Goal: Task Accomplishment & Management: Use online tool/utility

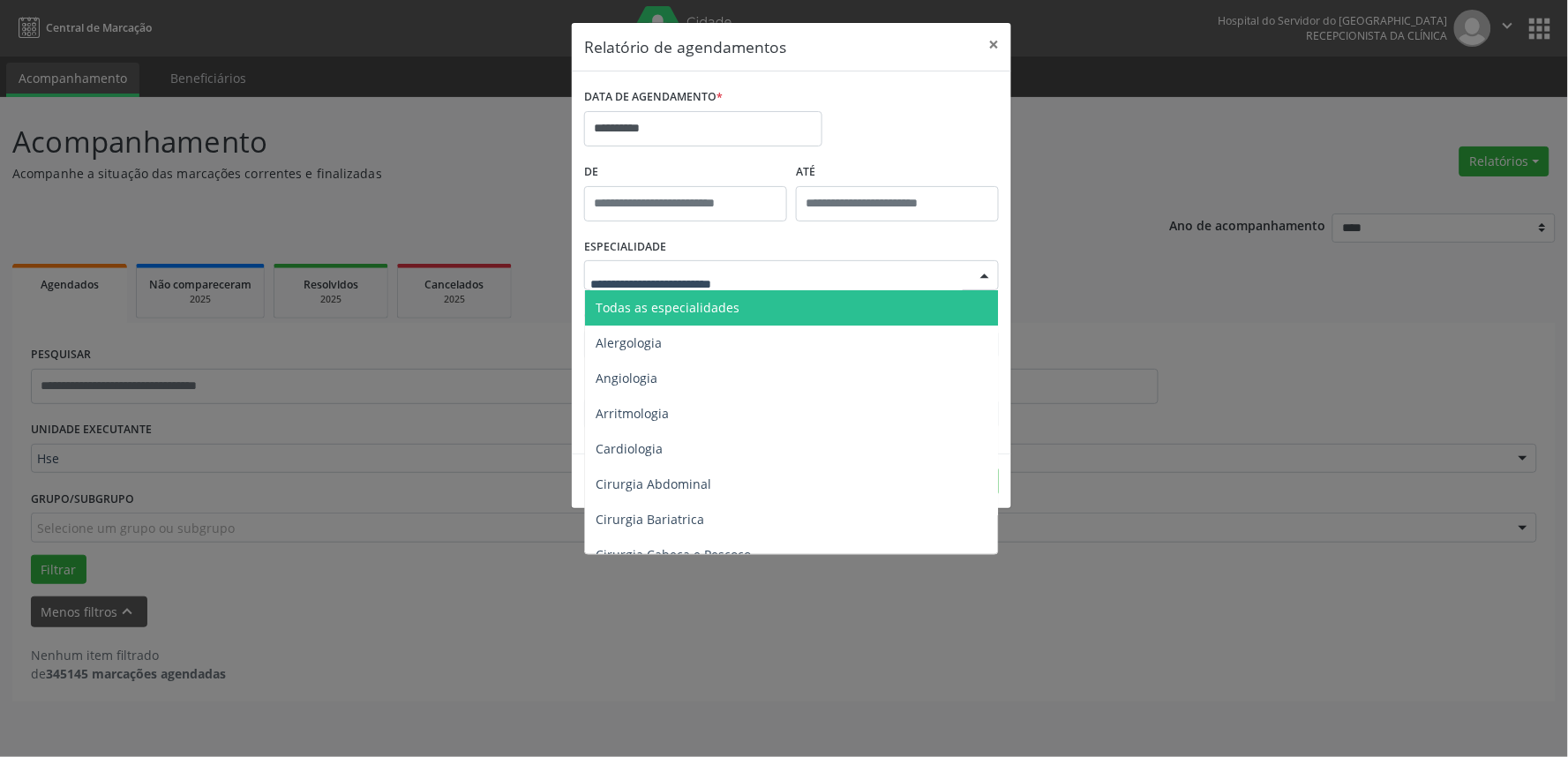
click at [748, 311] on span "Todas as especialidades" at bounding box center [793, 308] width 416 height 35
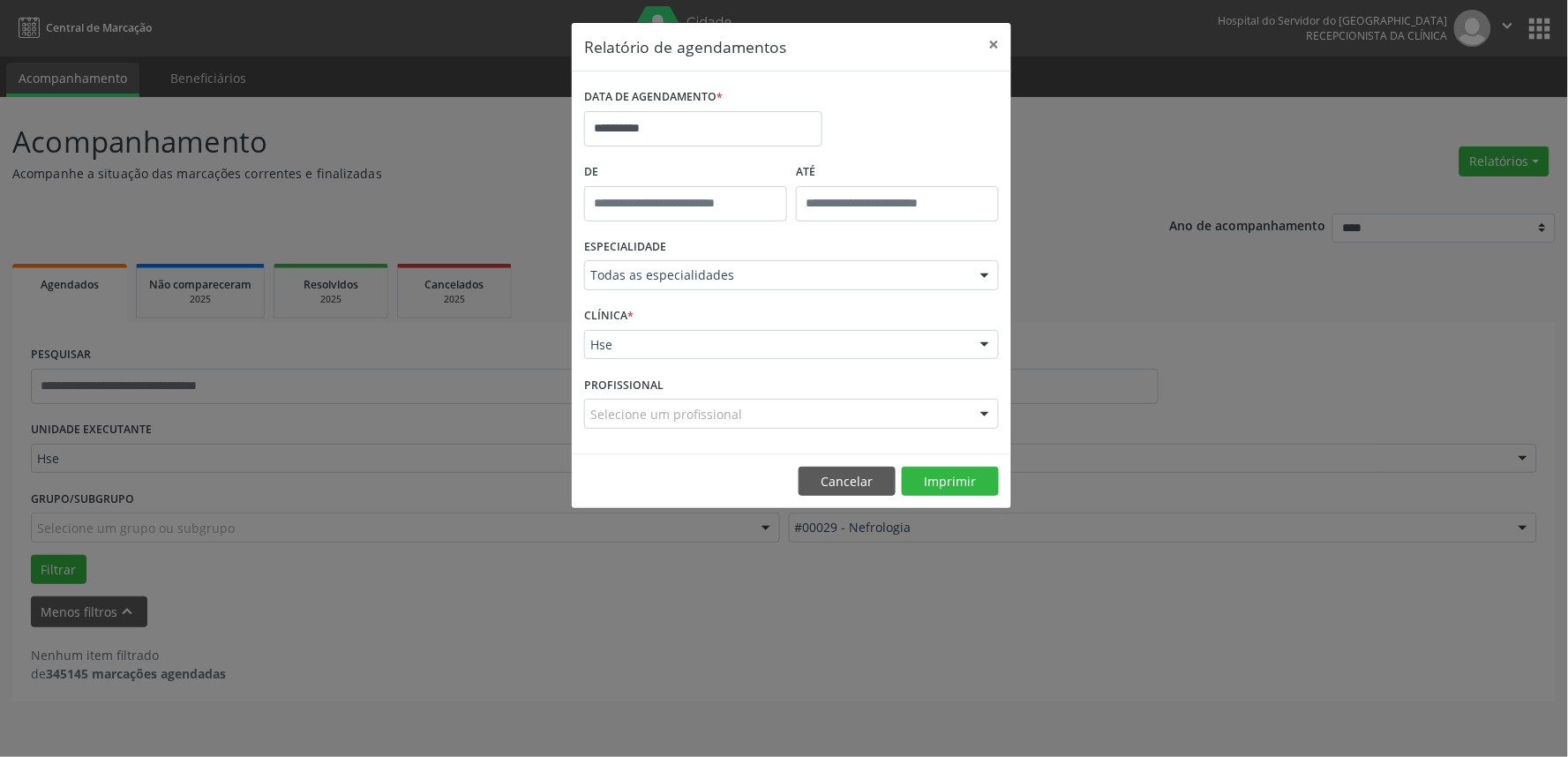
click at [967, 466] on footer "Cancelar Imprimir" at bounding box center [791, 481] width 439 height 56
click at [967, 475] on button "Imprimir" at bounding box center [951, 481] width 97 height 30
click at [825, 483] on button "Cancelar" at bounding box center [847, 481] width 97 height 30
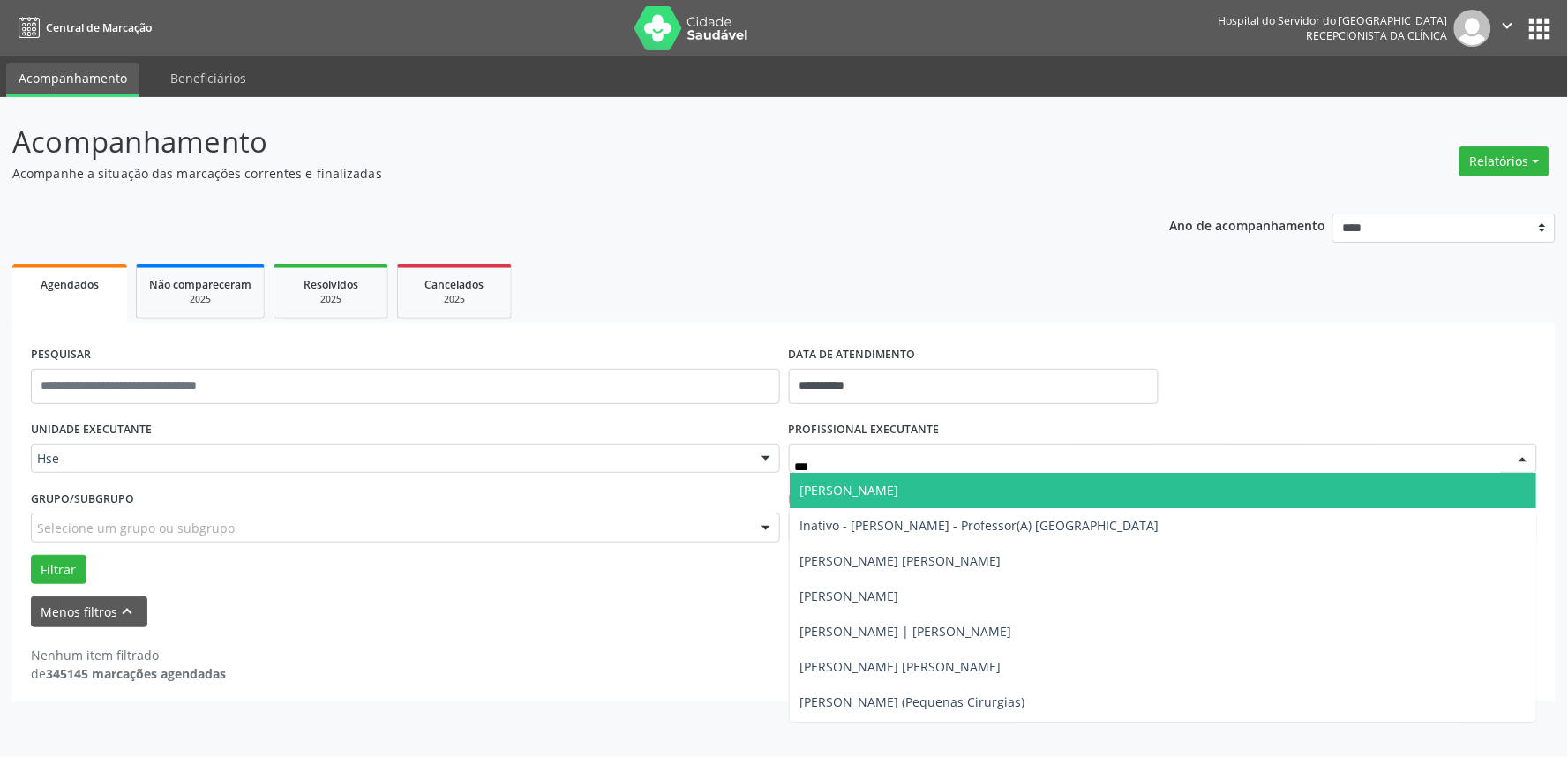
type input "****"
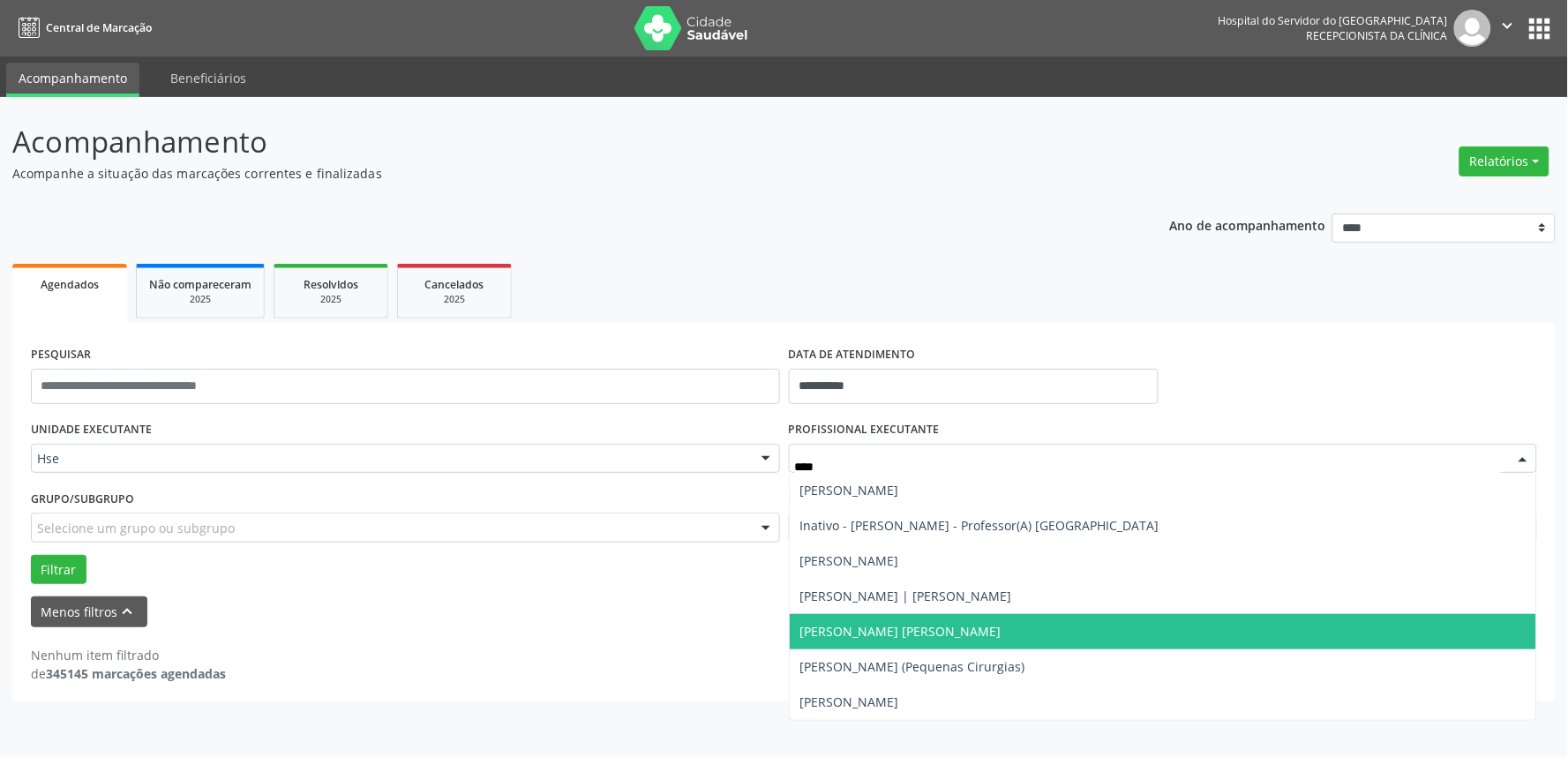
click at [955, 636] on span "[PERSON_NAME] [PERSON_NAME]" at bounding box center [1163, 631] width 747 height 35
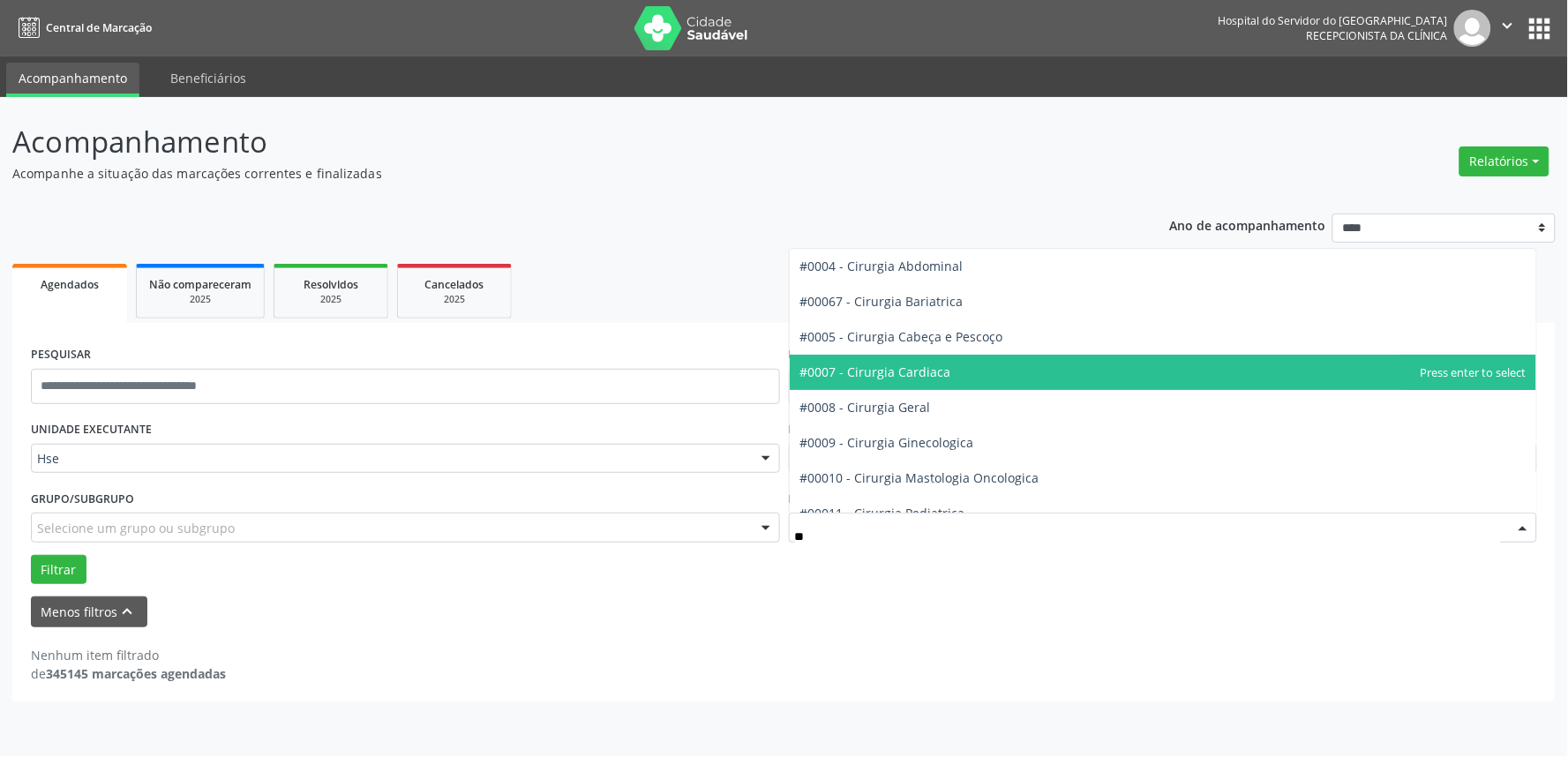
type input "***"
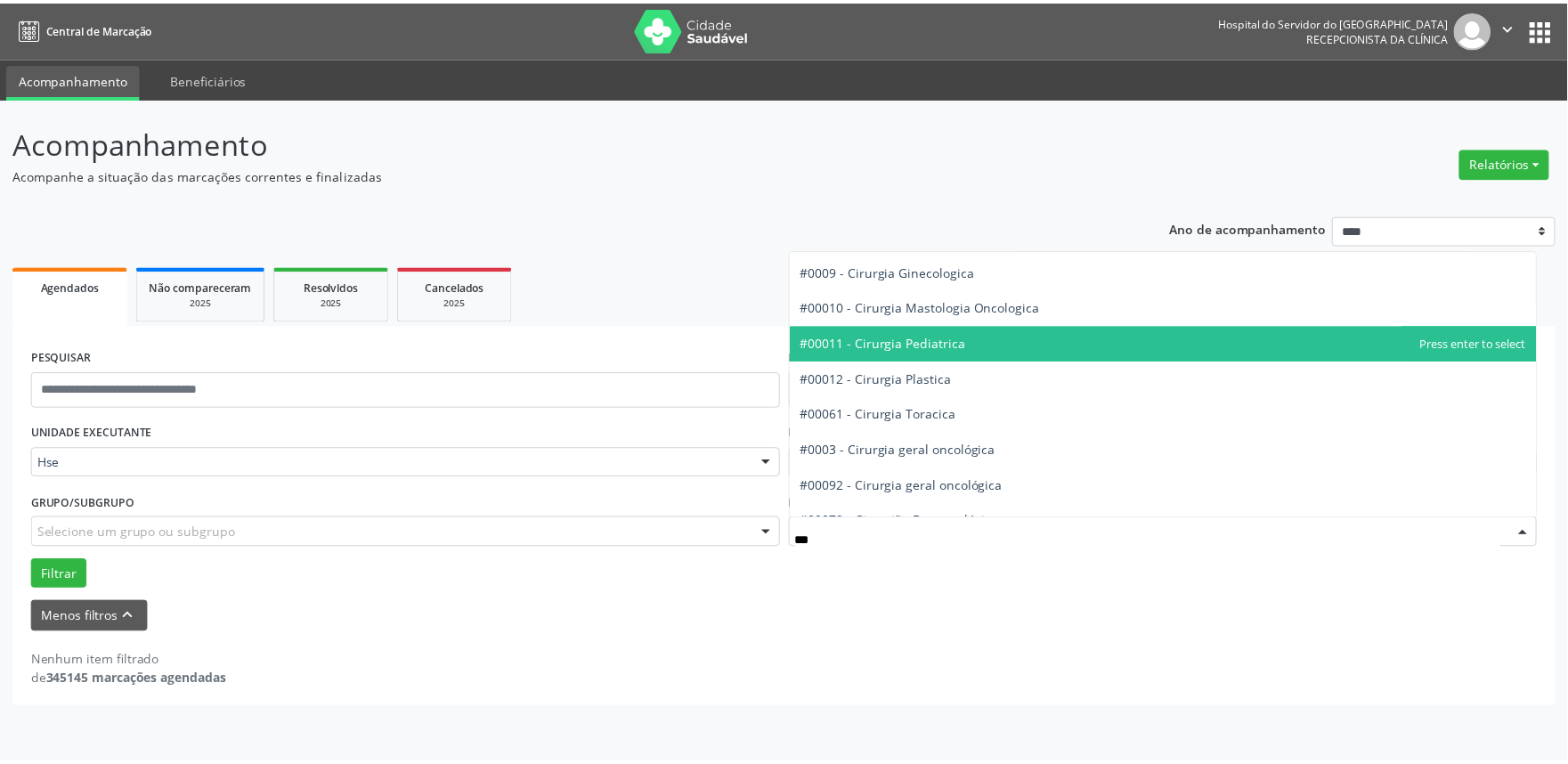
scroll to position [198, 0]
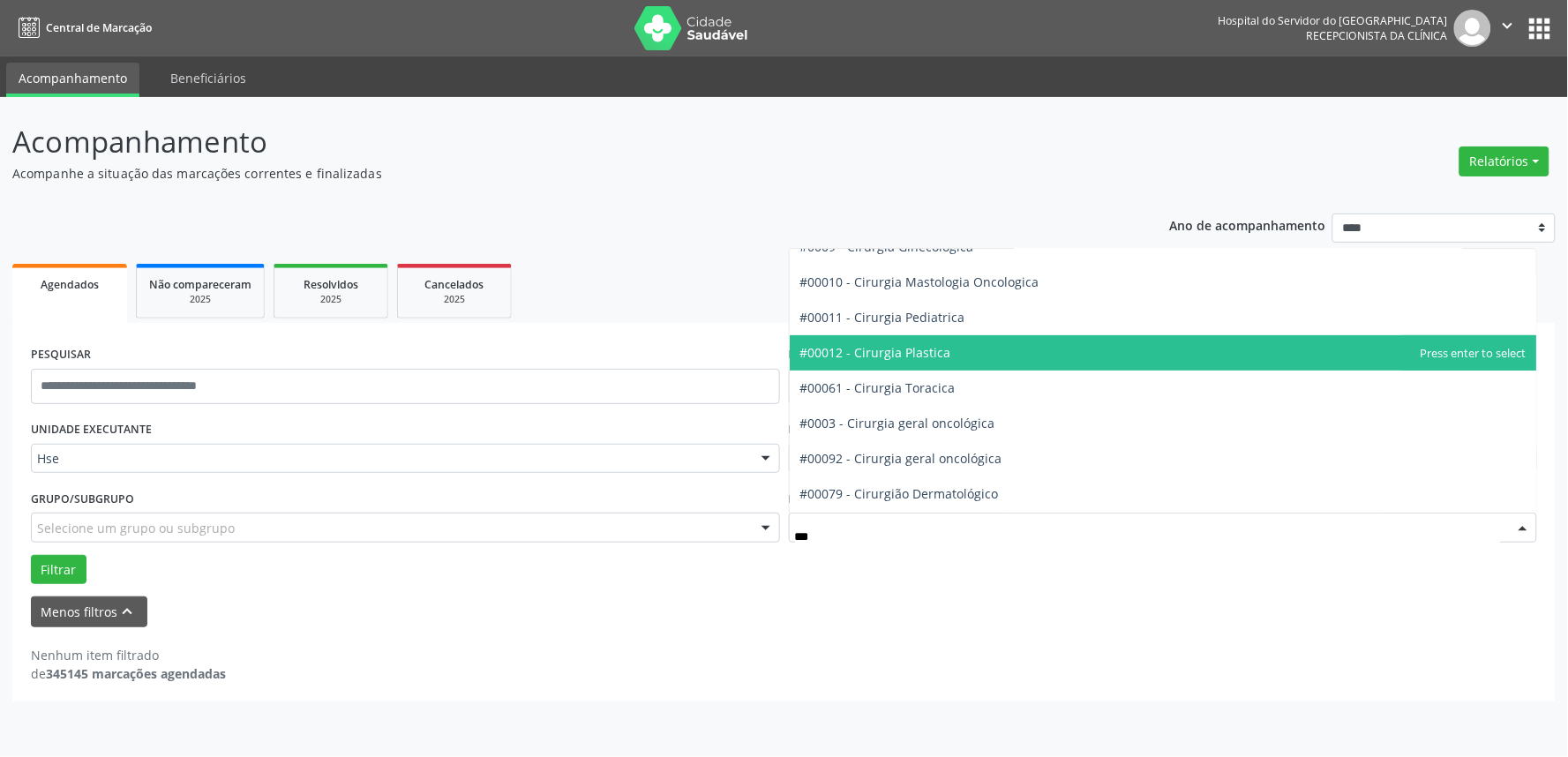
click at [916, 346] on span "#00012 - Cirurgia Plastica" at bounding box center [876, 352] width 151 height 17
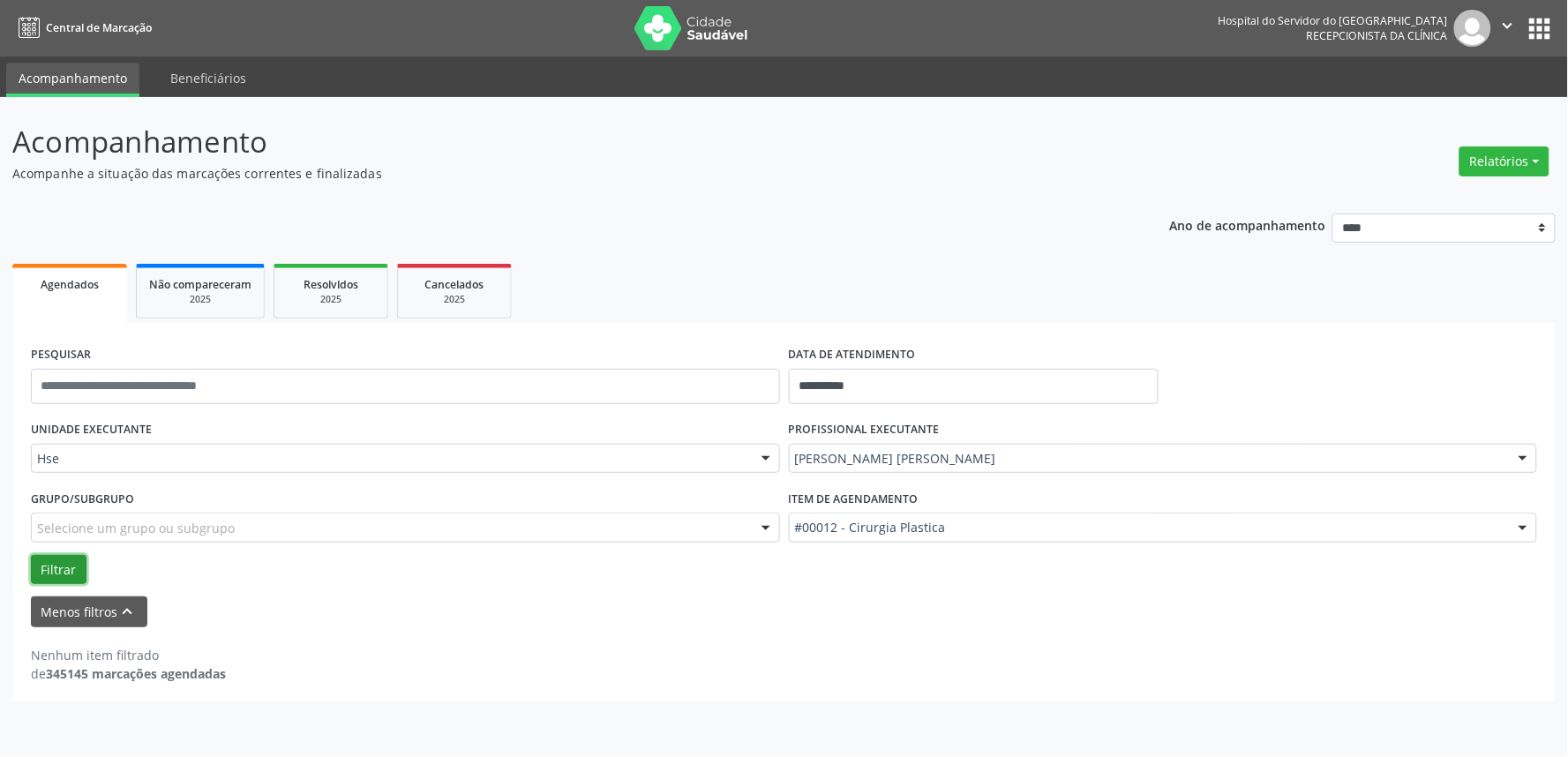
click at [60, 566] on button "Filtrar" at bounding box center [59, 570] width 56 height 30
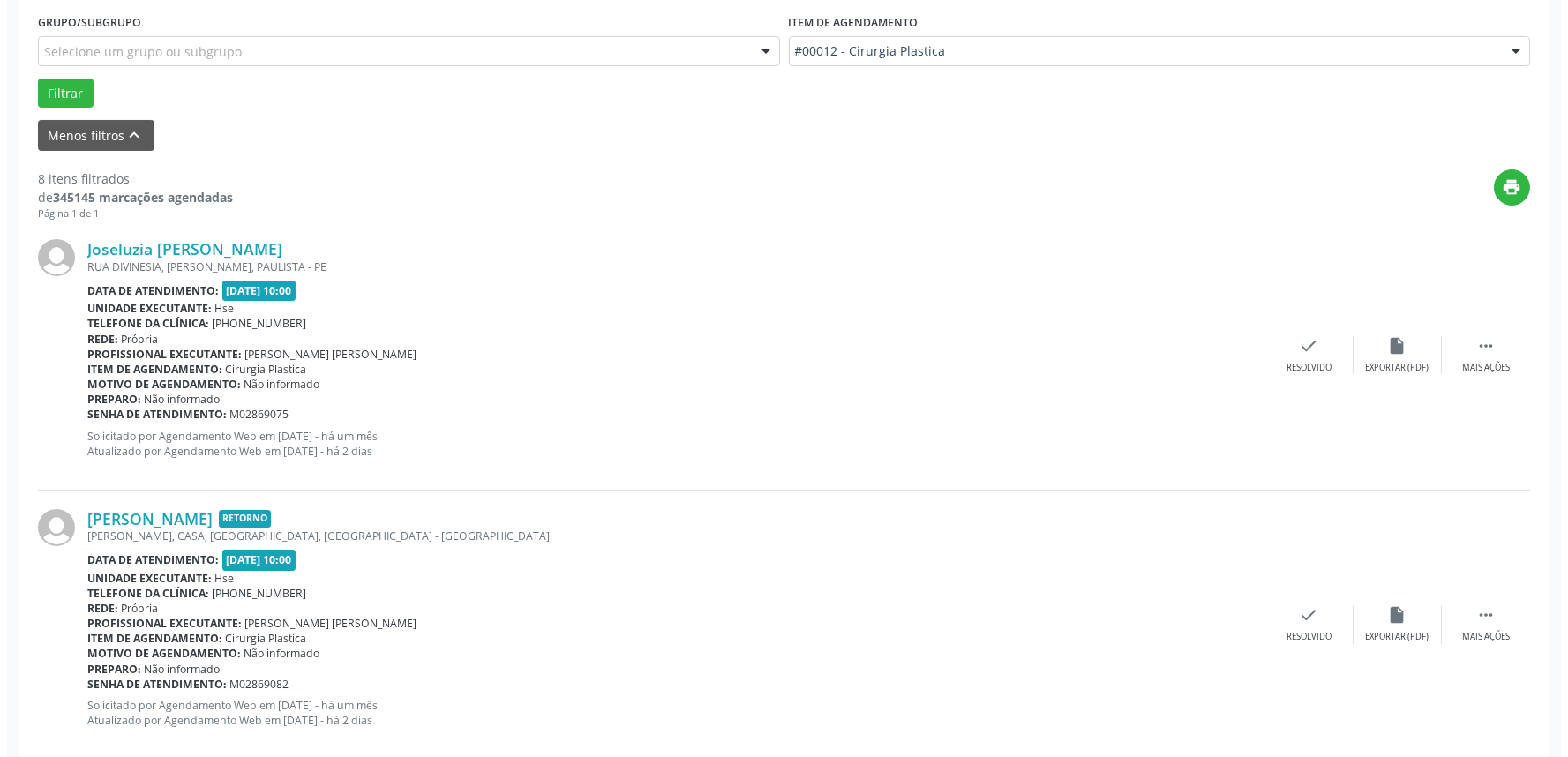
scroll to position [489, 0]
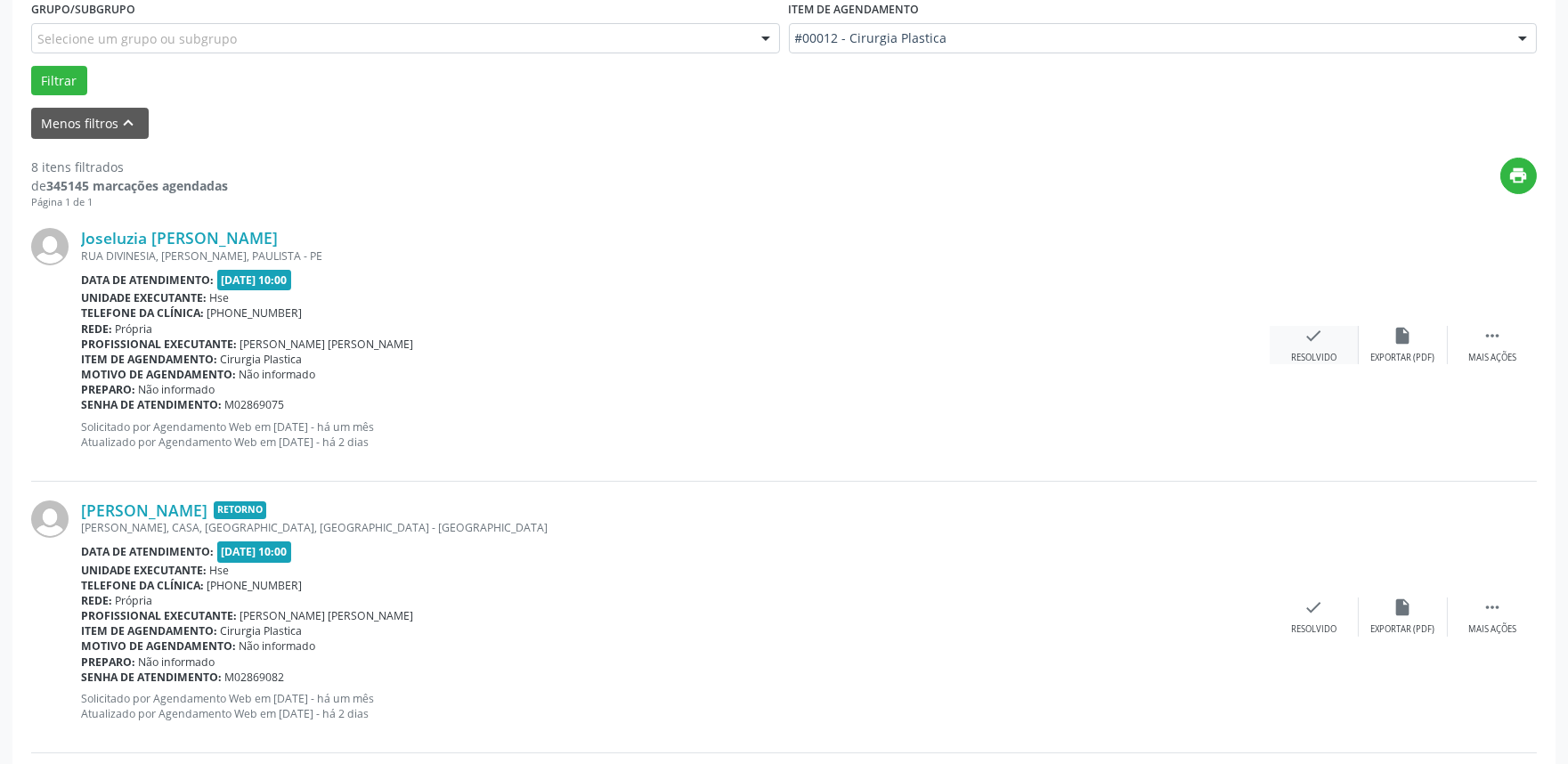
click at [1321, 331] on icon "check" at bounding box center [1314, 335] width 20 height 20
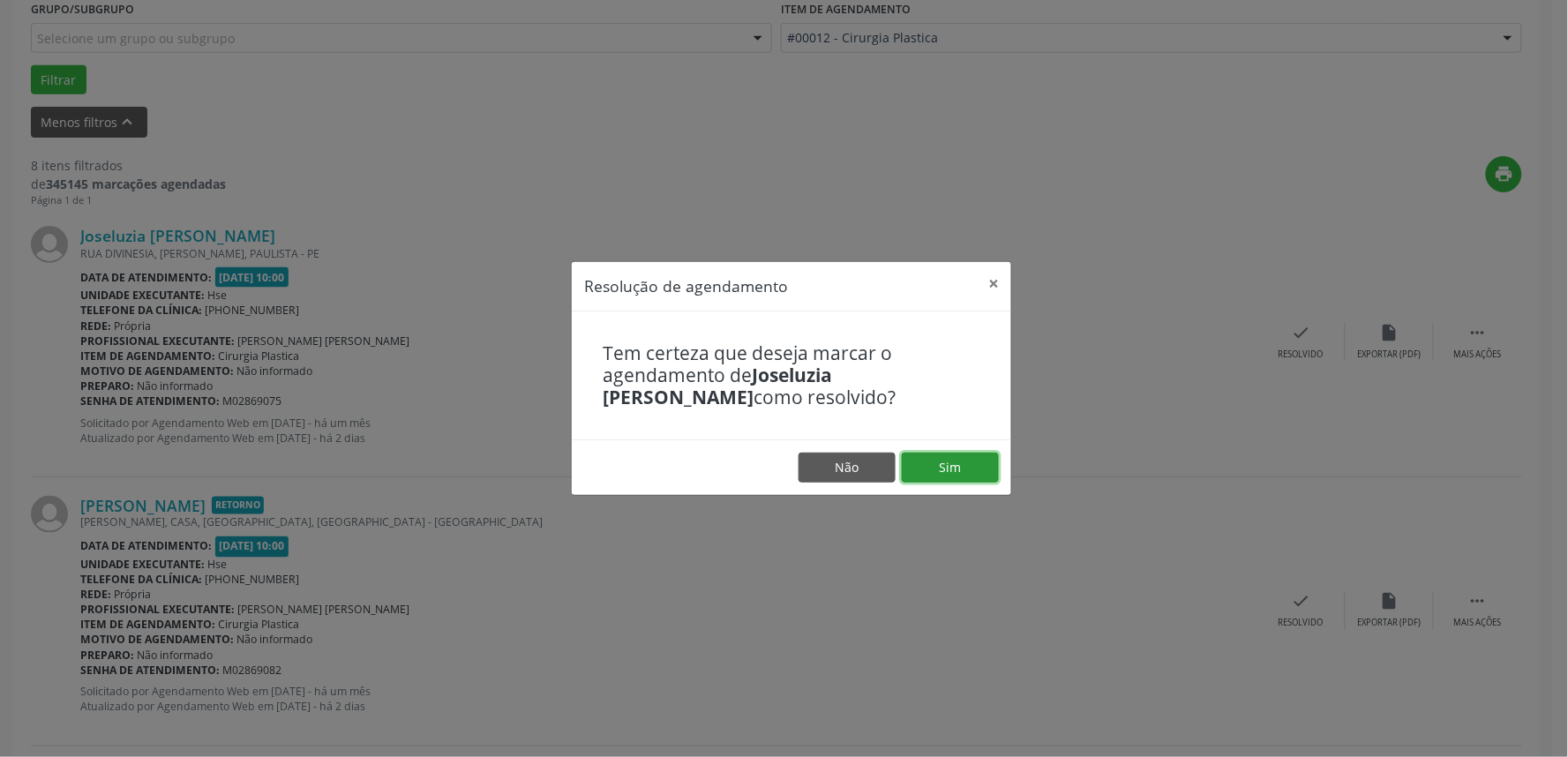
drag, startPoint x: 963, startPoint y: 459, endPoint x: 972, endPoint y: 462, distance: 9.5
click at [963, 460] on button "Sim" at bounding box center [951, 467] width 97 height 30
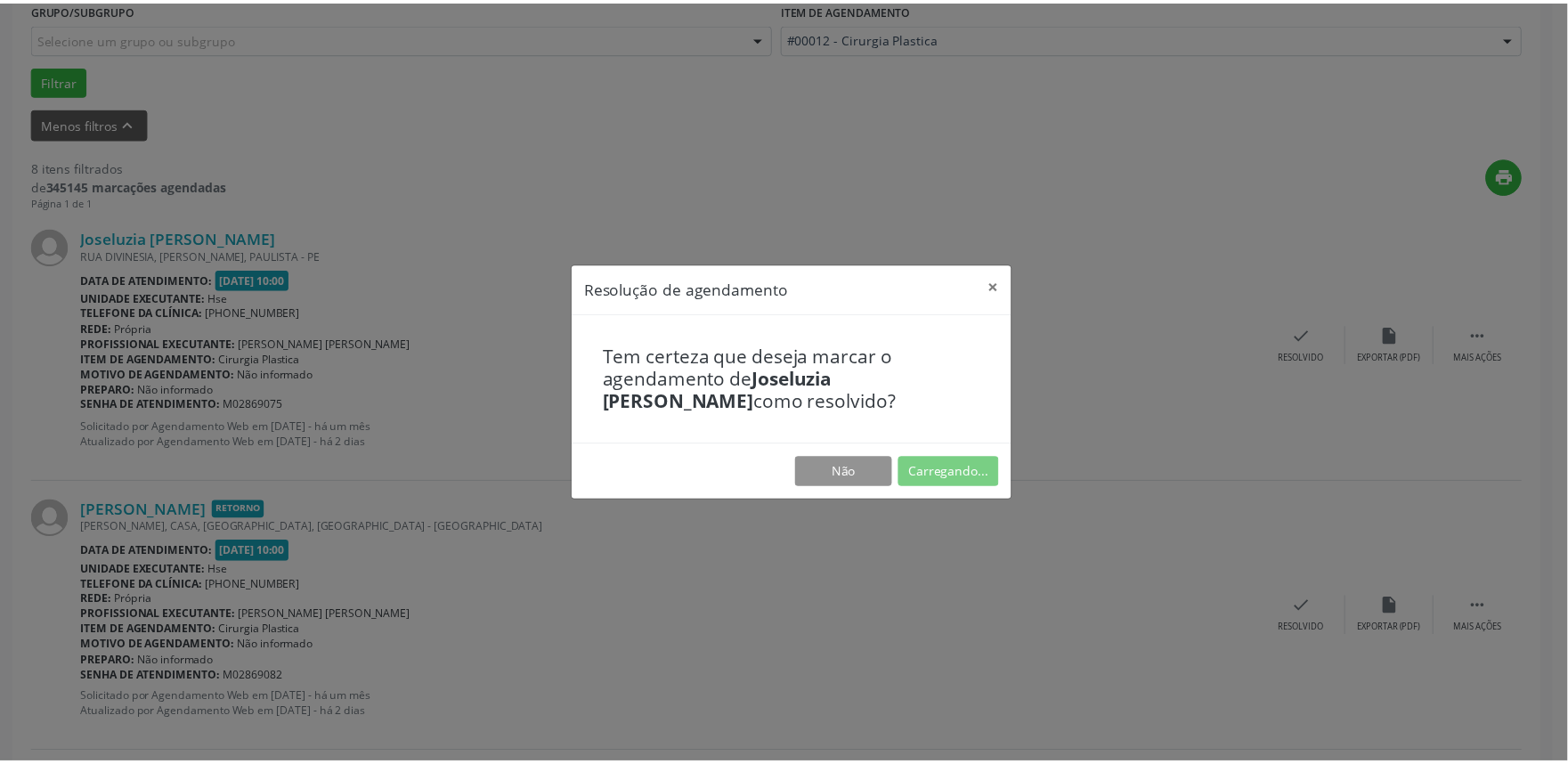
scroll to position [0, 0]
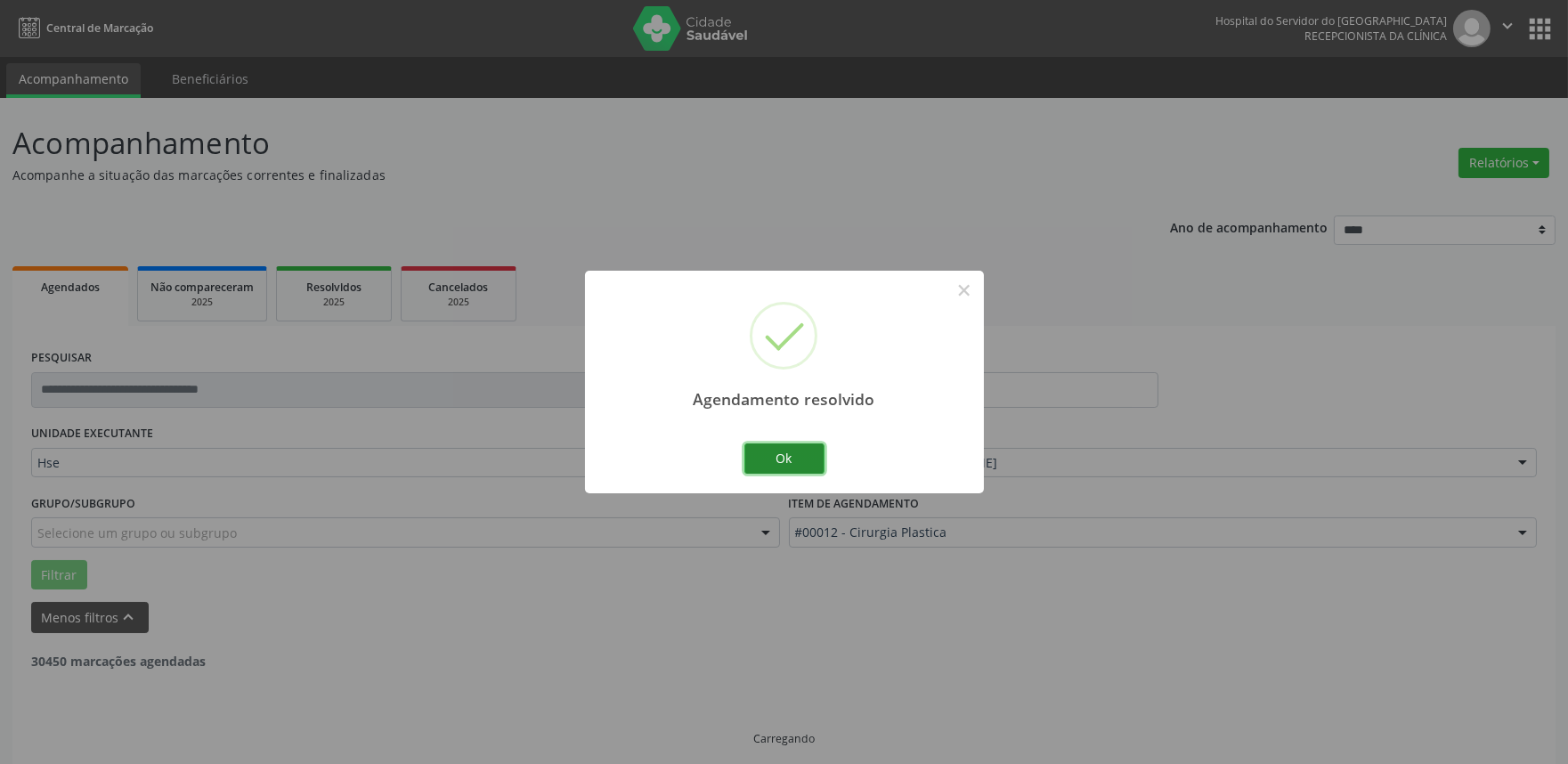
click at [764, 445] on button "Ok" at bounding box center [784, 458] width 80 height 30
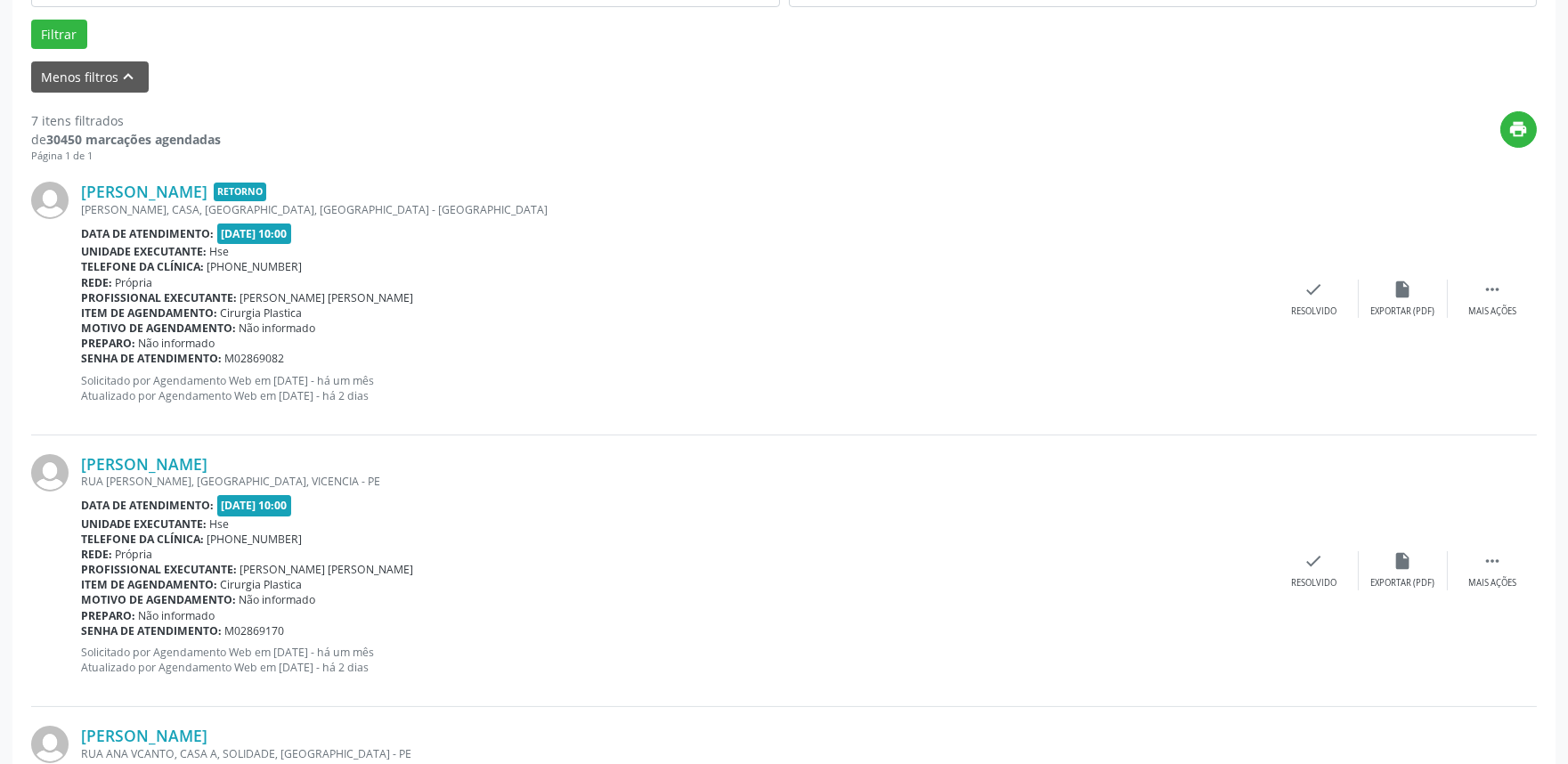
scroll to position [593, 0]
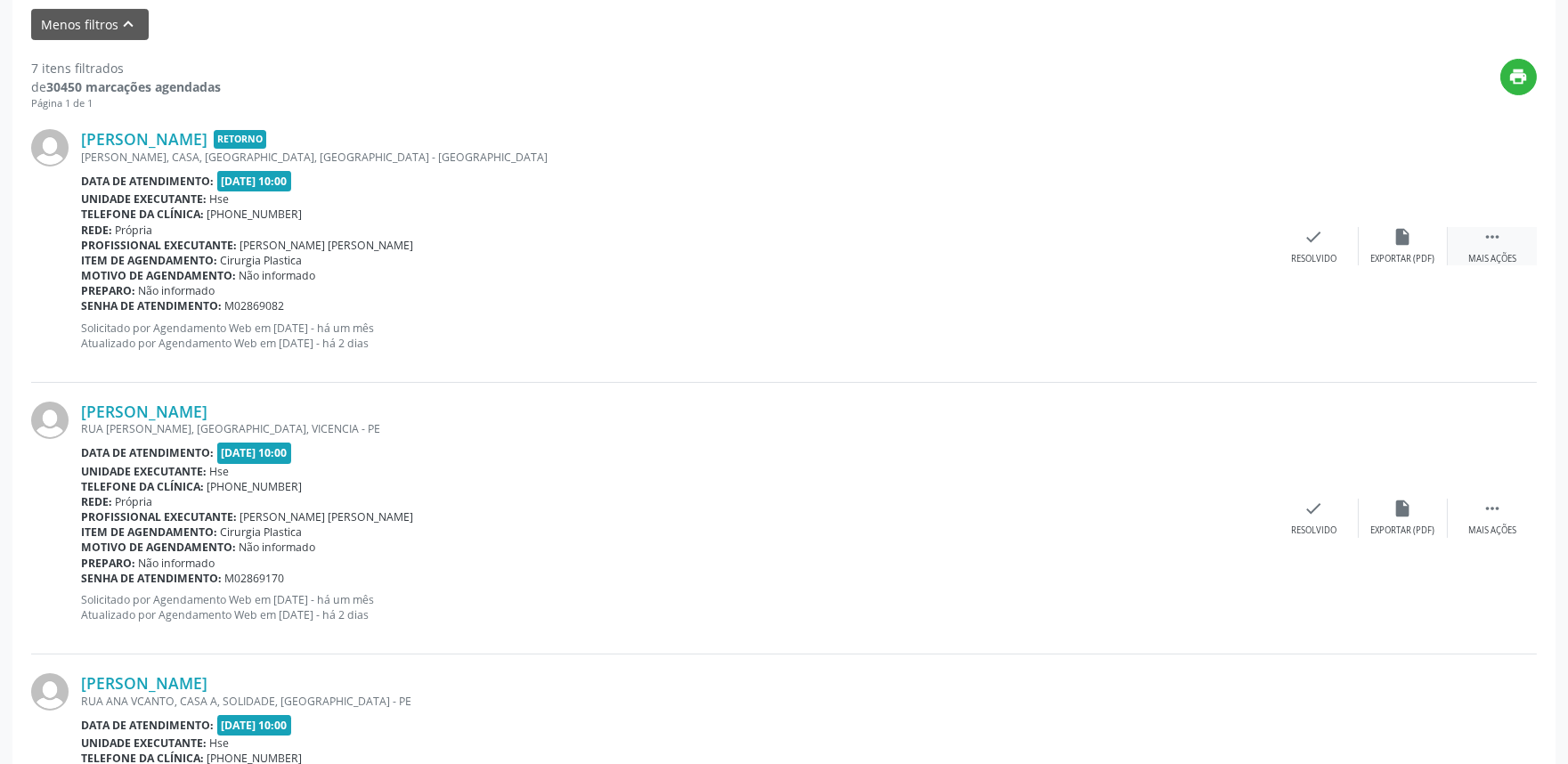
click at [1491, 233] on icon "" at bounding box center [1492, 236] width 20 height 20
click at [1393, 247] on div "alarm_off Não compareceu" at bounding box center [1403, 246] width 89 height 39
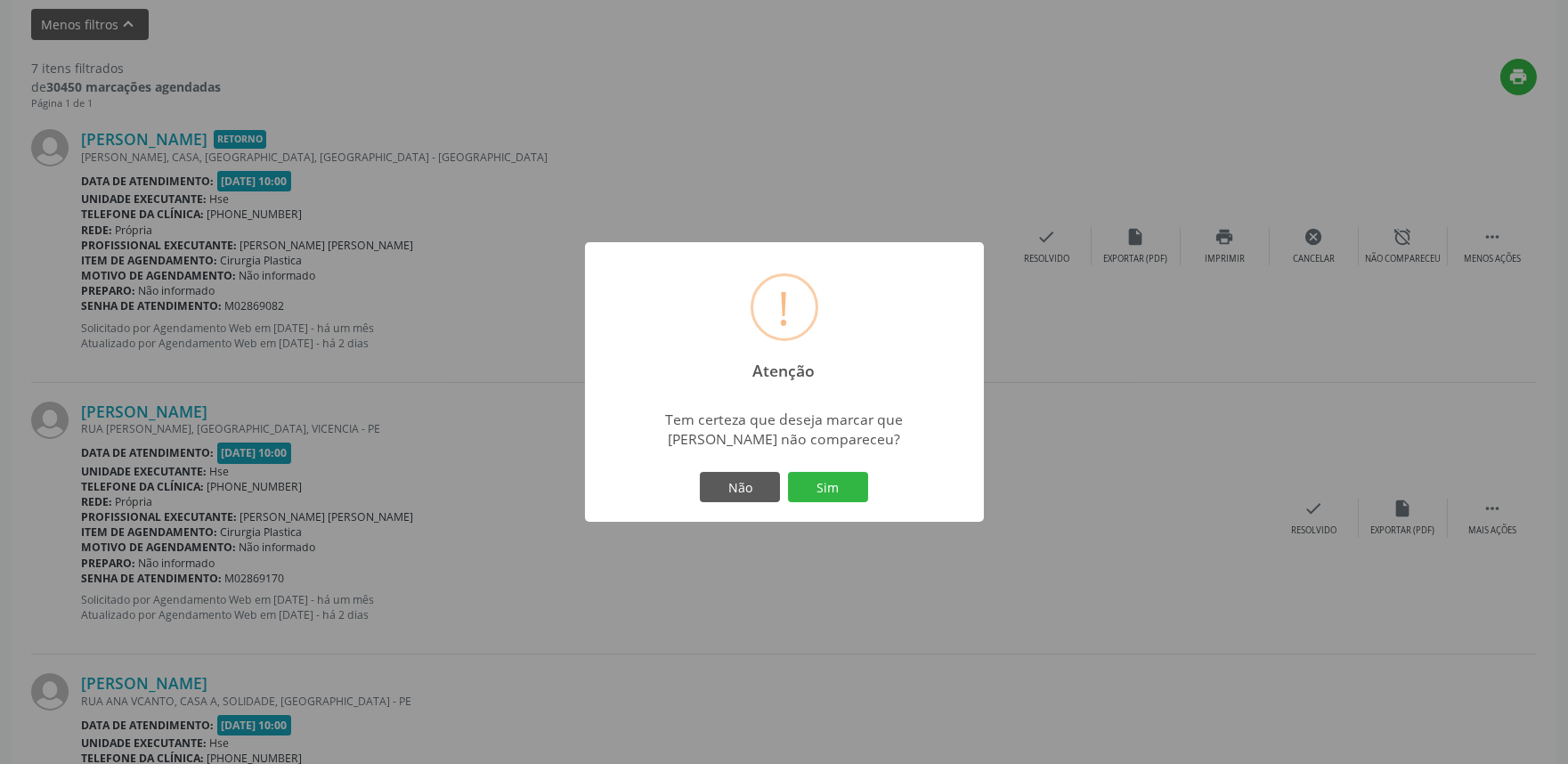
click at [841, 485] on button "Sim" at bounding box center [827, 486] width 80 height 30
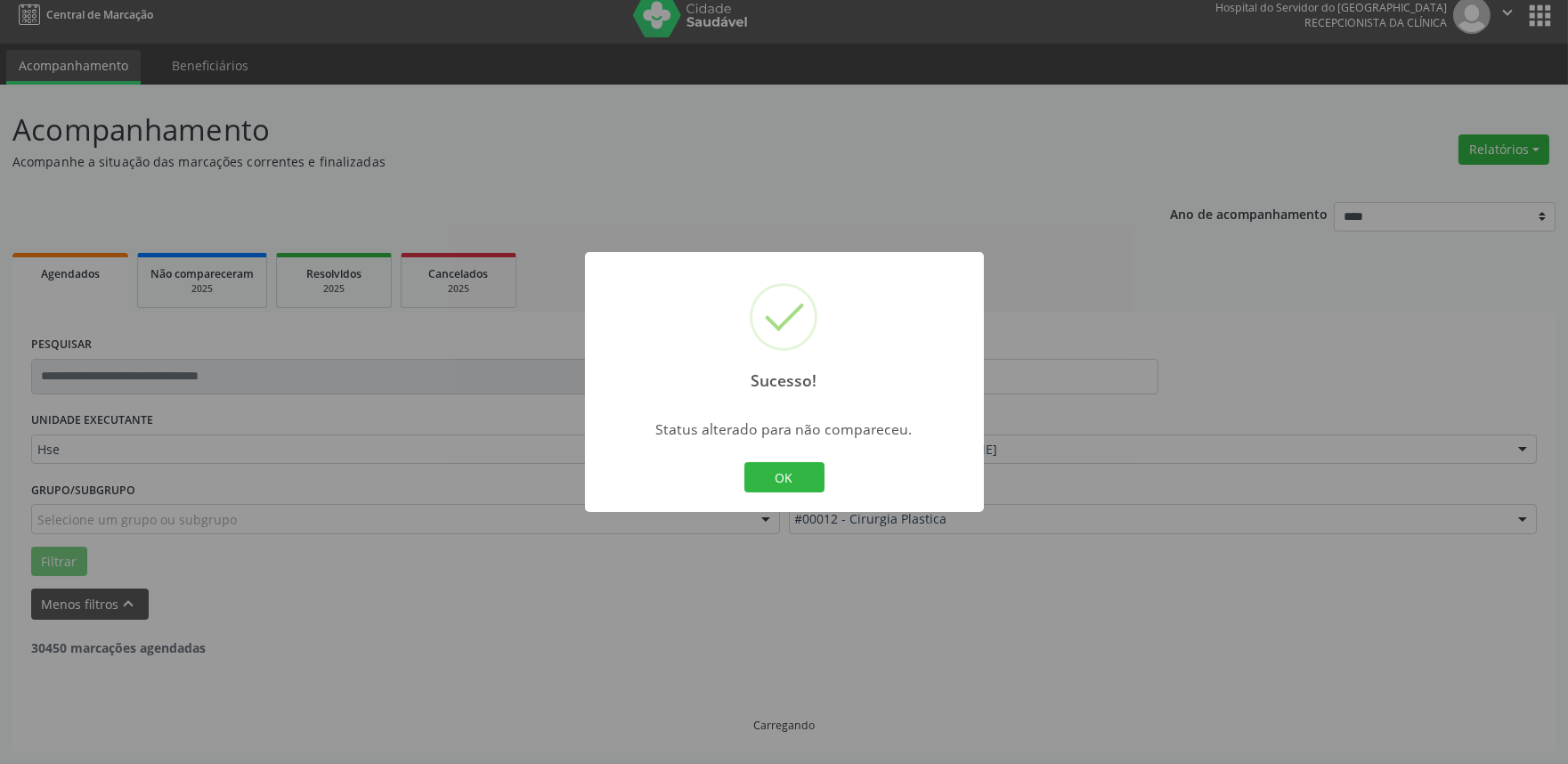
scroll to position [11, 0]
click at [810, 482] on button "OK" at bounding box center [784, 477] width 80 height 30
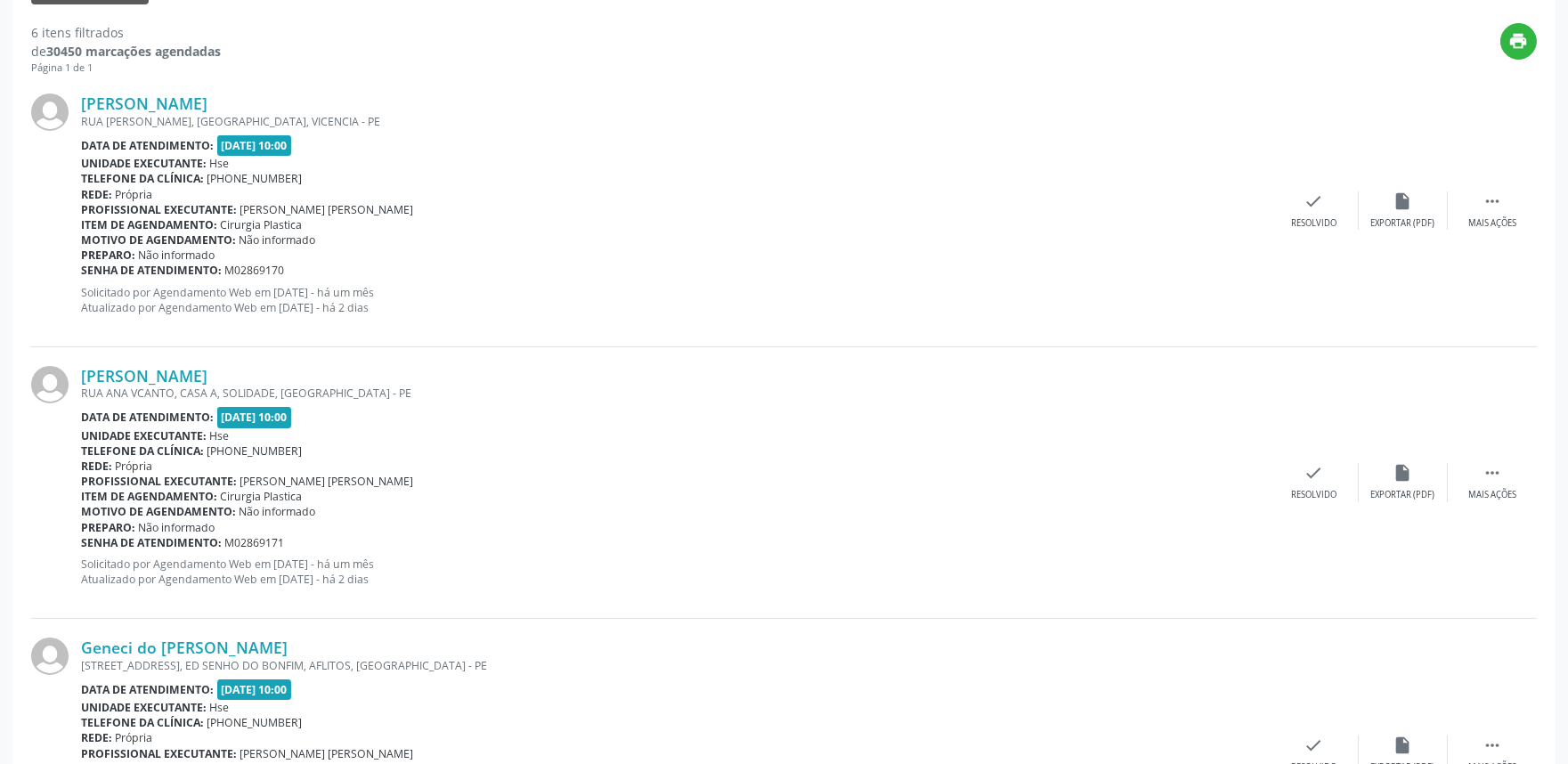
scroll to position [593, 0]
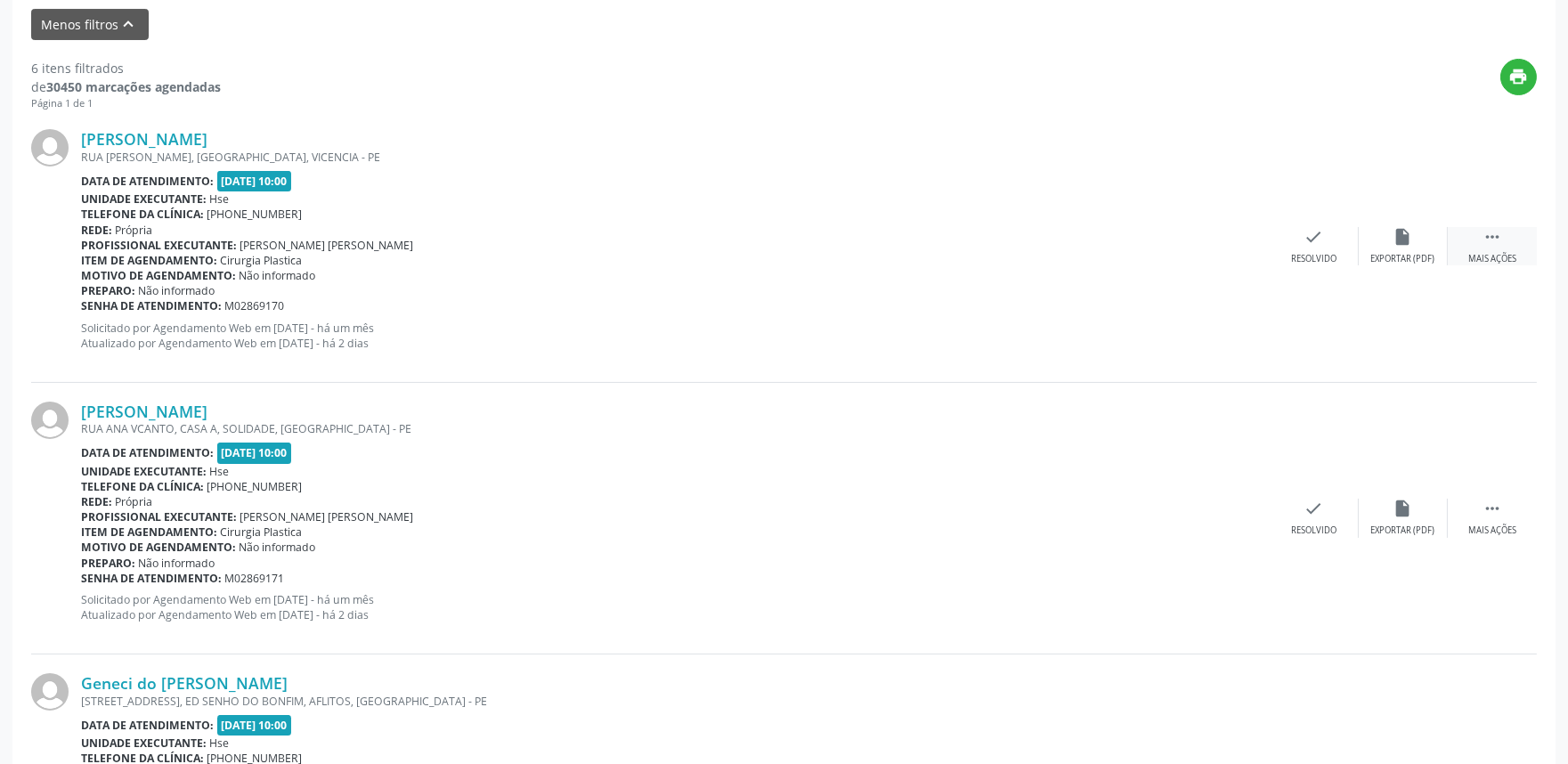
click at [1505, 234] on div " Mais ações" at bounding box center [1492, 246] width 89 height 39
click at [1399, 241] on icon "alarm_off" at bounding box center [1403, 236] width 20 height 20
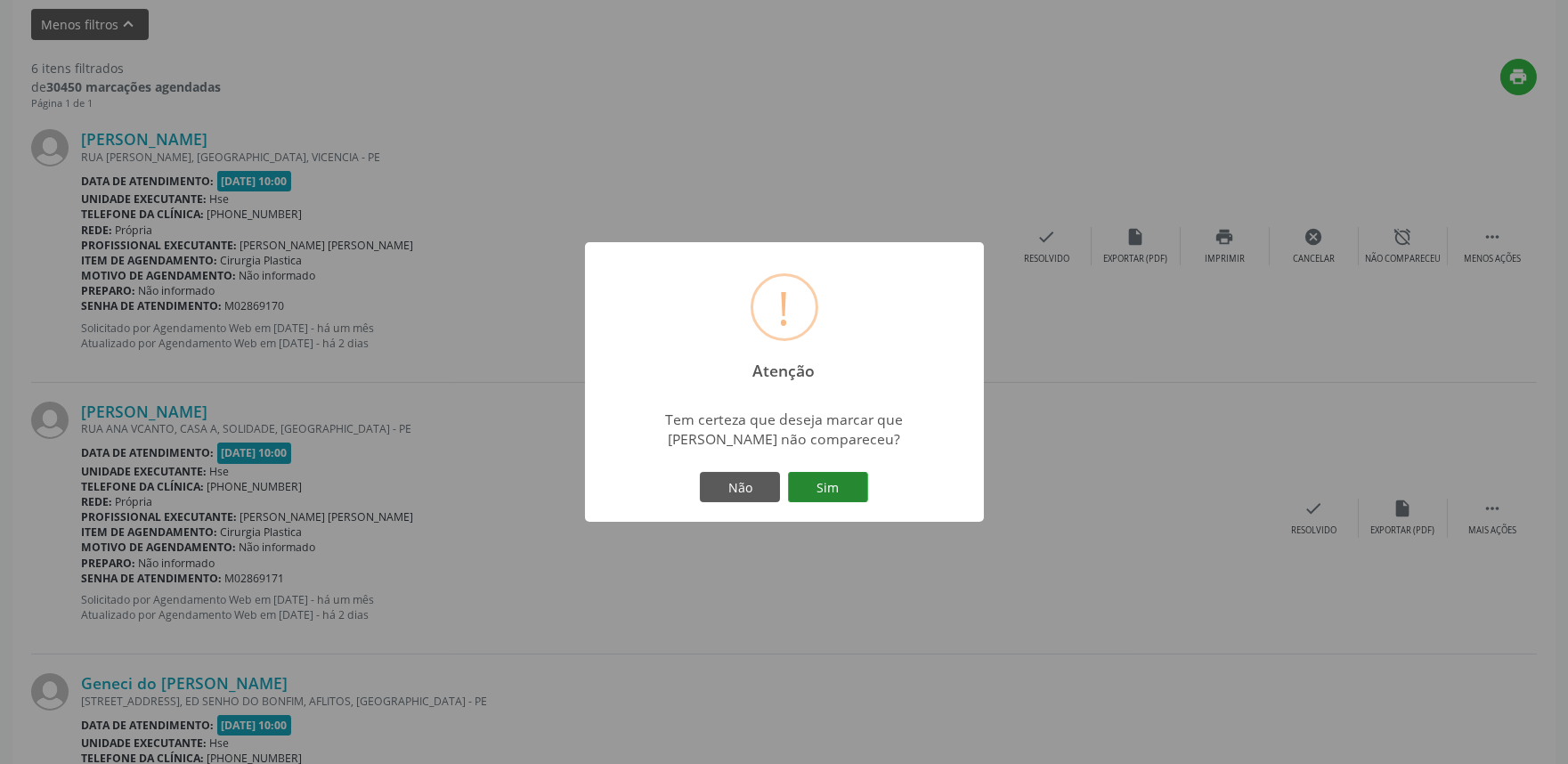
click at [831, 486] on button "Sim" at bounding box center [827, 486] width 80 height 30
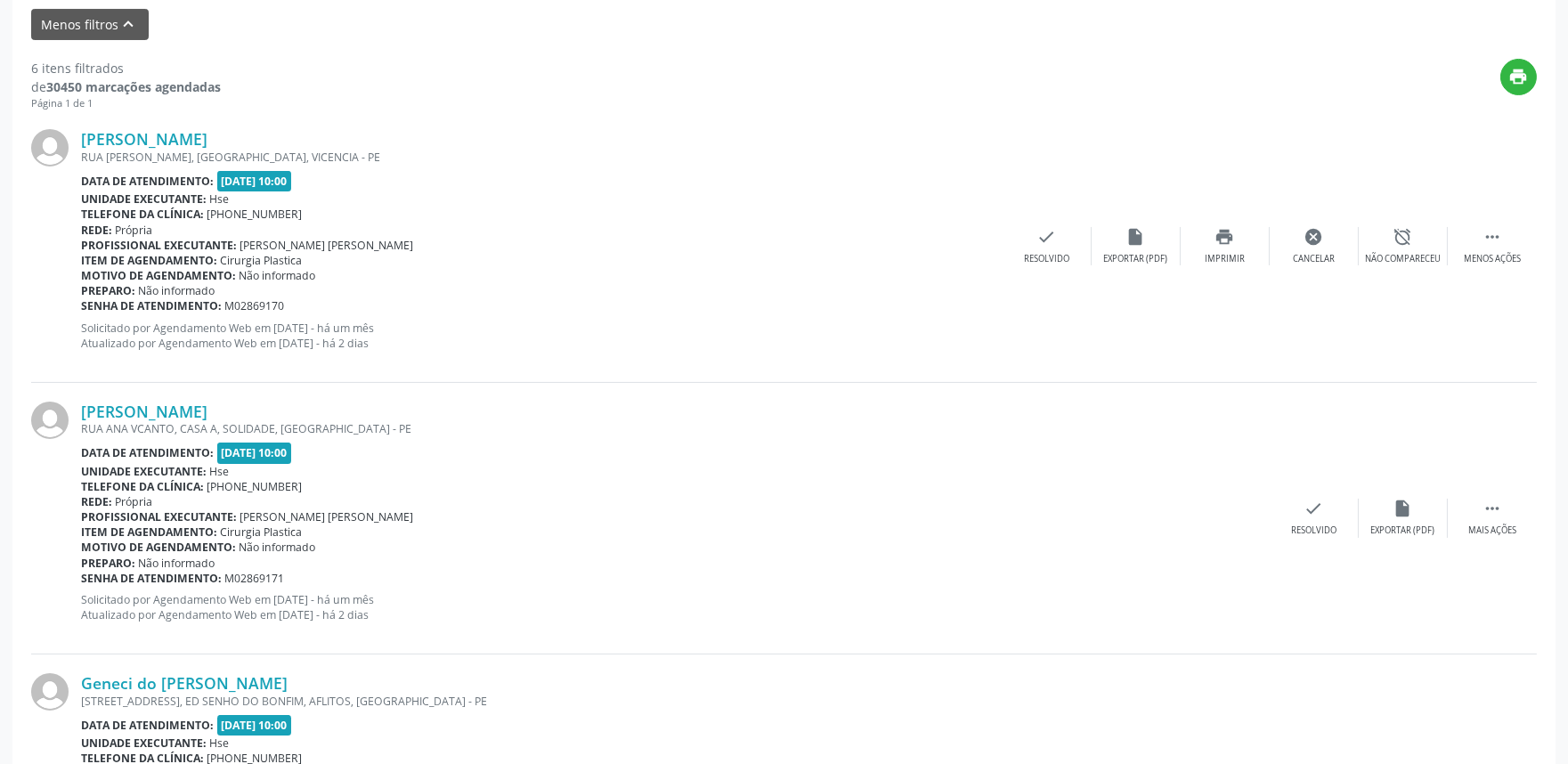
scroll to position [11, 0]
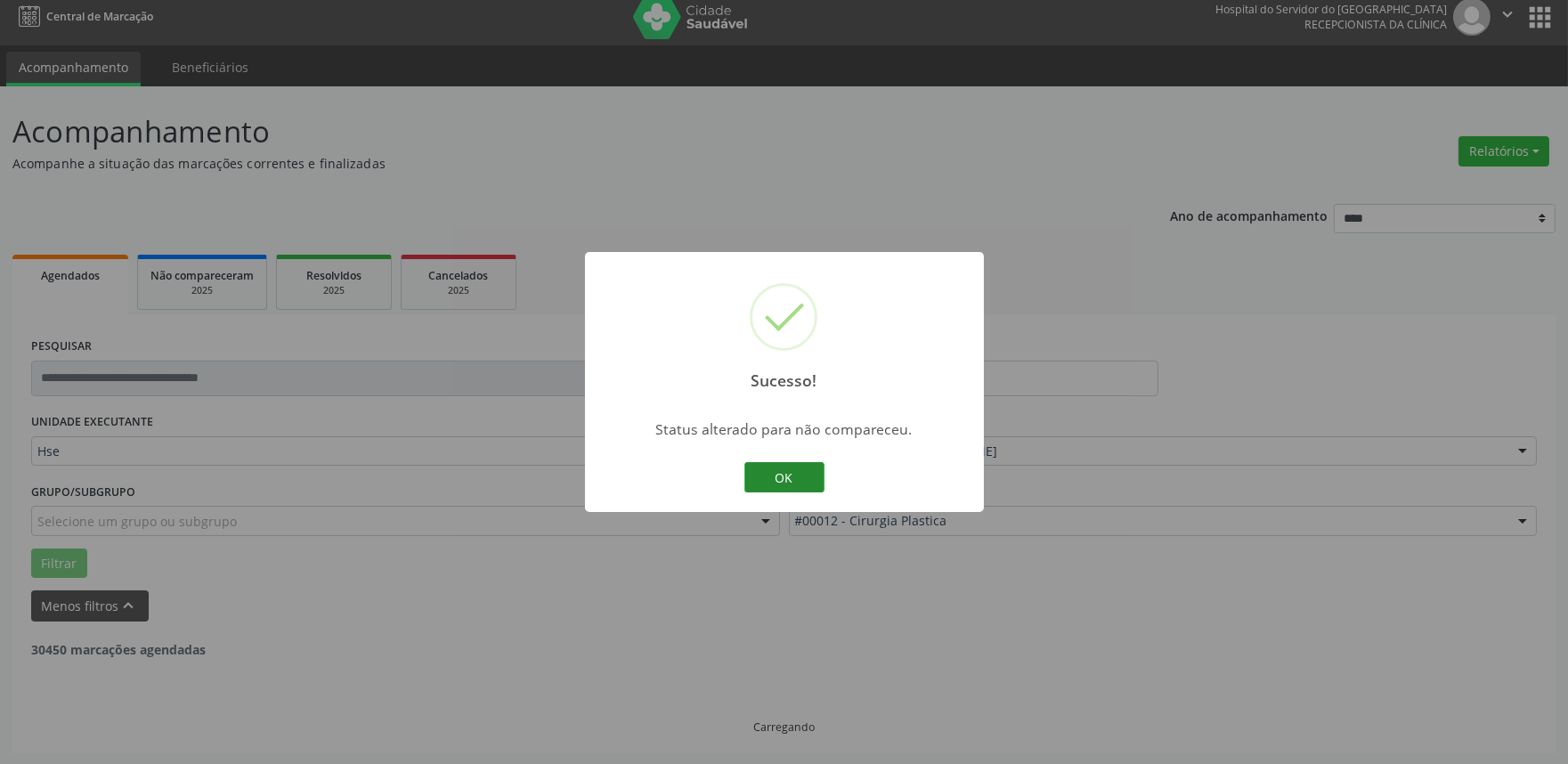
click at [791, 470] on button "OK" at bounding box center [784, 477] width 80 height 30
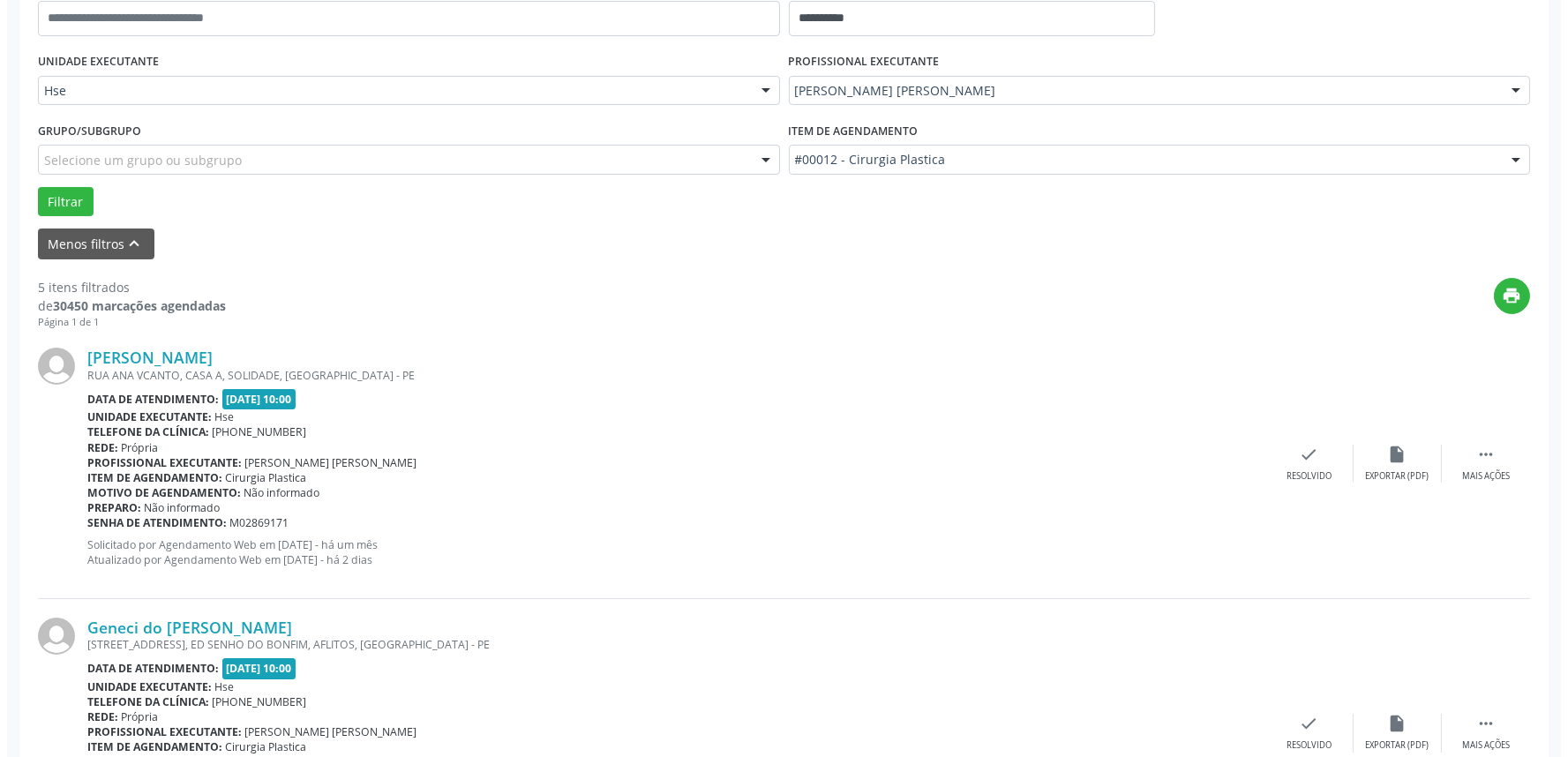
scroll to position [403, 0]
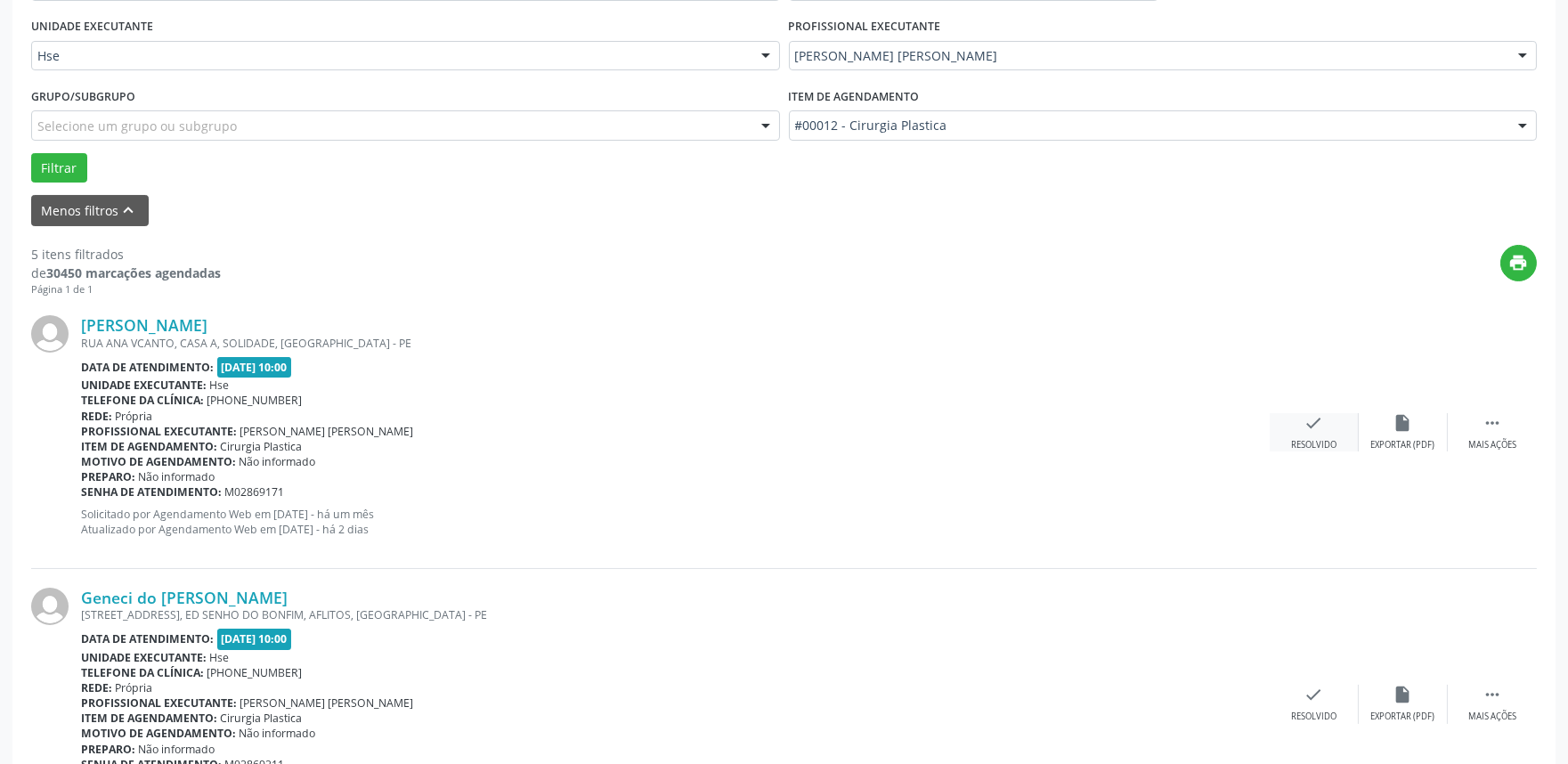
click at [1310, 435] on div "check Resolvido" at bounding box center [1314, 432] width 89 height 39
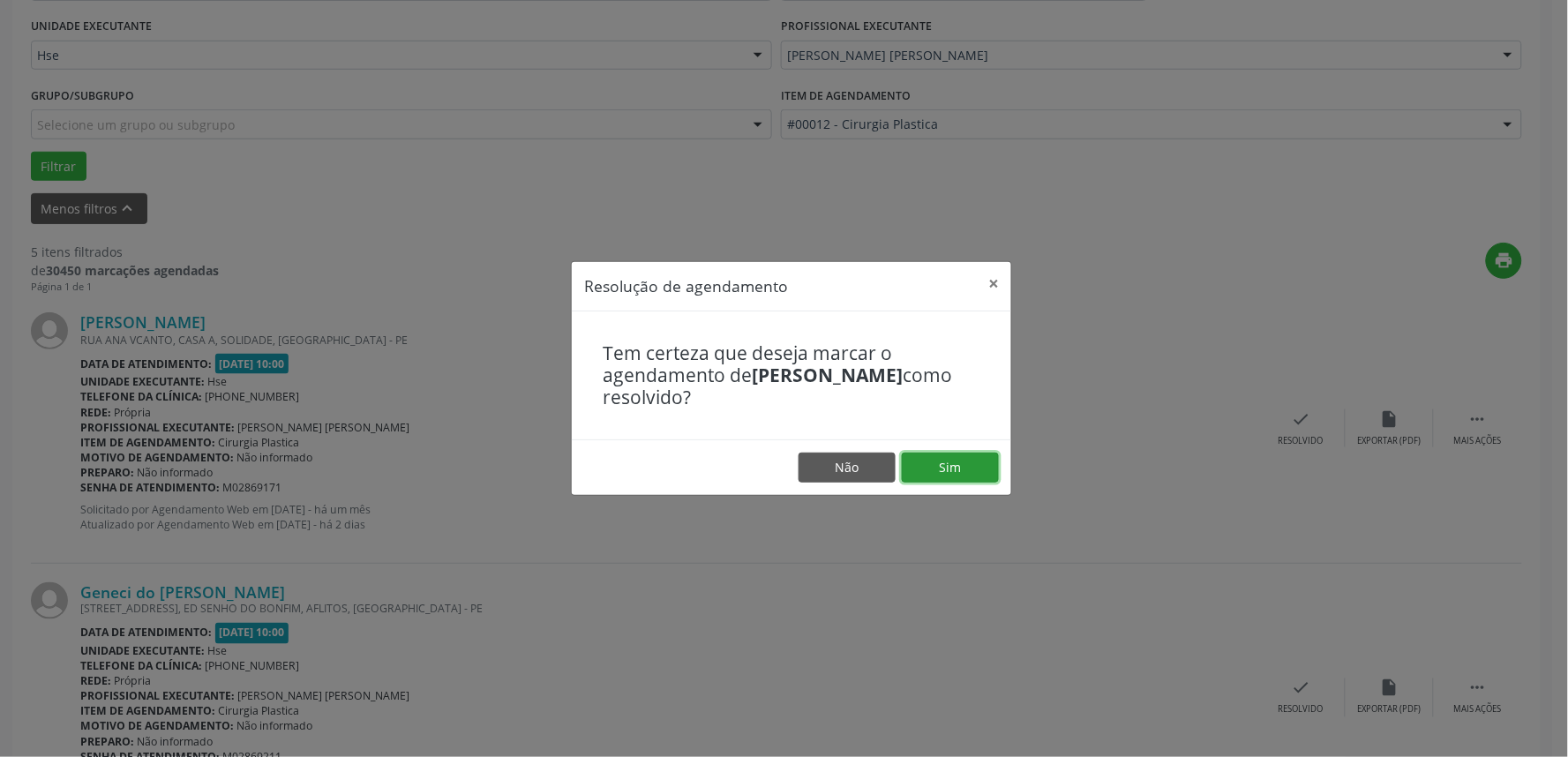
click at [951, 468] on button "Sim" at bounding box center [951, 467] width 97 height 30
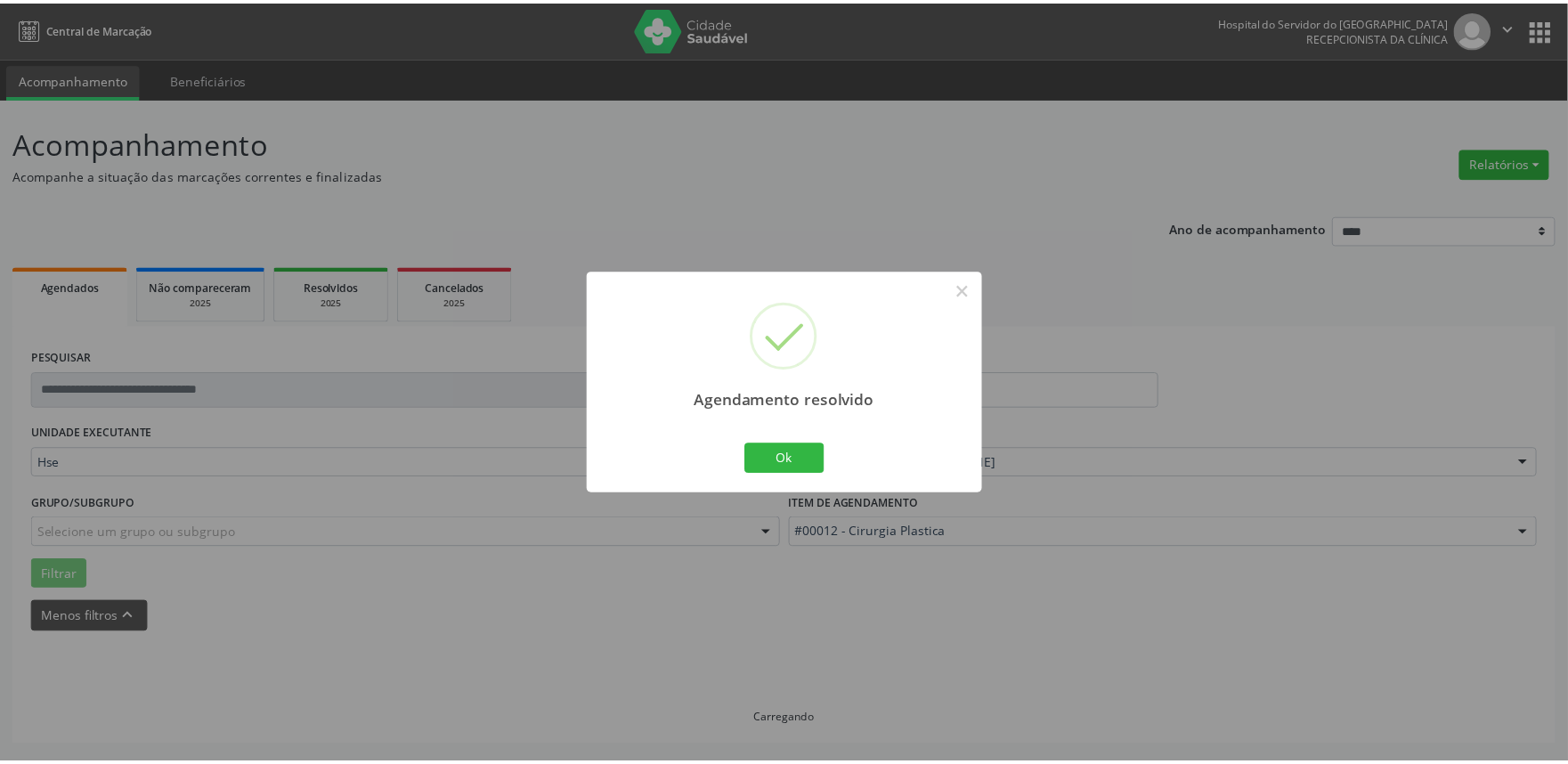
scroll to position [0, 0]
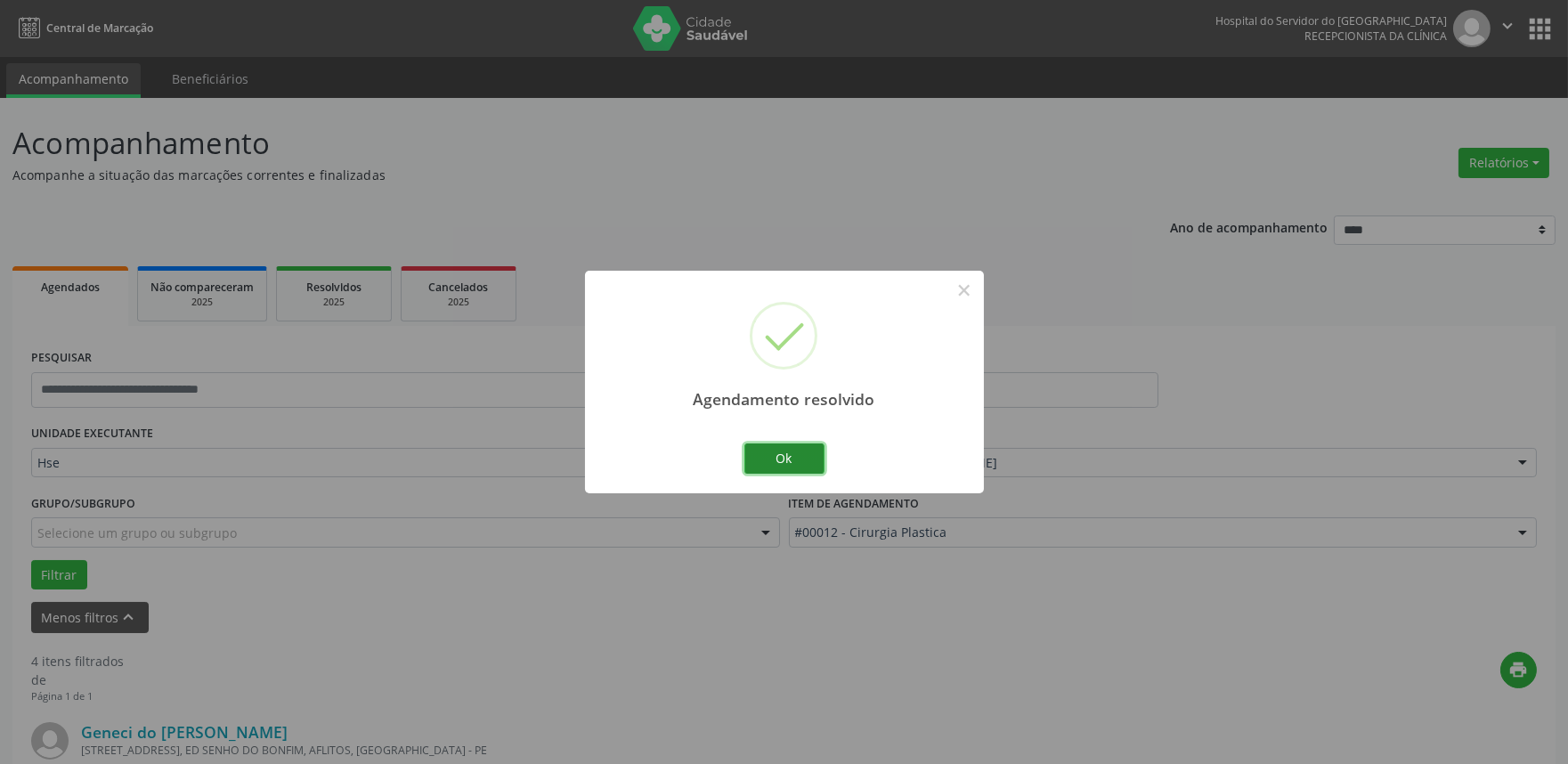
click at [785, 447] on button "Ok" at bounding box center [784, 458] width 80 height 30
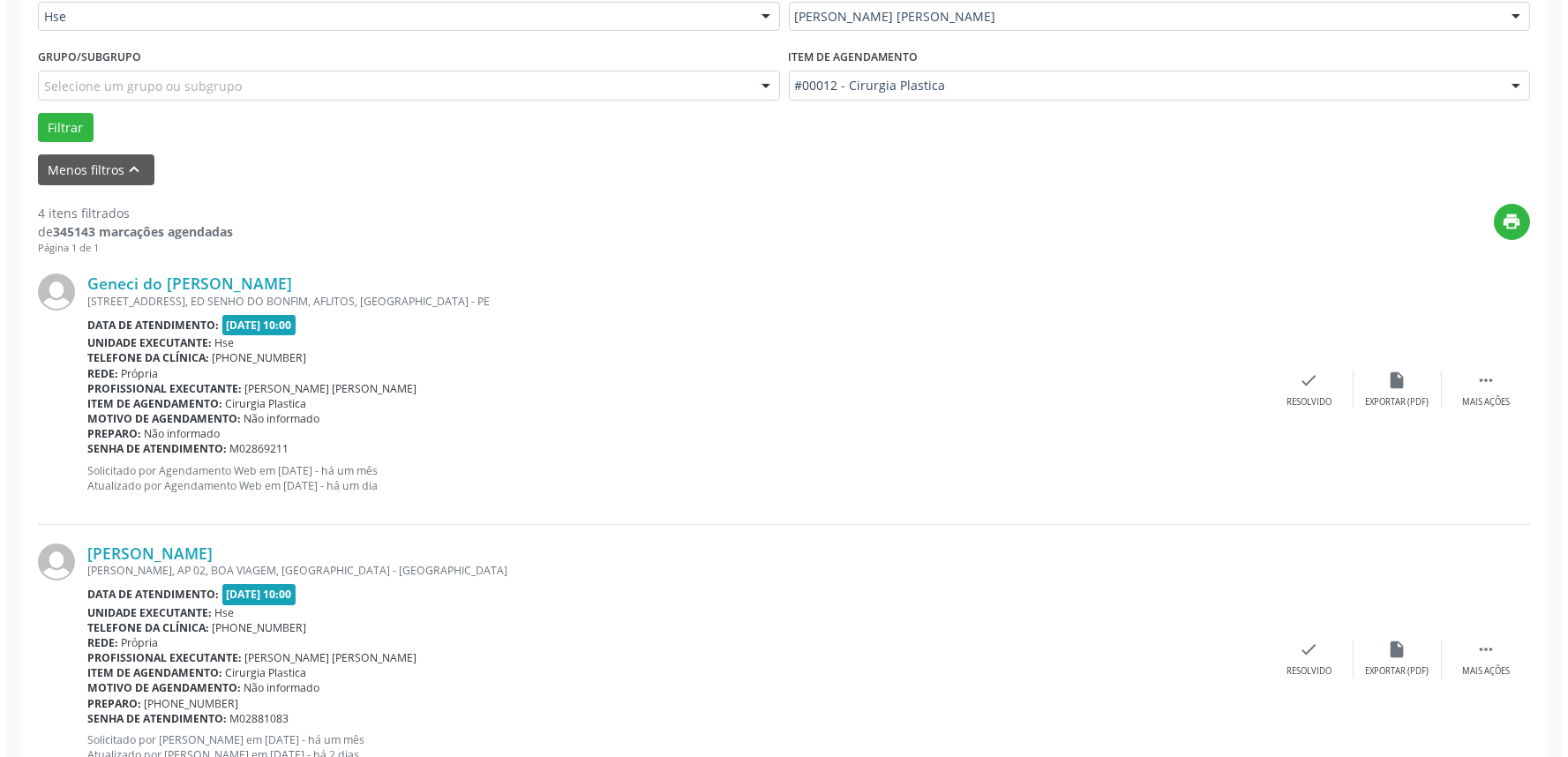
scroll to position [489, 0]
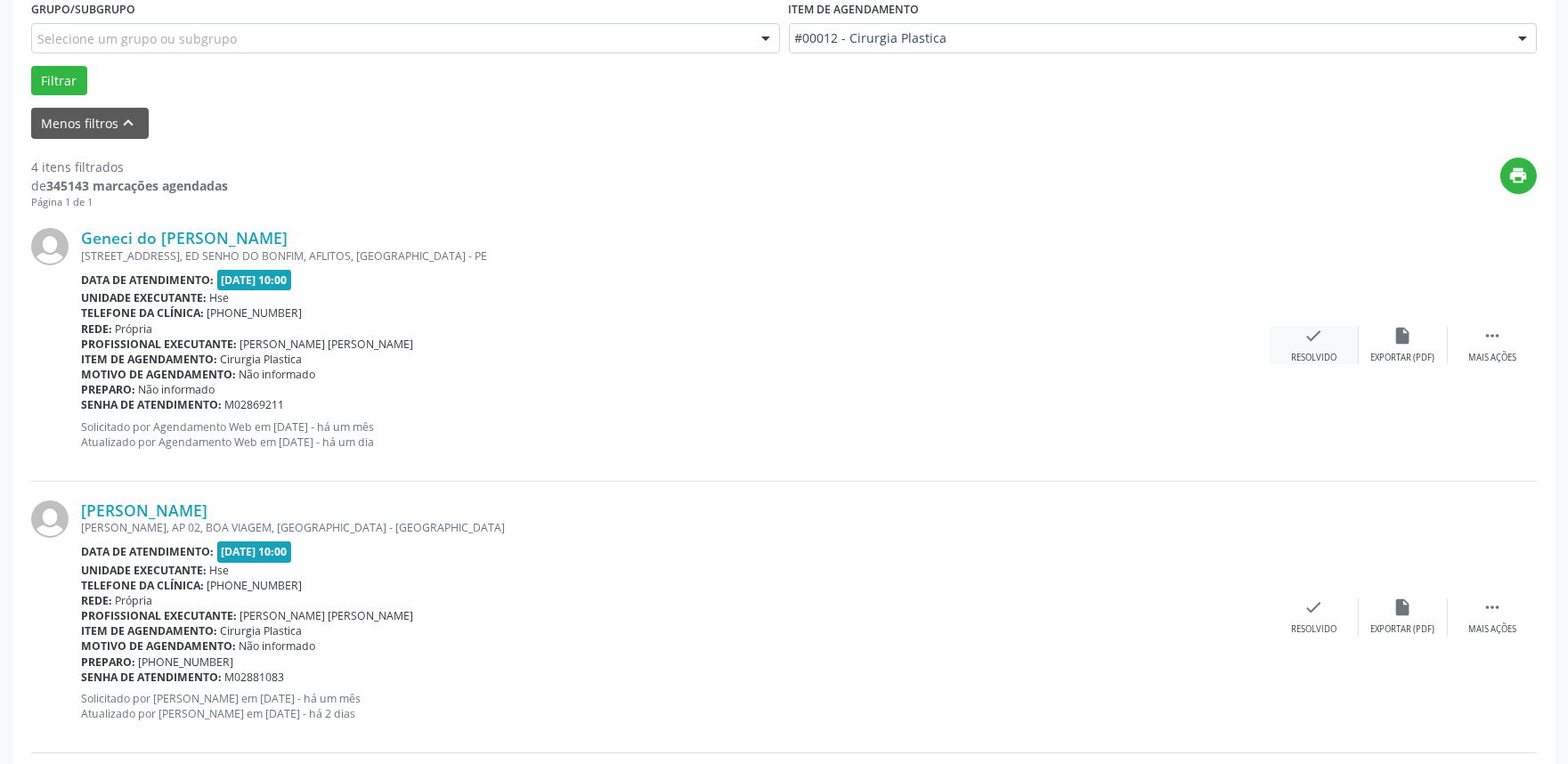
click at [1315, 355] on div "Resolvido" at bounding box center [1314, 358] width 45 height 12
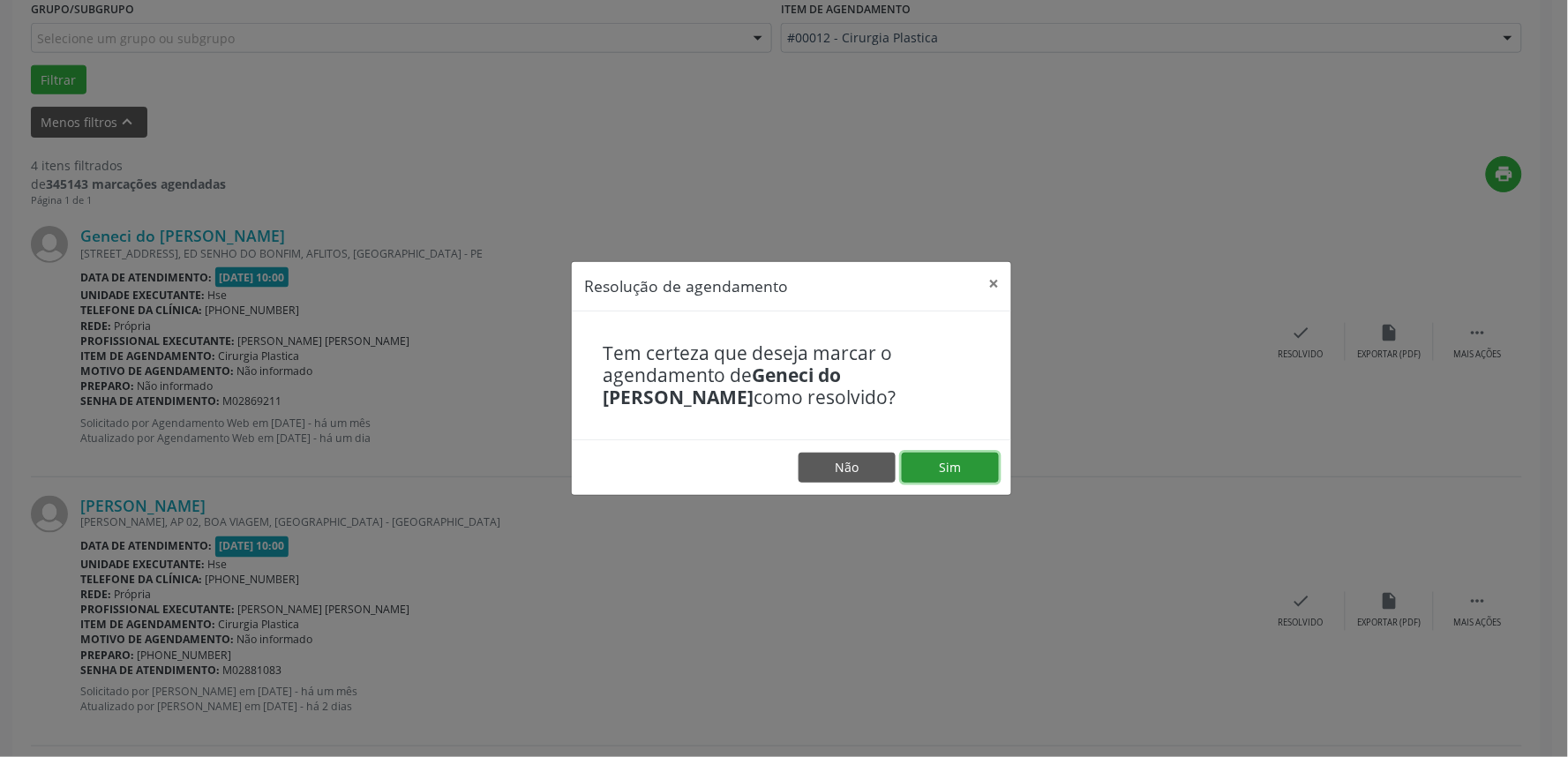
click at [959, 456] on button "Sim" at bounding box center [951, 467] width 97 height 30
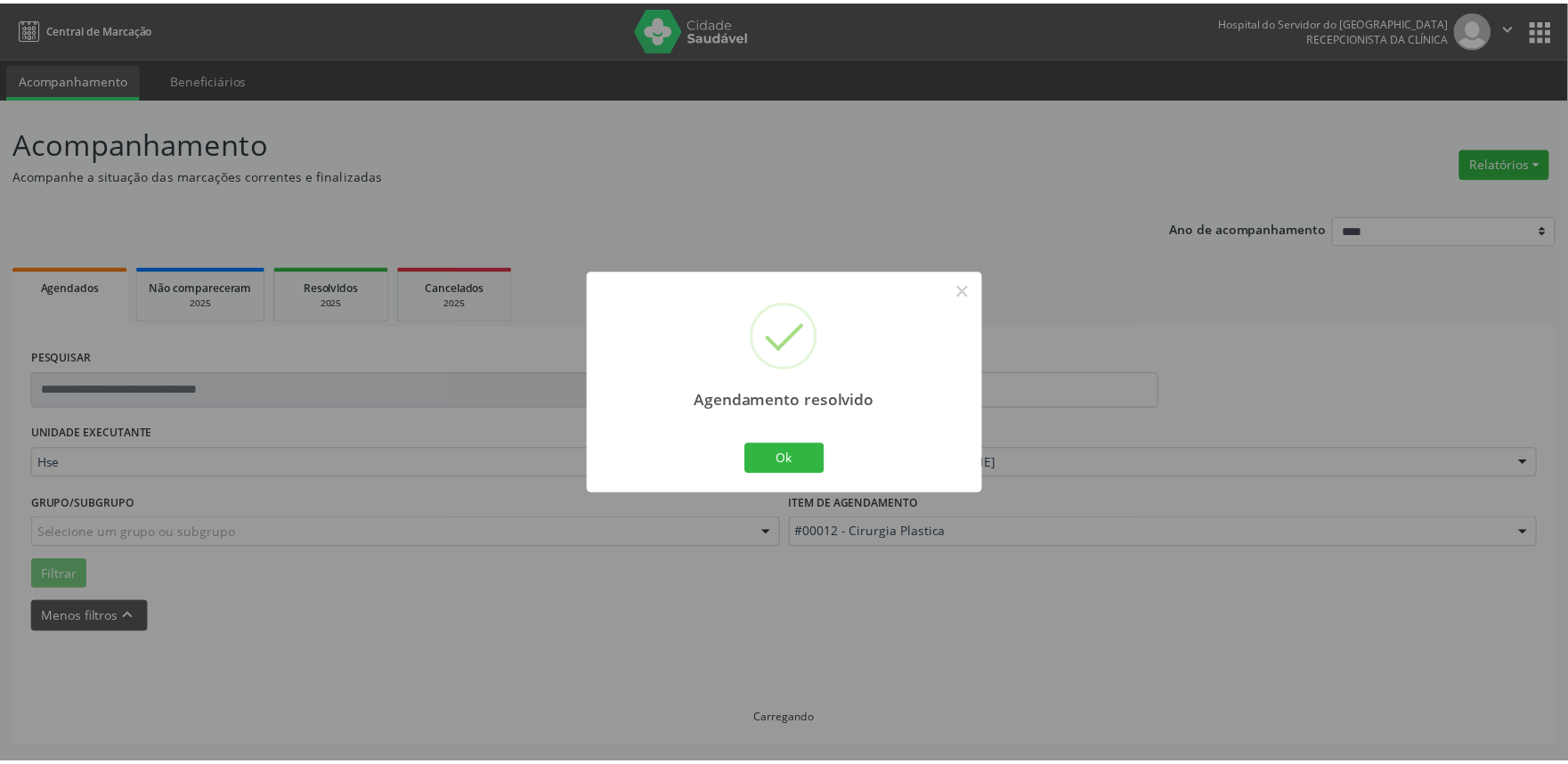
scroll to position [0, 0]
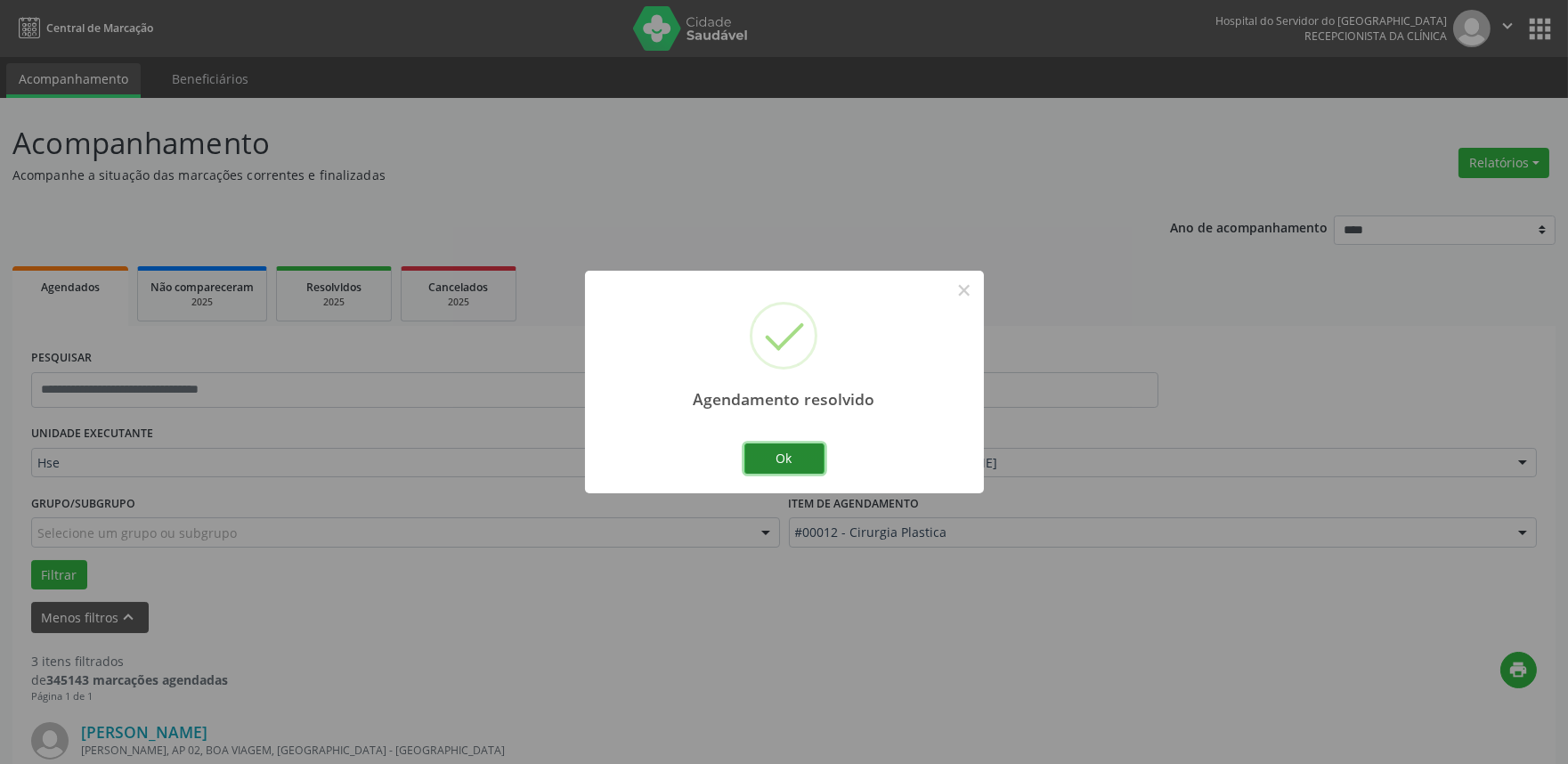
click at [780, 459] on button "Ok" at bounding box center [784, 458] width 80 height 30
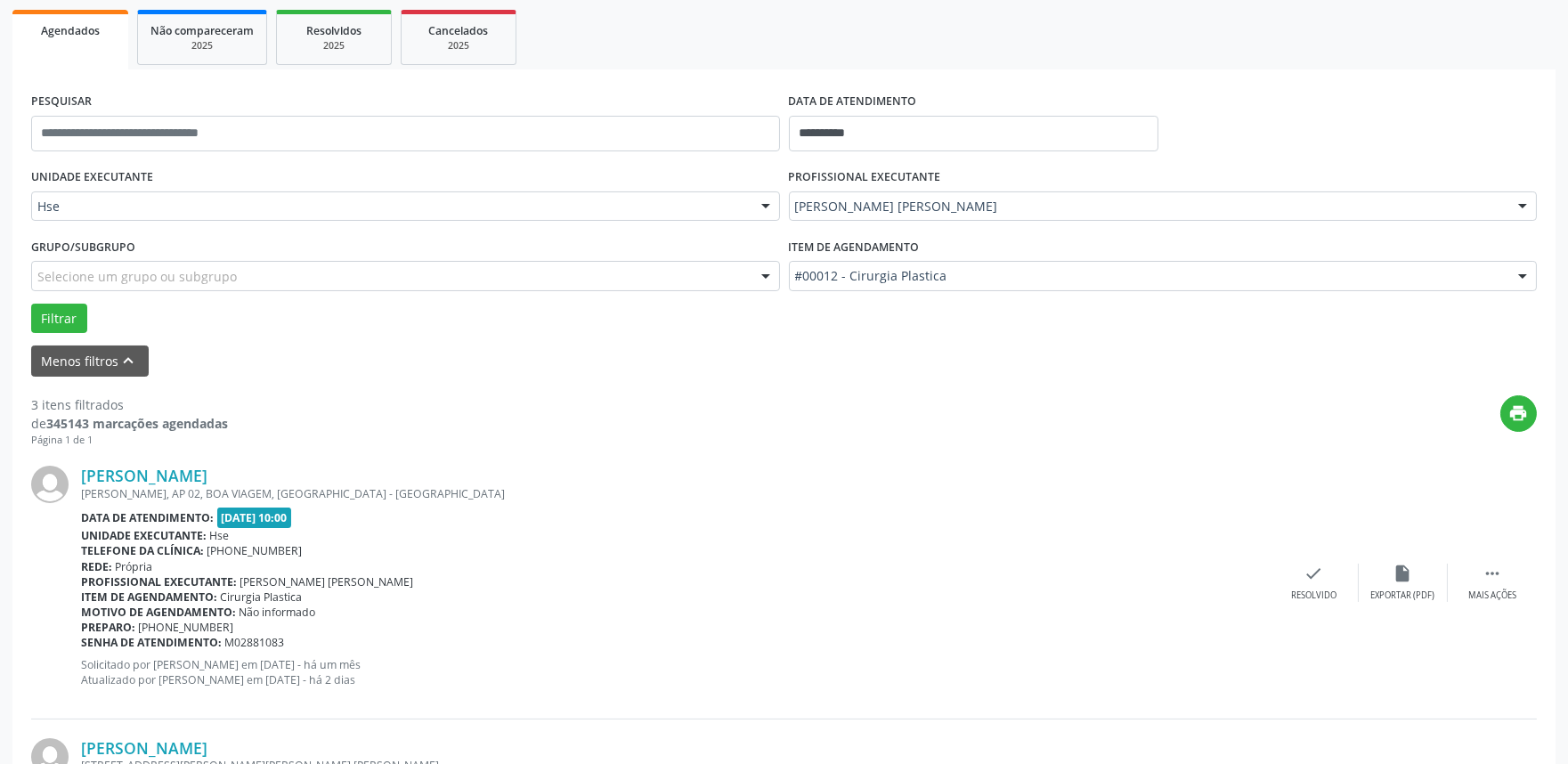
scroll to position [296, 0]
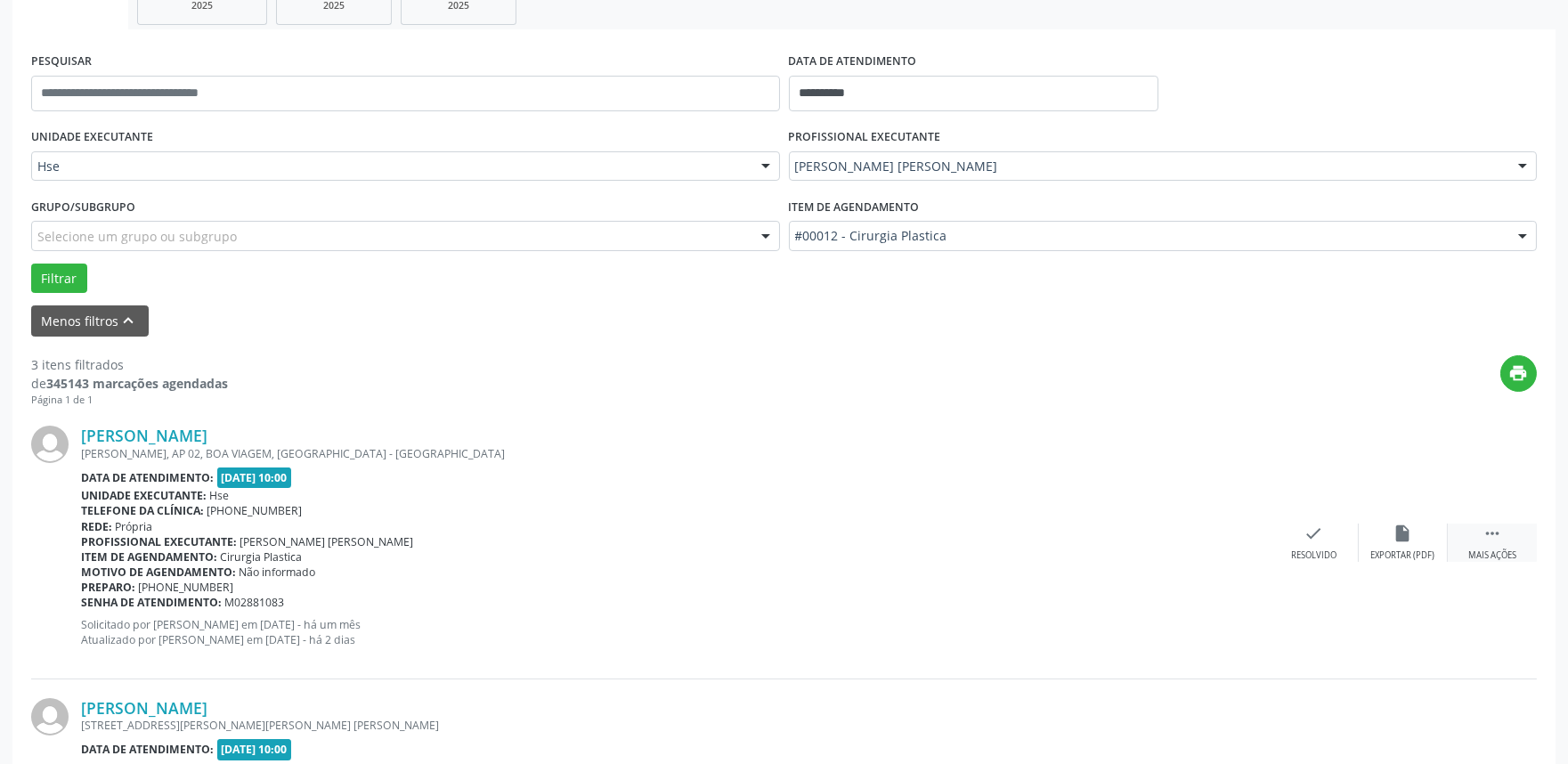
click at [1480, 538] on div " Mais ações" at bounding box center [1492, 542] width 89 height 39
click at [1394, 533] on icon "alarm_off" at bounding box center [1403, 533] width 20 height 20
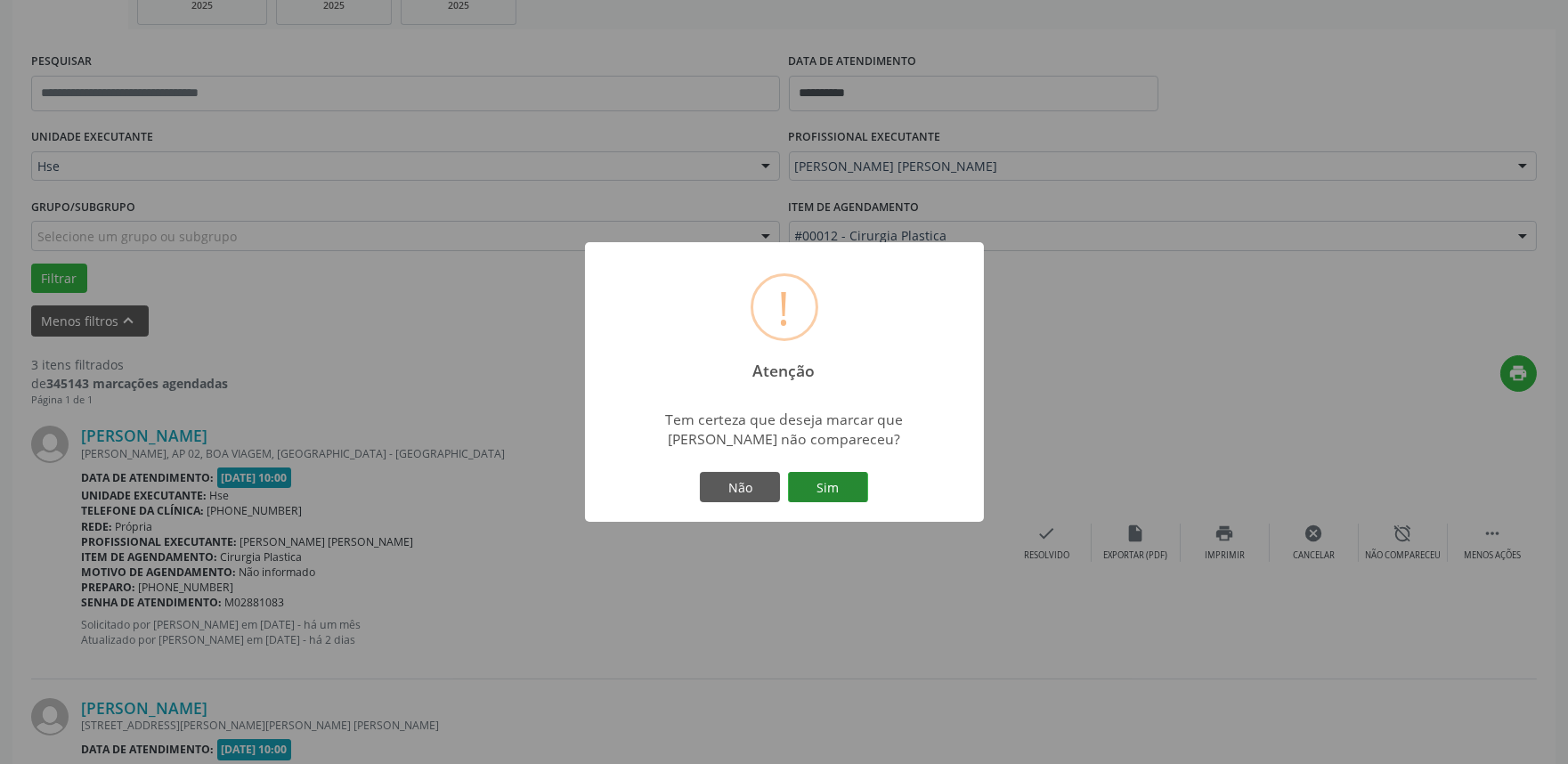
click at [822, 489] on button "Sim" at bounding box center [827, 486] width 80 height 30
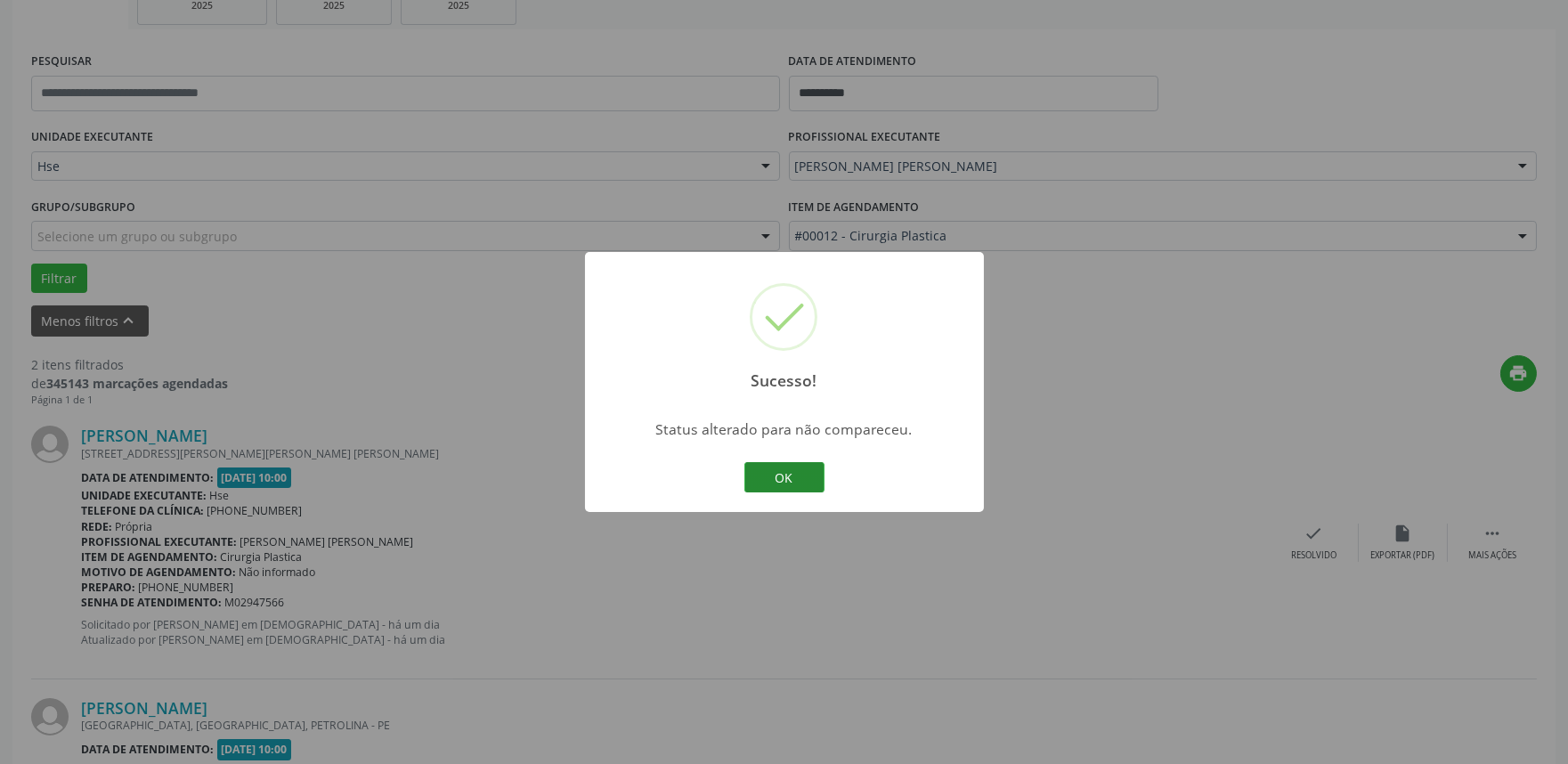
click at [790, 477] on button "OK" at bounding box center [784, 477] width 80 height 30
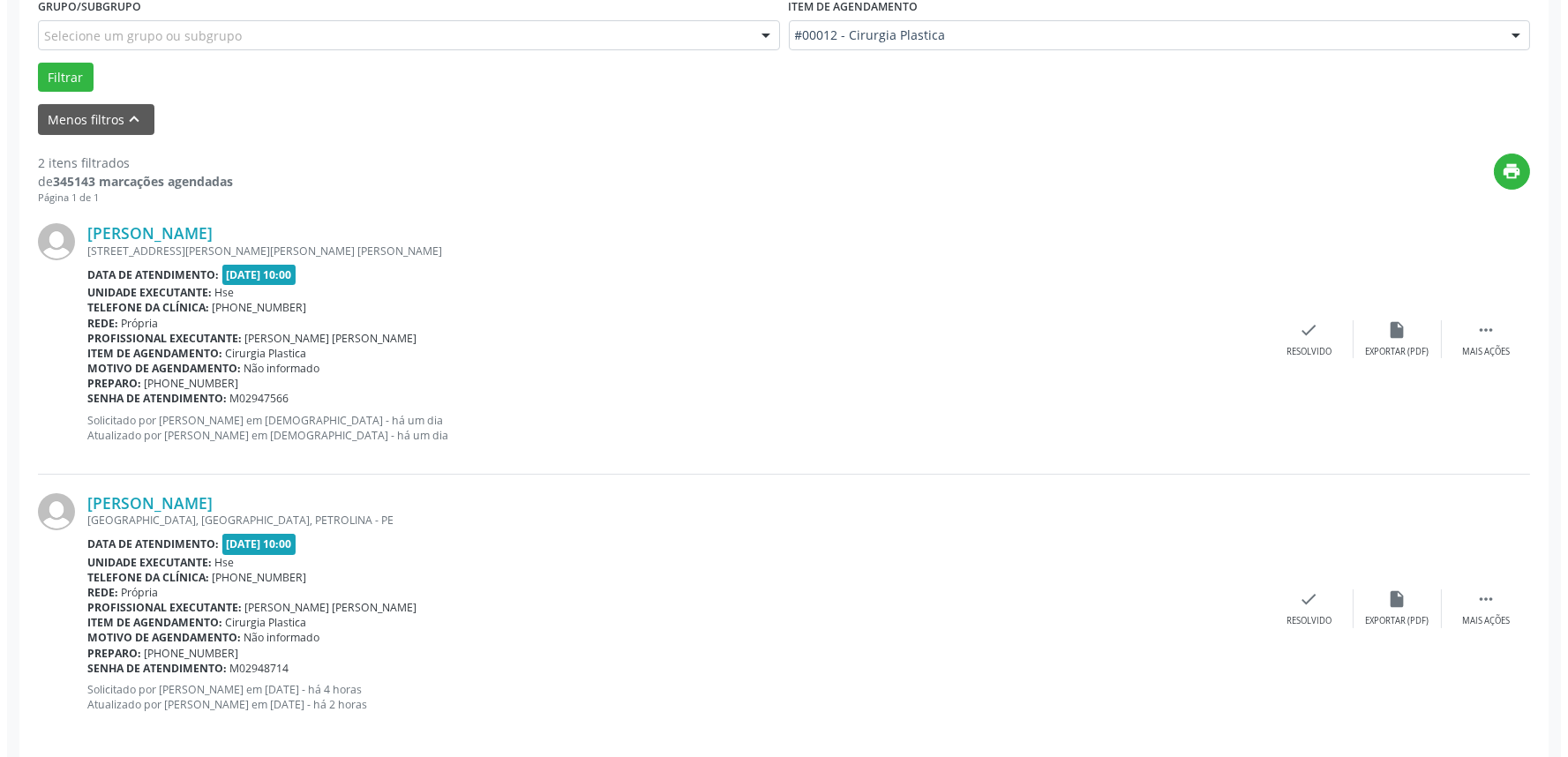
scroll to position [507, 0]
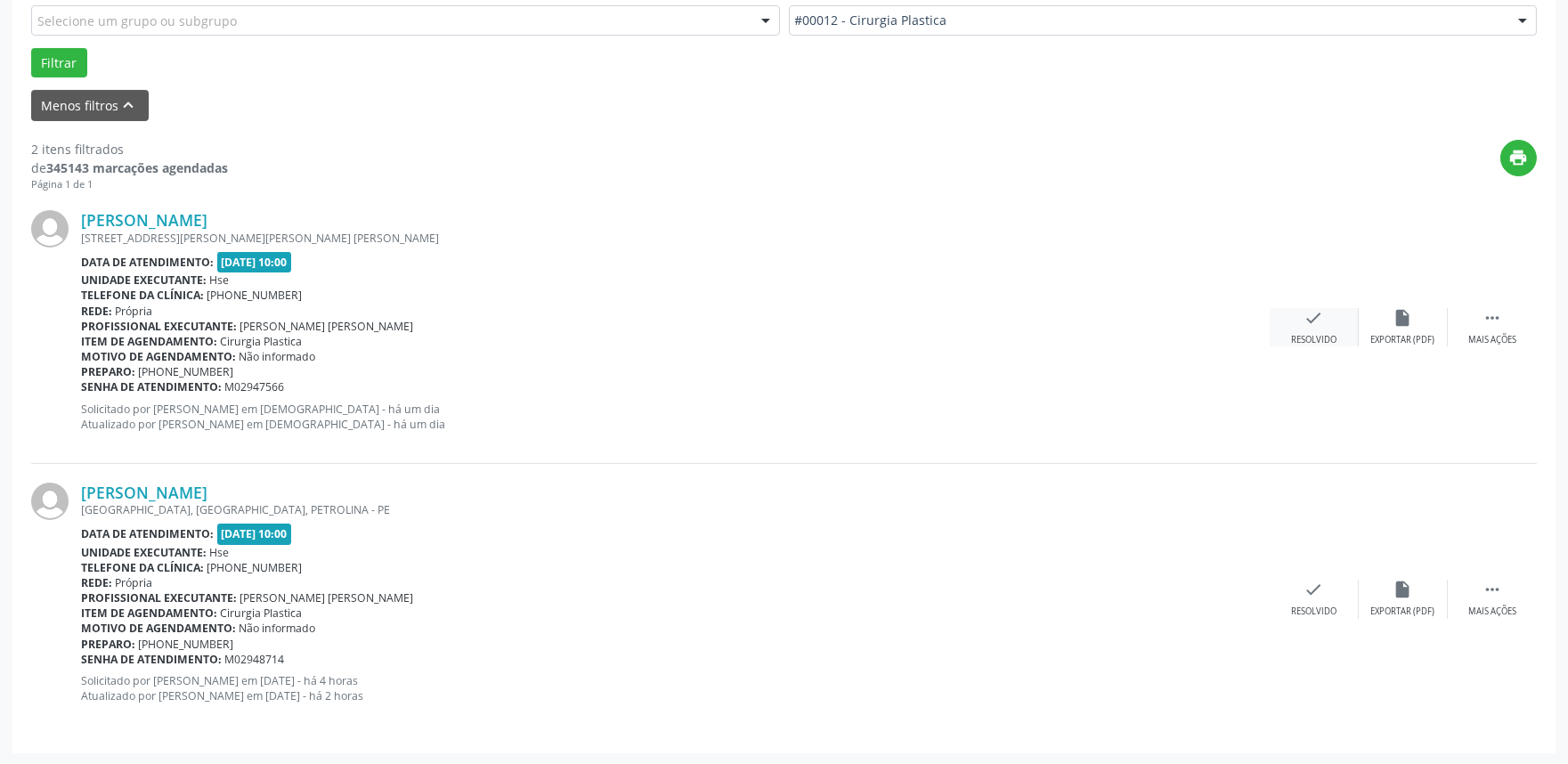
click at [1320, 331] on div "check Resolvido" at bounding box center [1314, 326] width 89 height 39
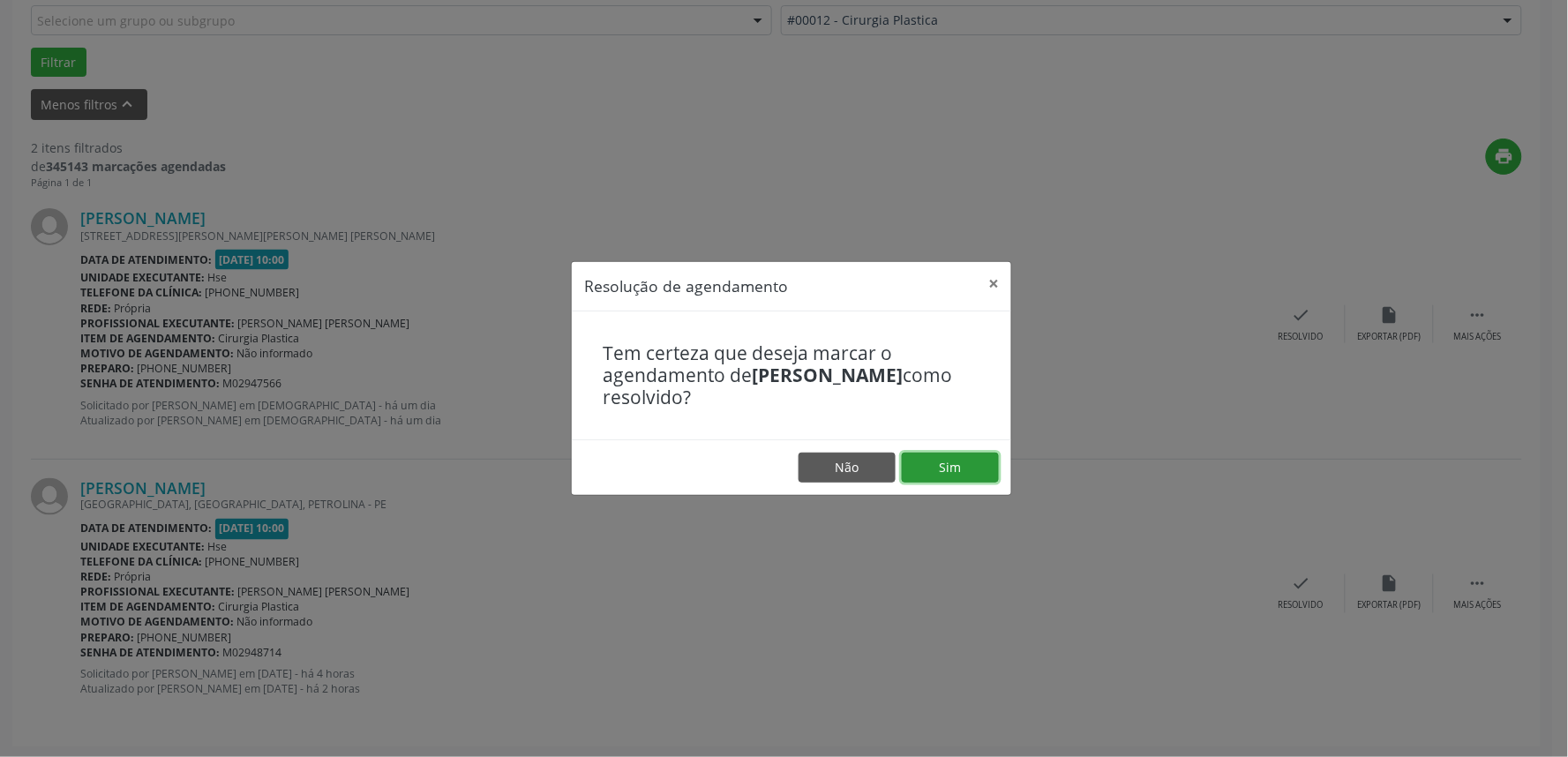
click at [968, 462] on button "Sim" at bounding box center [951, 467] width 97 height 30
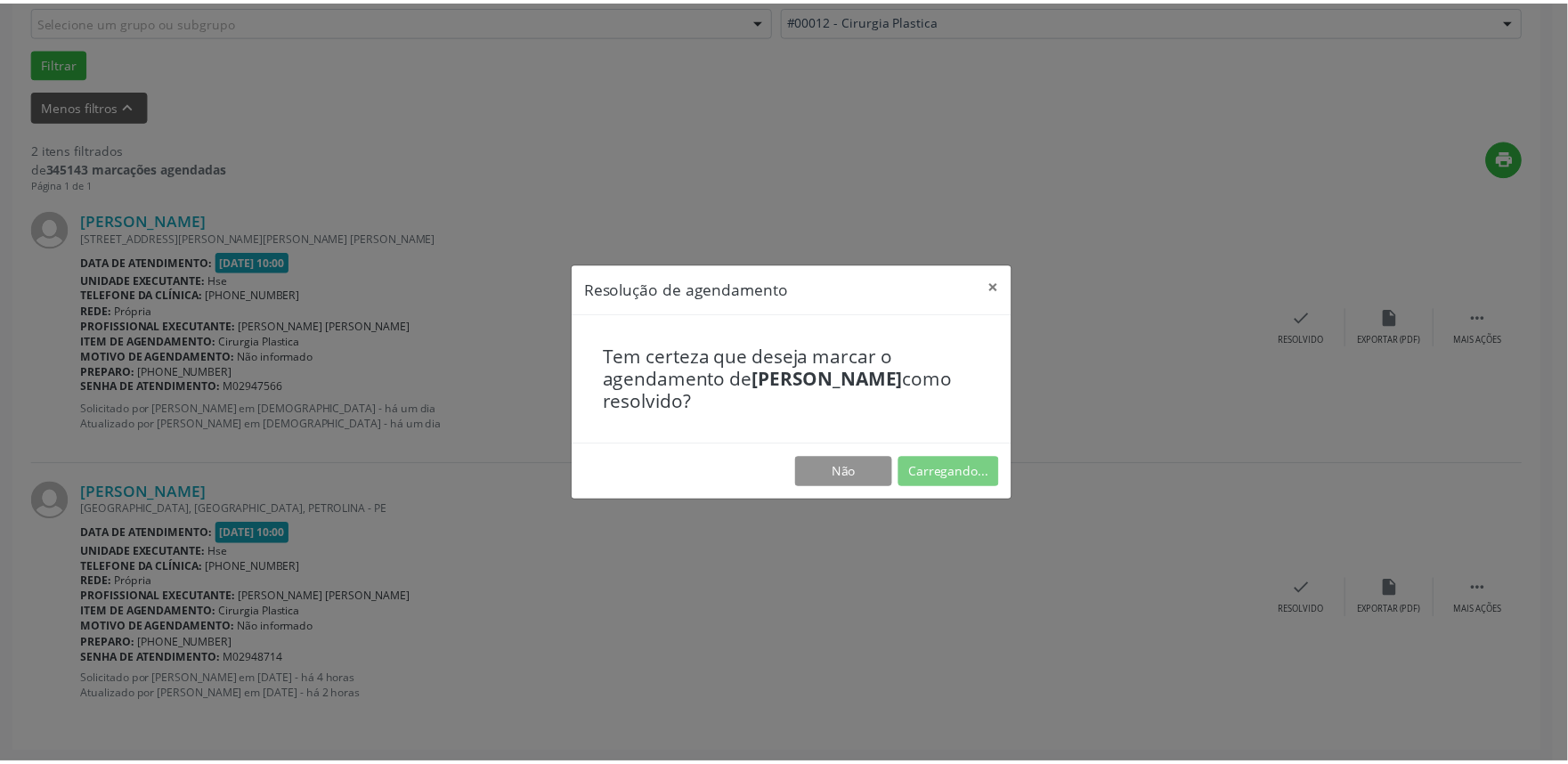
scroll to position [0, 0]
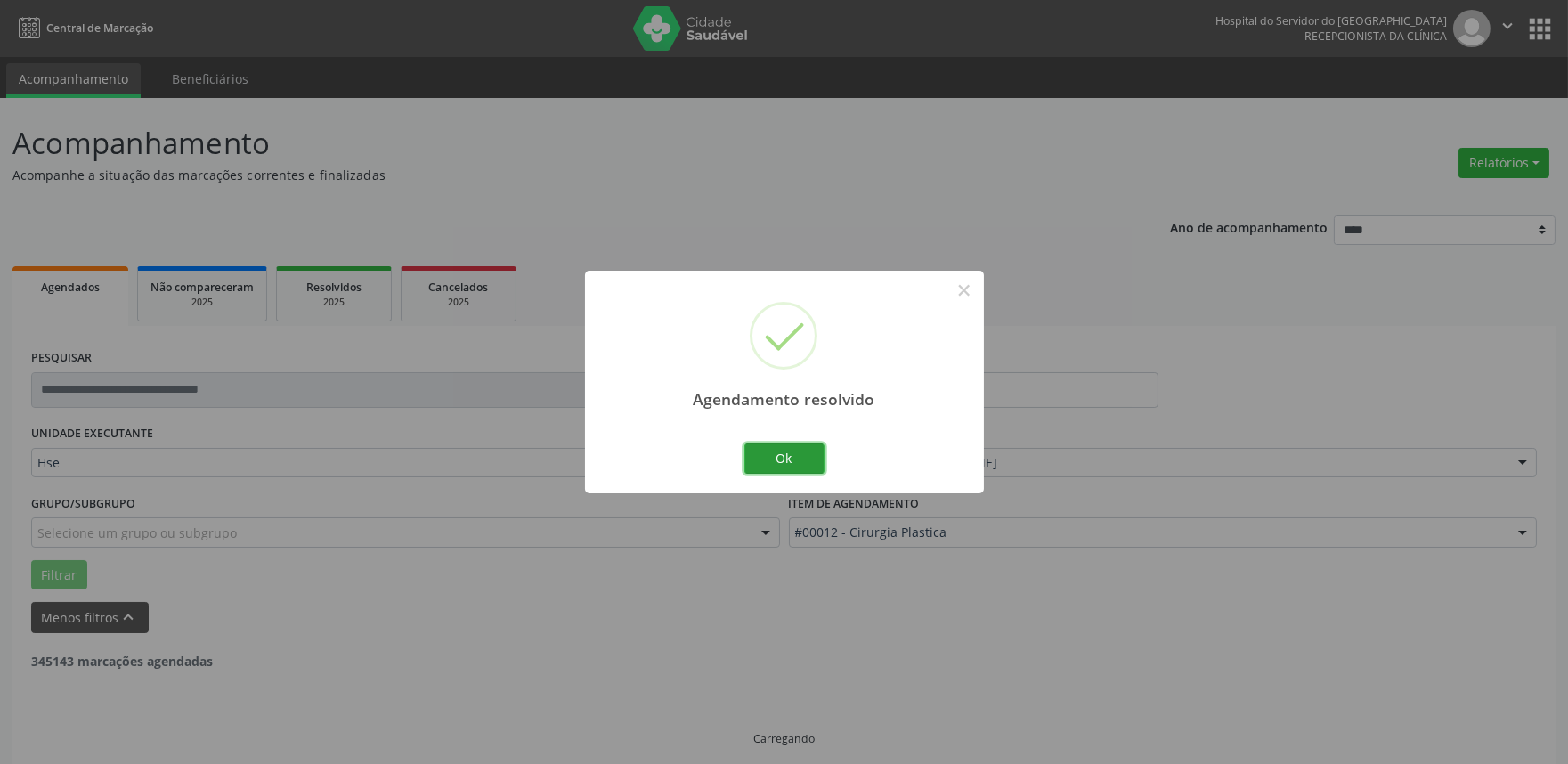
click at [801, 469] on button "Ok" at bounding box center [784, 458] width 80 height 30
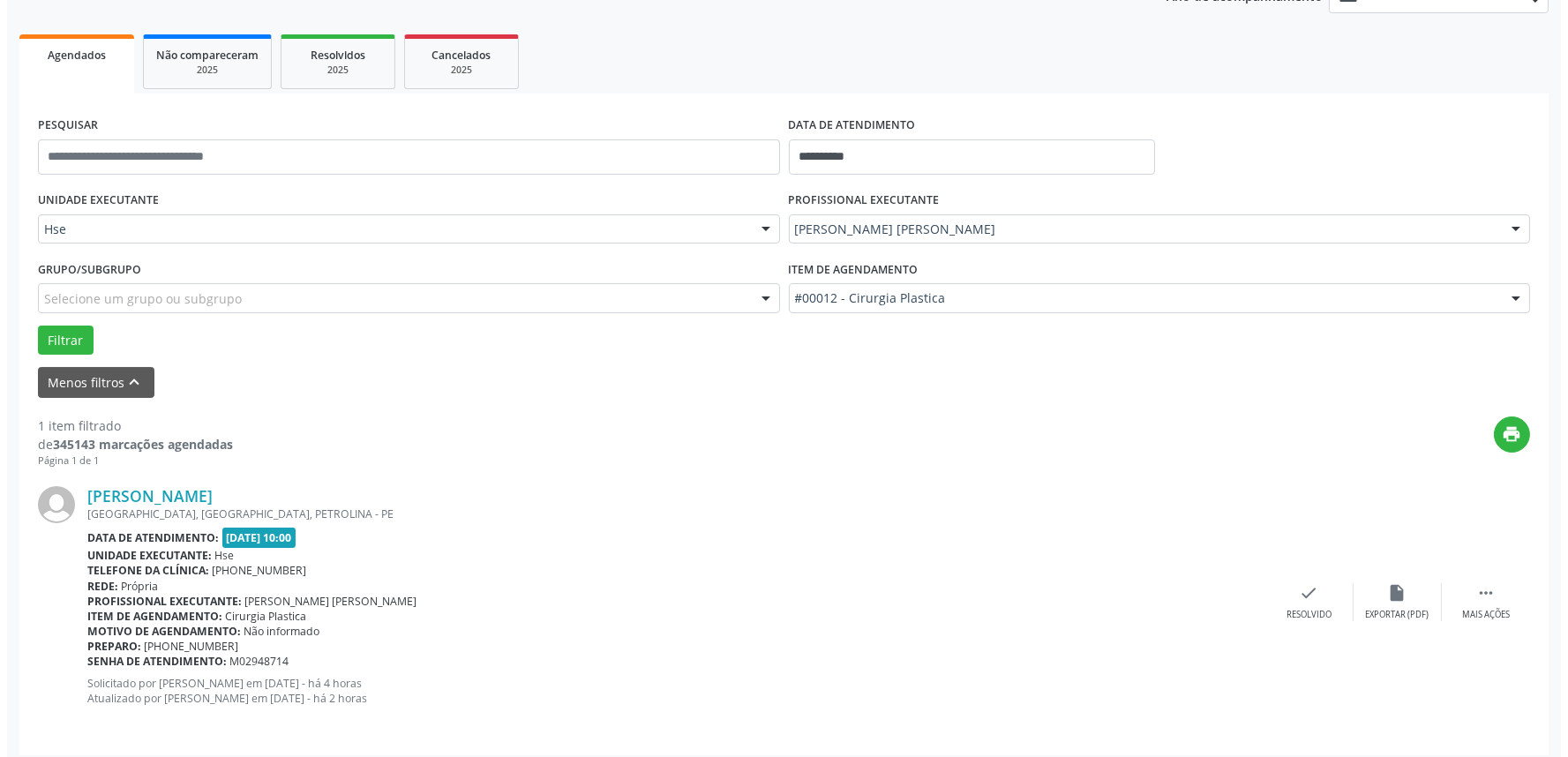
scroll to position [238, 0]
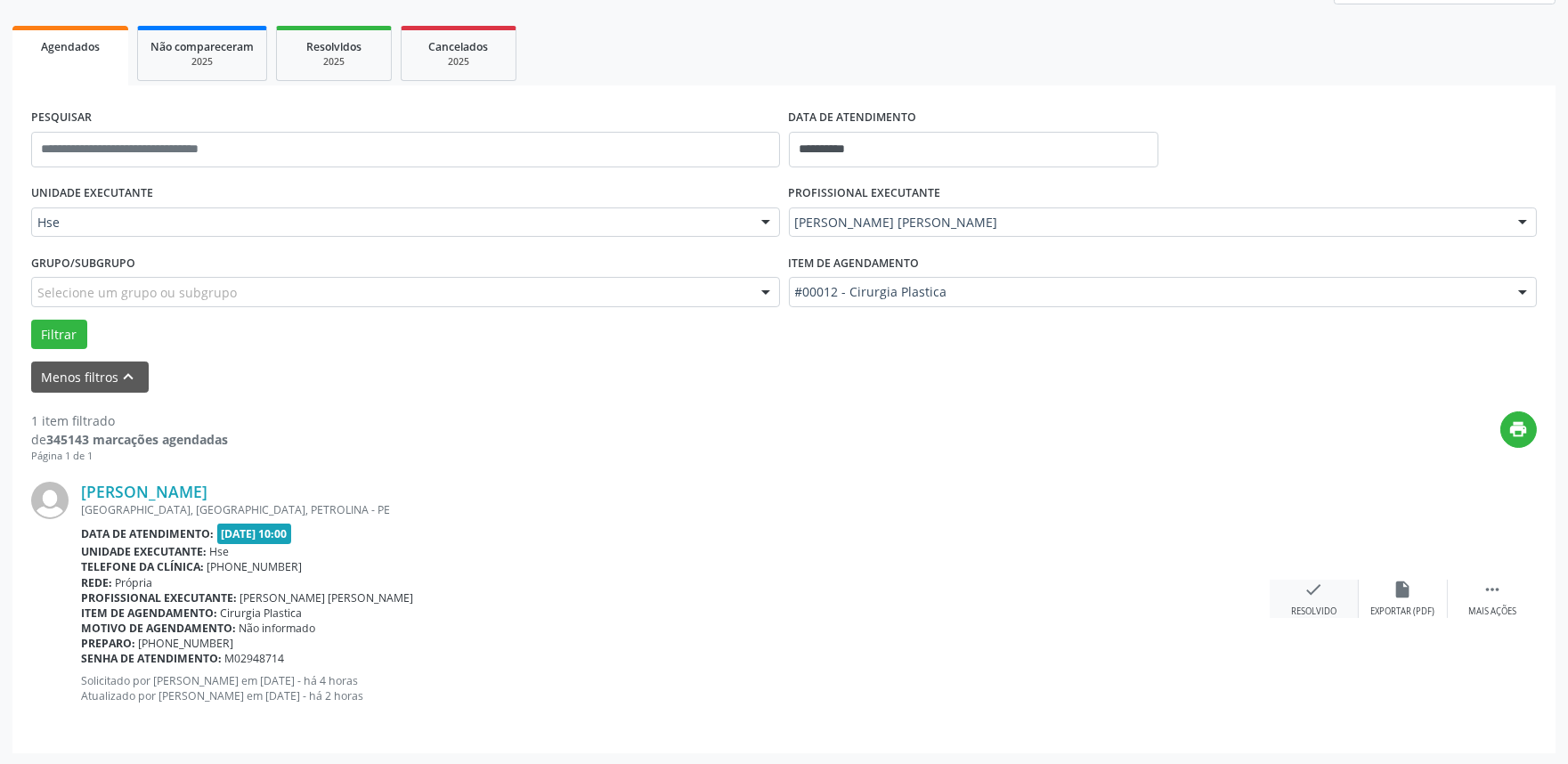
click at [1323, 589] on div "check Resolvido" at bounding box center [1314, 598] width 89 height 39
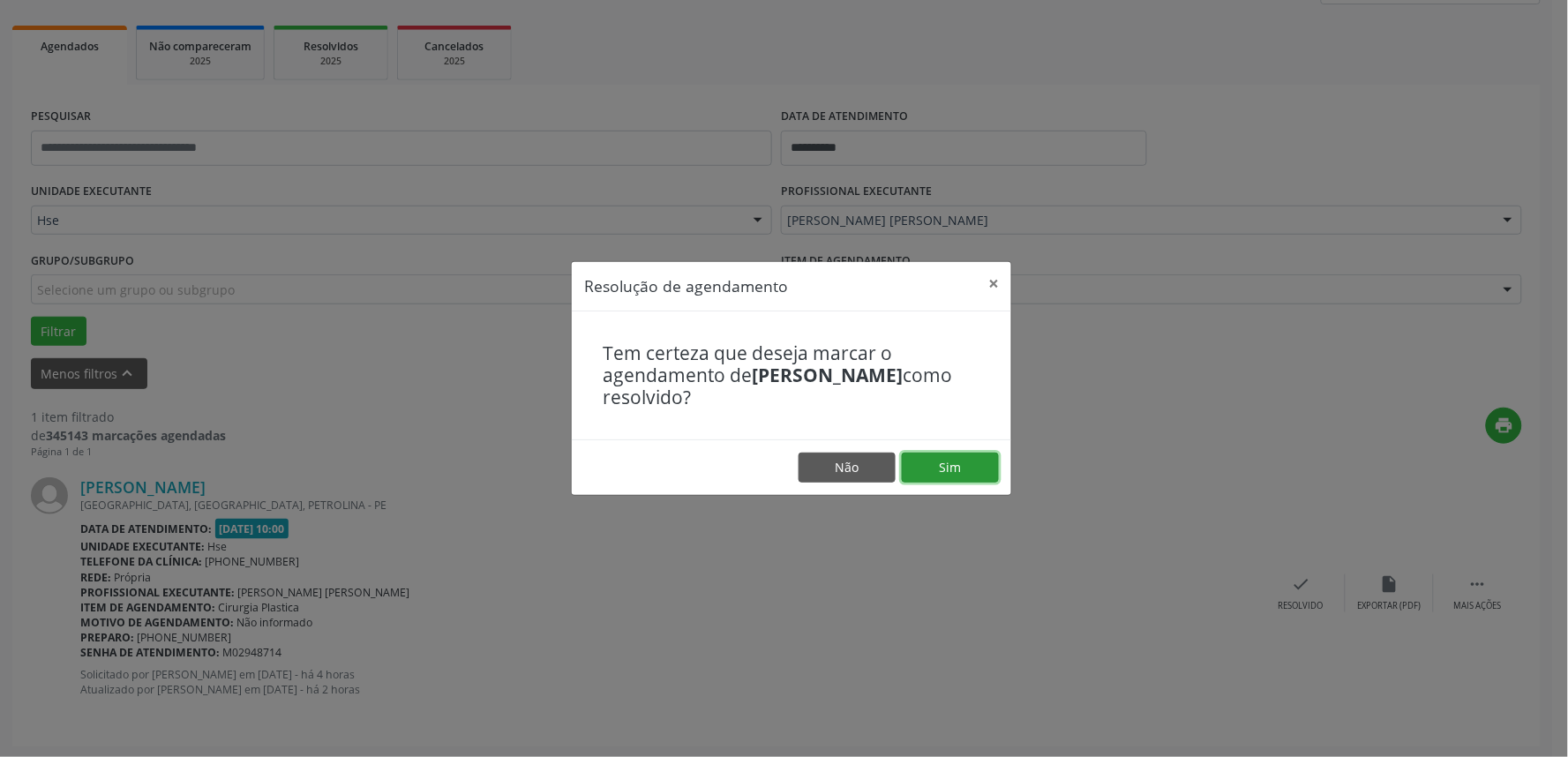
drag, startPoint x: 956, startPoint y: 465, endPoint x: 994, endPoint y: 473, distance: 38.8
click at [957, 465] on button "Sim" at bounding box center [951, 467] width 97 height 30
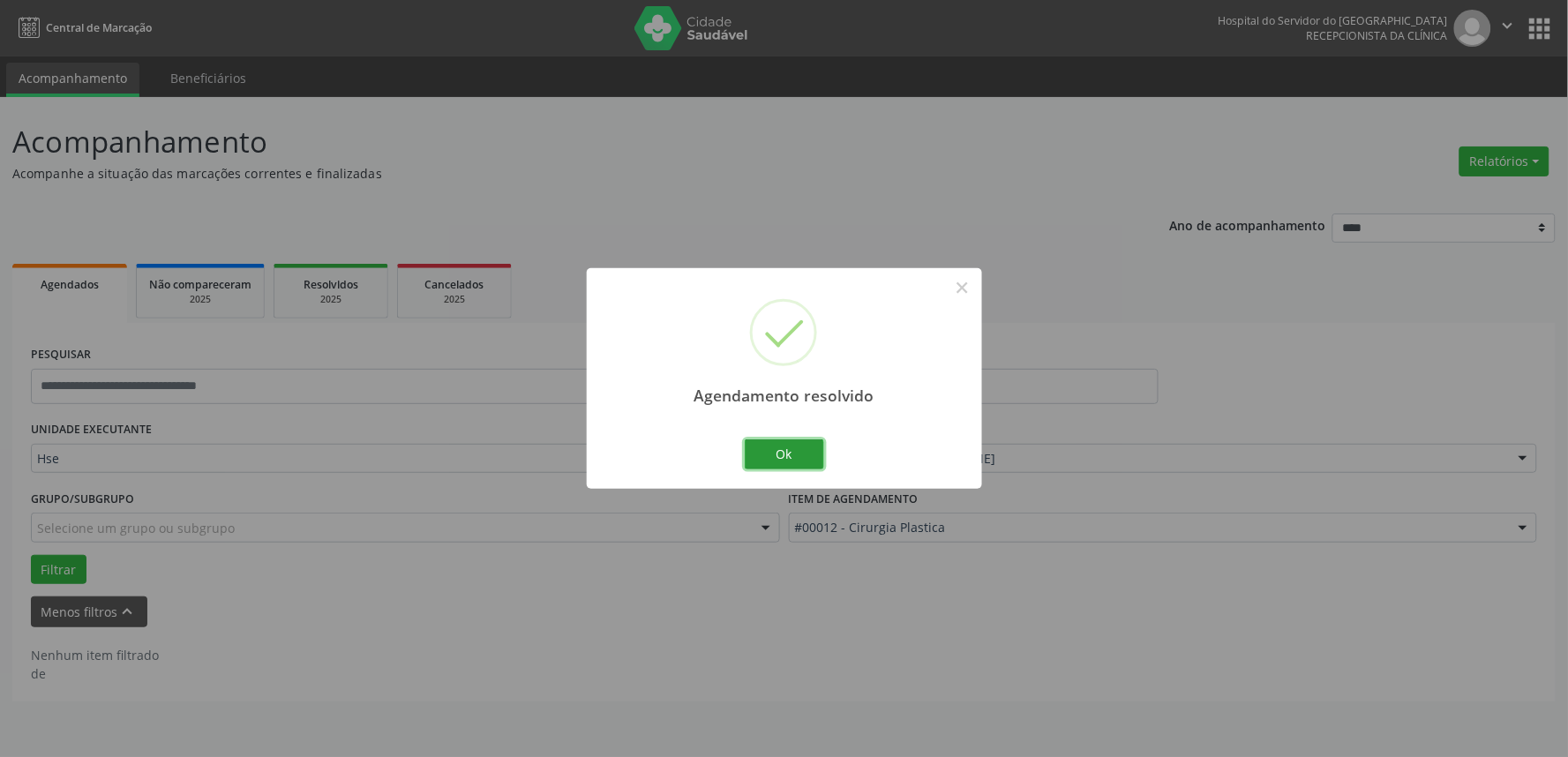
click at [783, 449] on button "Ok" at bounding box center [784, 454] width 79 height 30
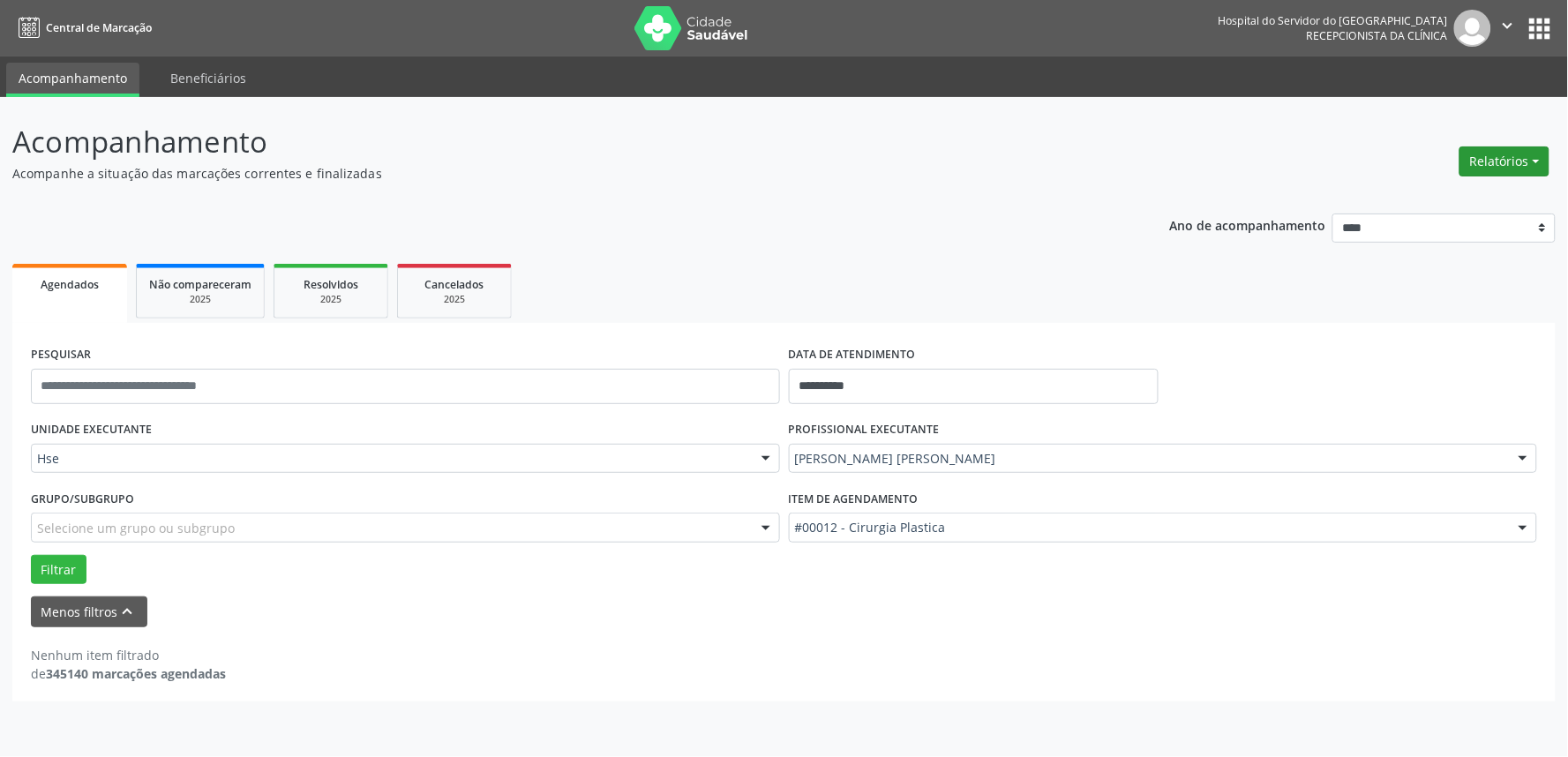
click at [1480, 166] on button "Relatórios" at bounding box center [1505, 161] width 90 height 30
click at [1478, 192] on link "Agendamentos" at bounding box center [1454, 199] width 189 height 24
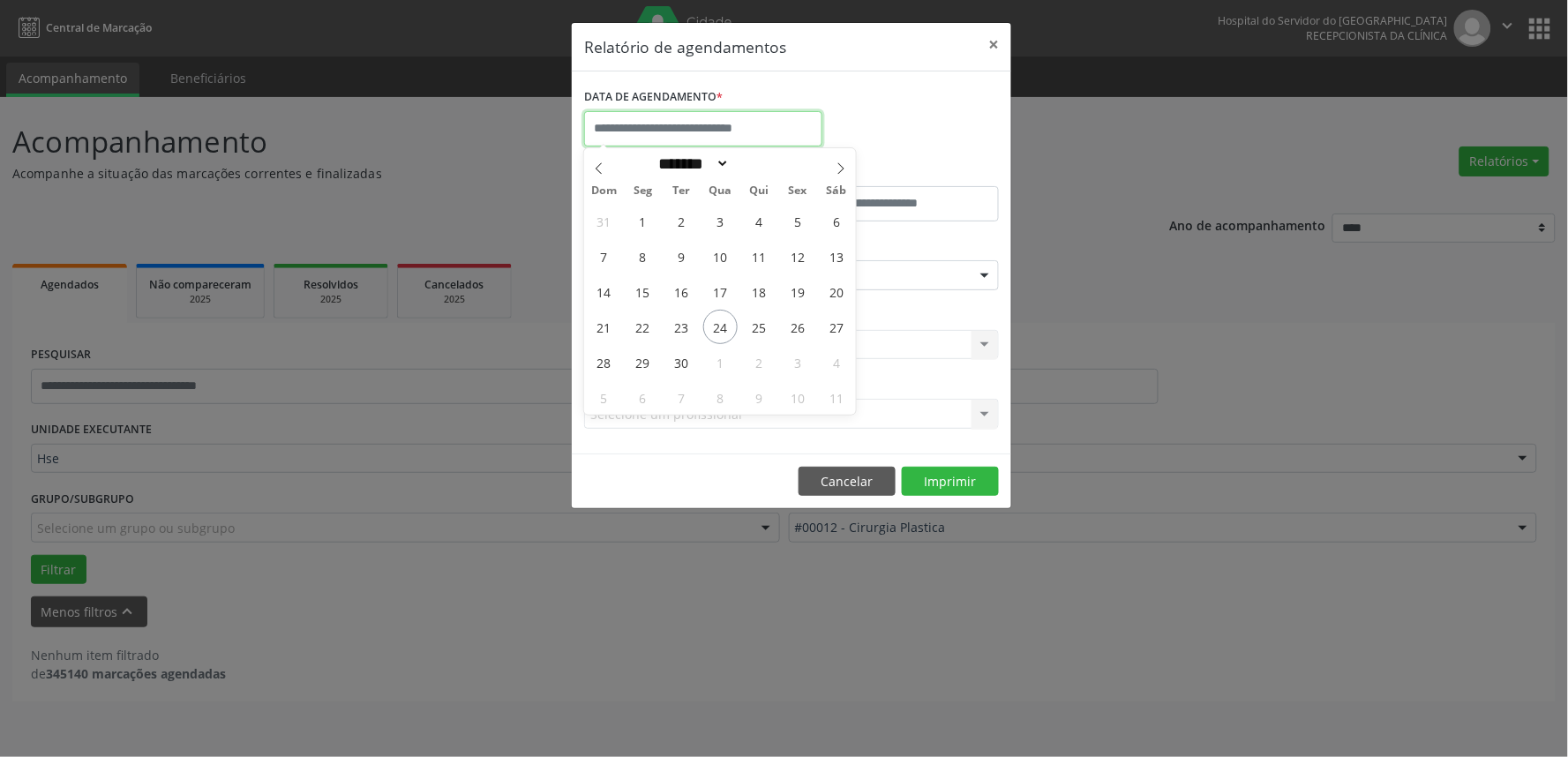
click at [700, 137] on input "text" at bounding box center [702, 129] width 238 height 35
click at [647, 327] on span "22" at bounding box center [643, 326] width 35 height 34
type input "**********"
click at [784, 322] on span "26" at bounding box center [798, 326] width 35 height 34
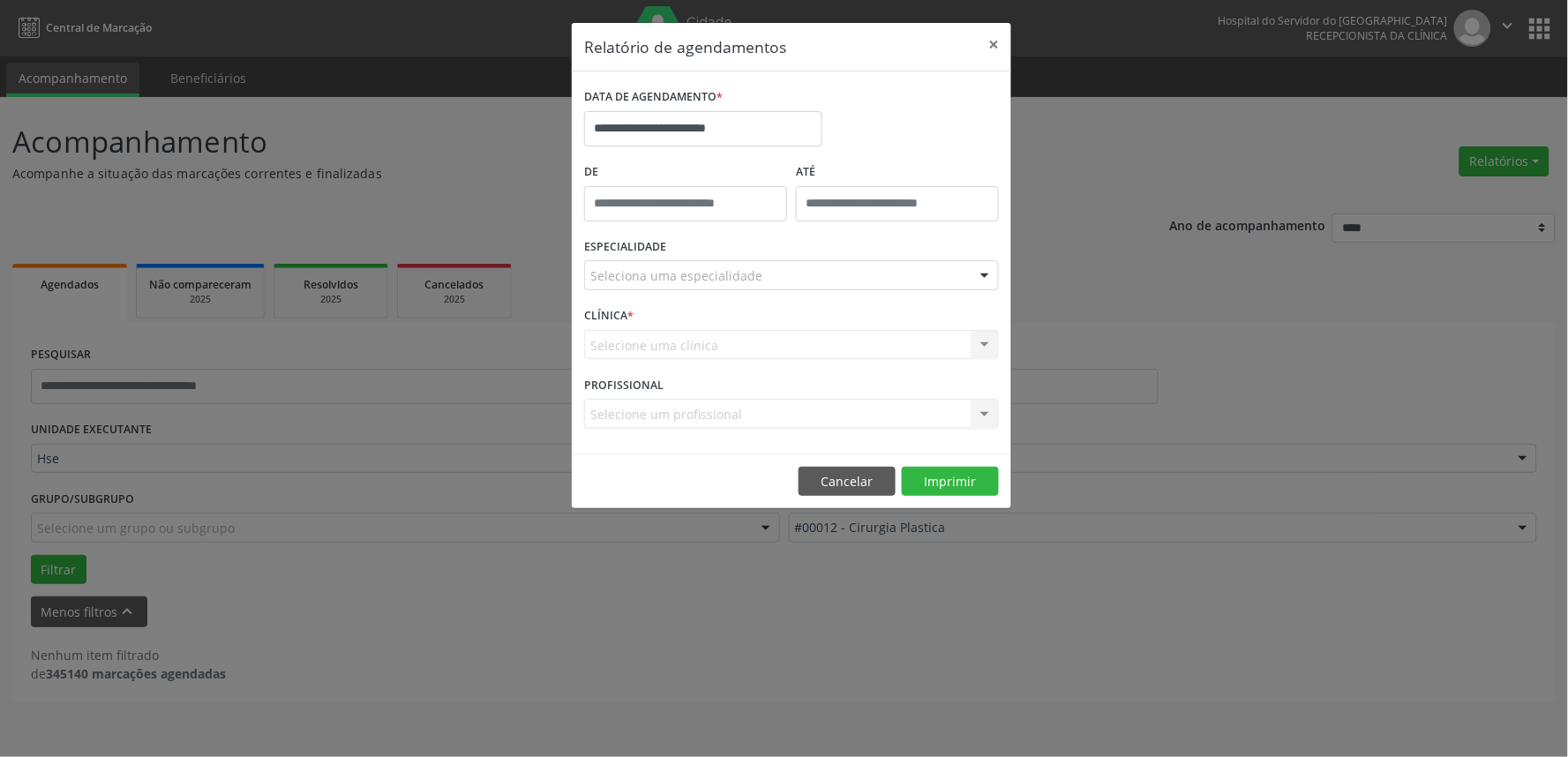
click at [800, 270] on div "Seleciona uma especialidade" at bounding box center [791, 275] width 415 height 30
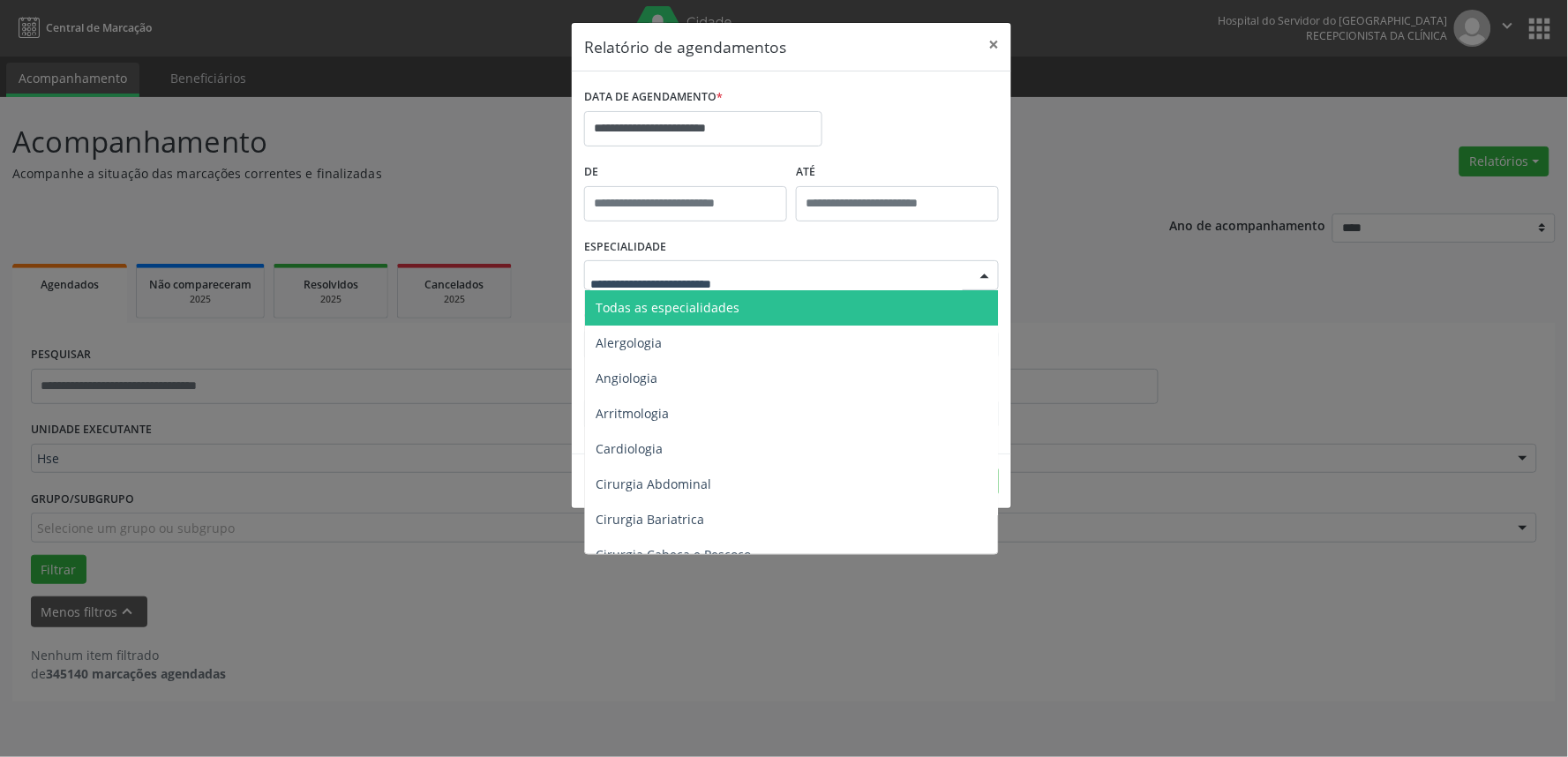
click at [796, 301] on span "Todas as especialidades" at bounding box center [793, 308] width 416 height 35
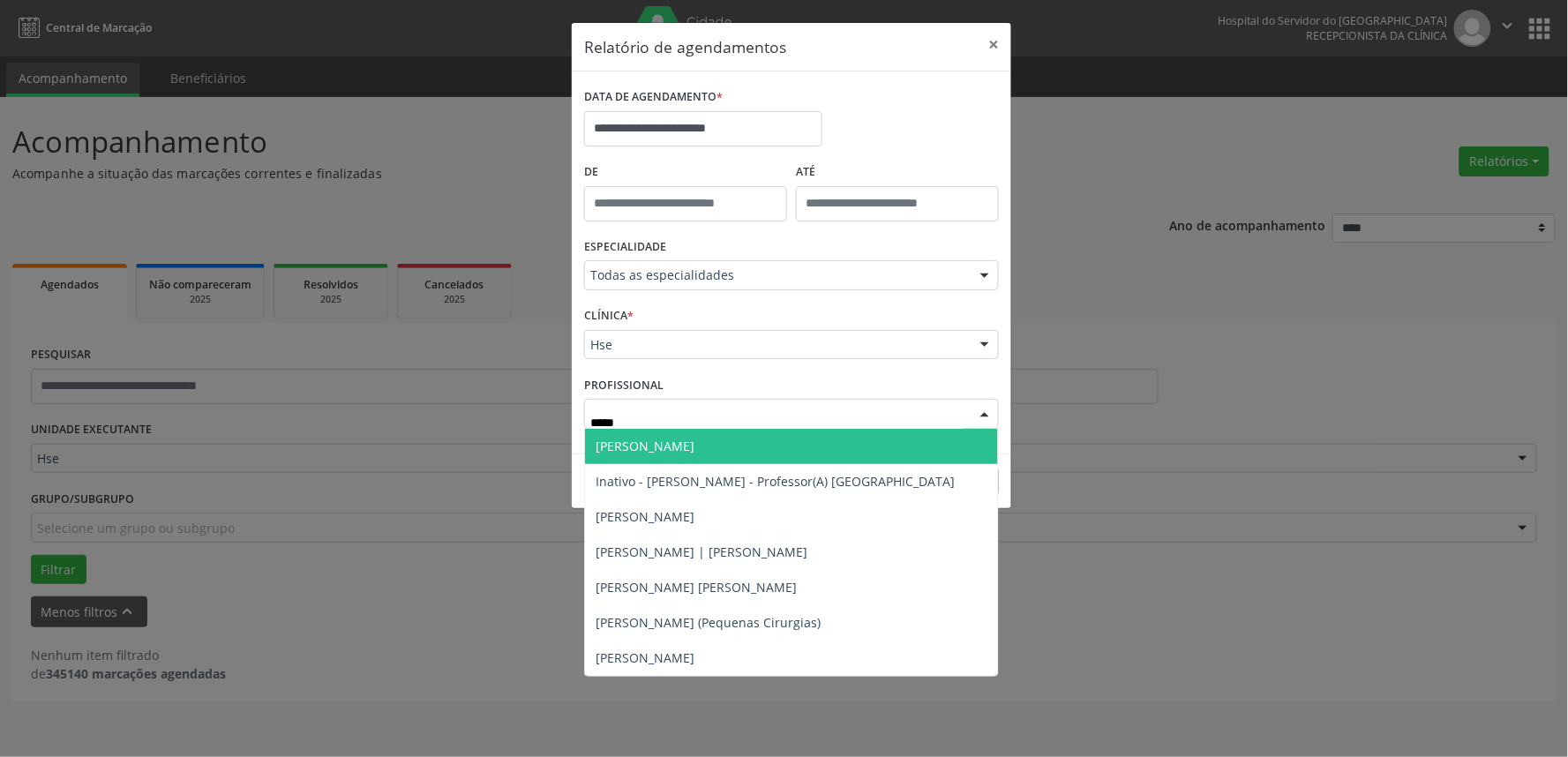
type input "******"
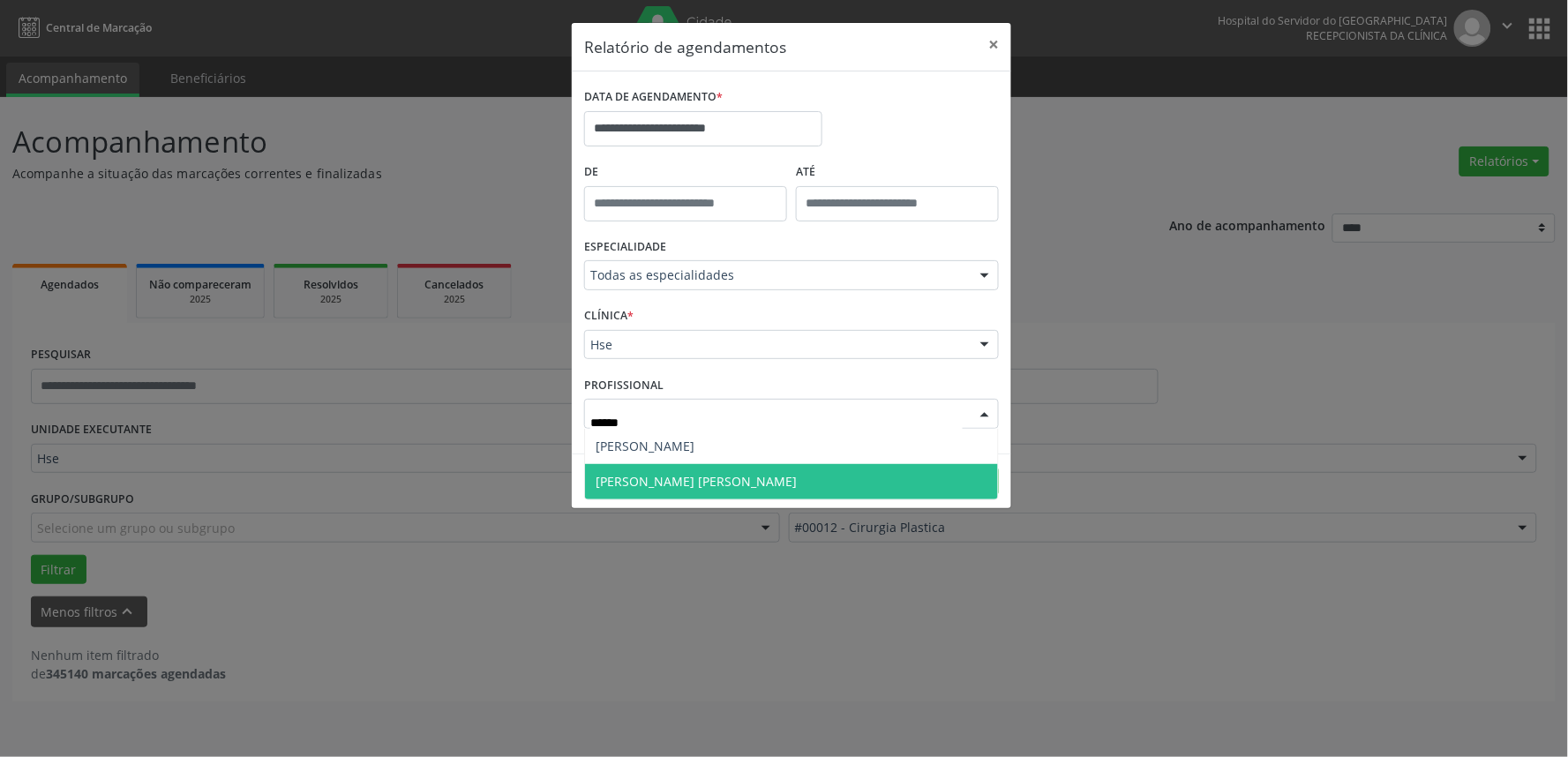
click at [695, 468] on span "[PERSON_NAME] [PERSON_NAME]" at bounding box center [791, 482] width 413 height 35
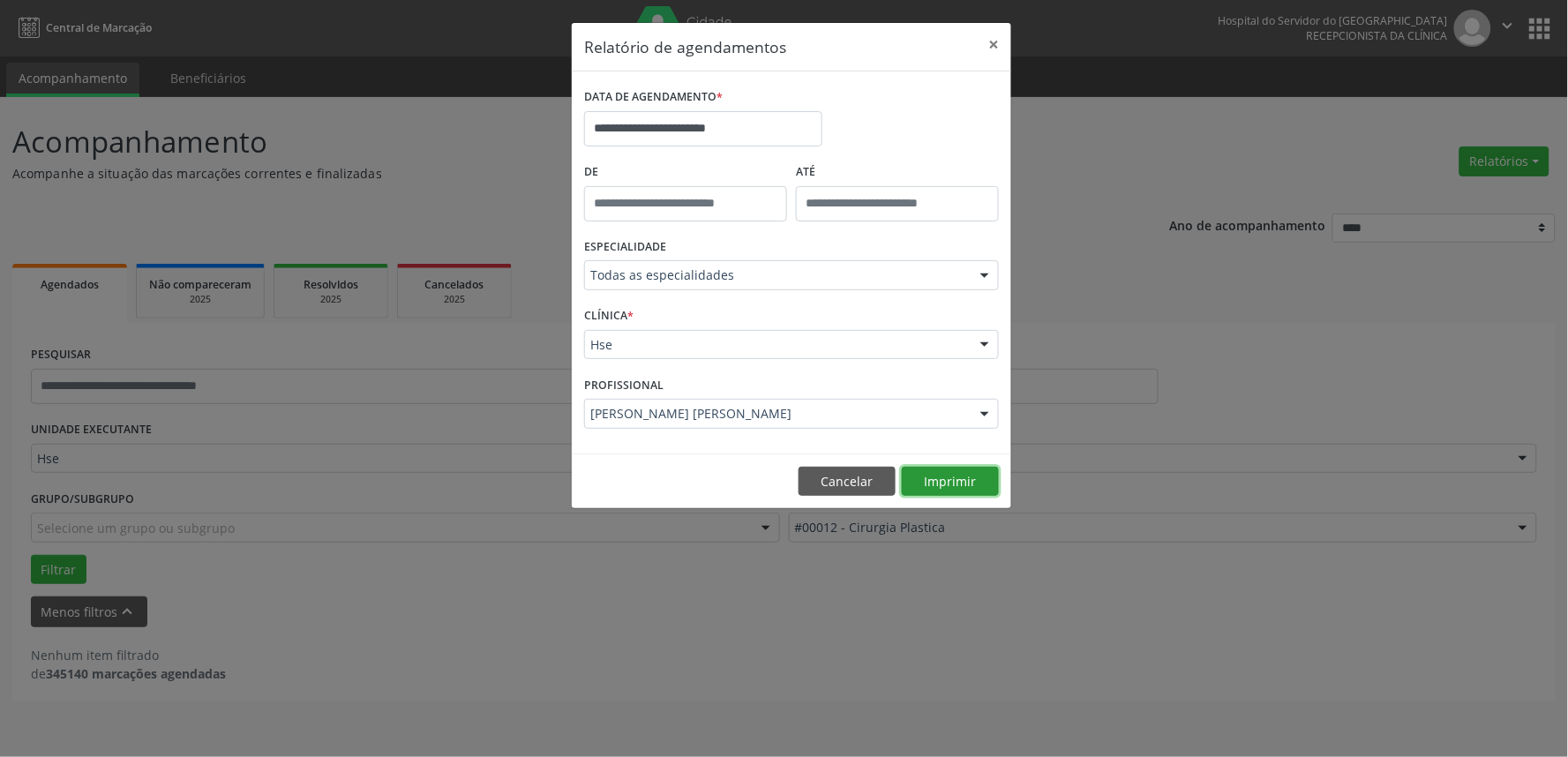
click at [967, 471] on button "Imprimir" at bounding box center [951, 481] width 97 height 30
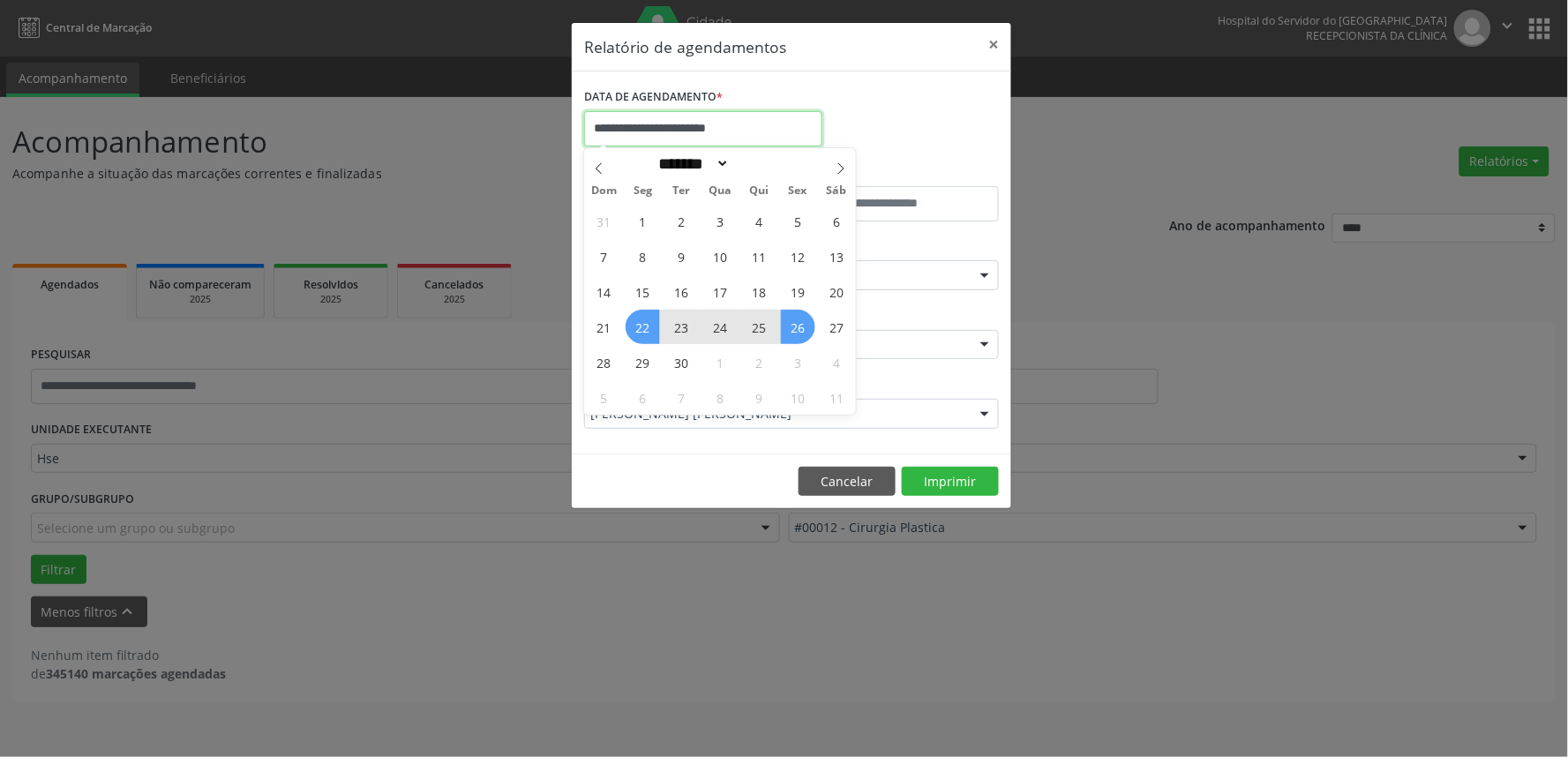
click at [787, 139] on input "**********" at bounding box center [702, 129] width 238 height 35
click at [646, 366] on span "29" at bounding box center [643, 362] width 35 height 34
type input "**********"
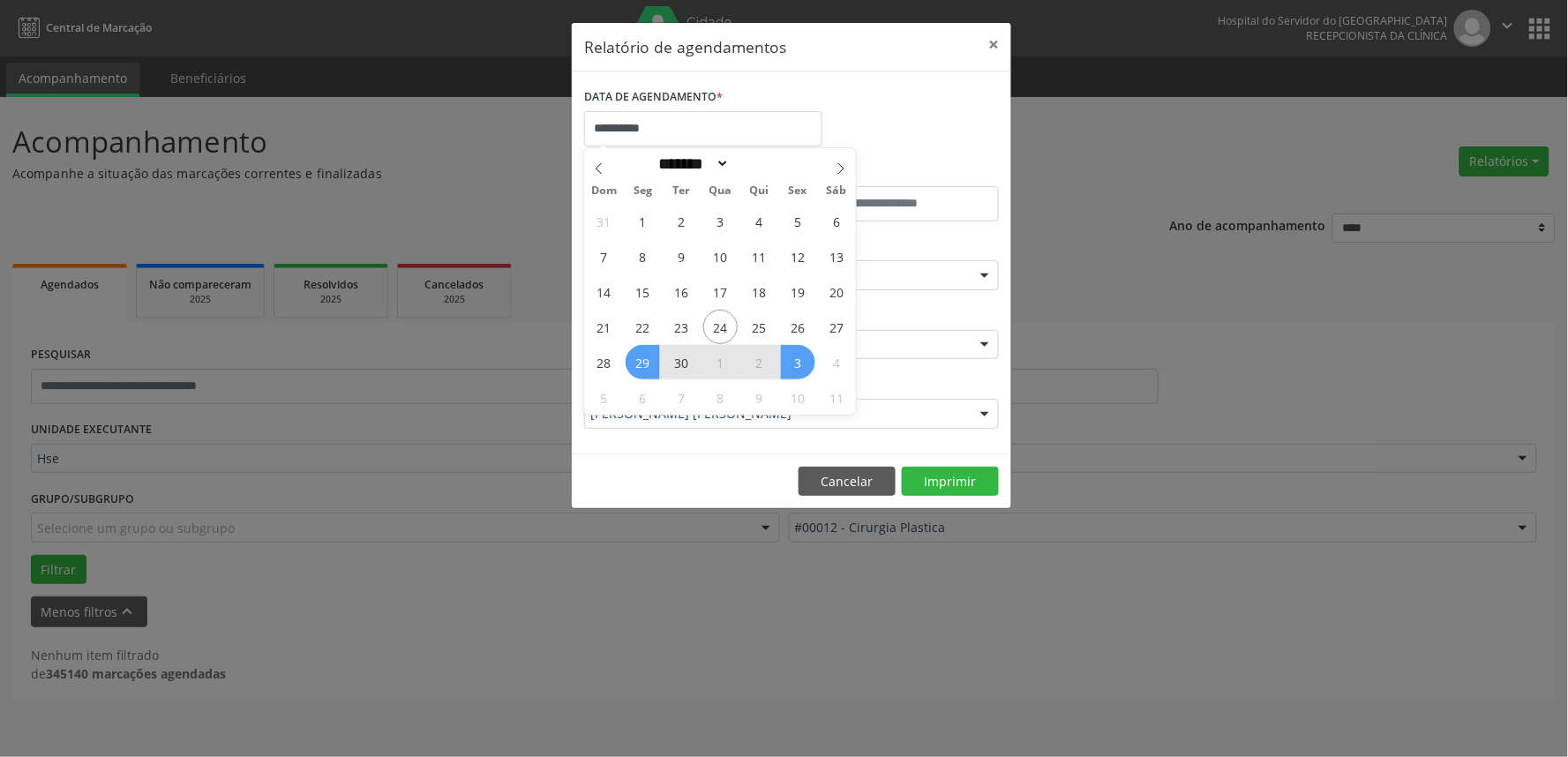
click at [798, 351] on span "3" at bounding box center [798, 362] width 35 height 34
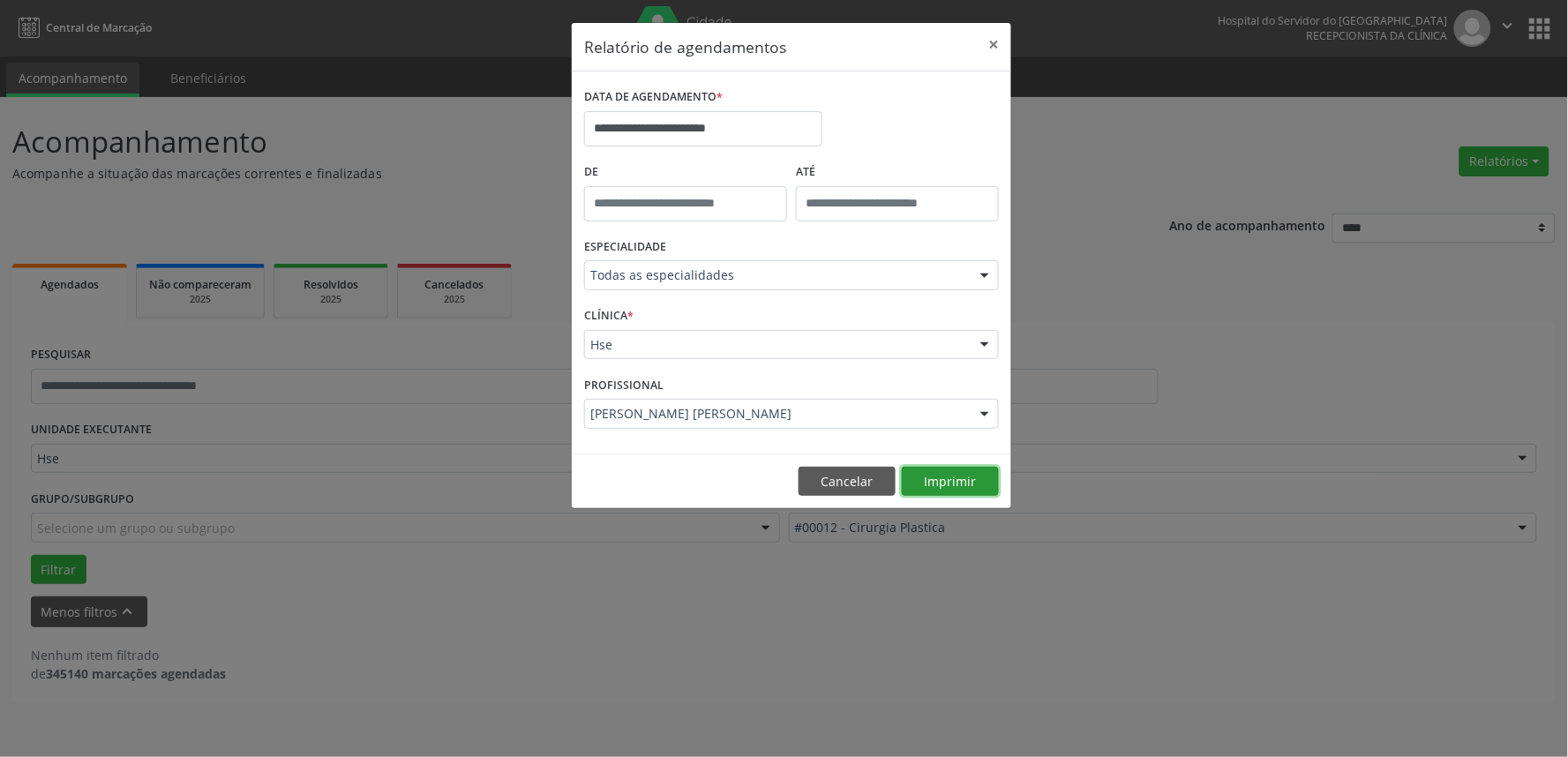
click at [972, 485] on button "Imprimir" at bounding box center [951, 481] width 97 height 30
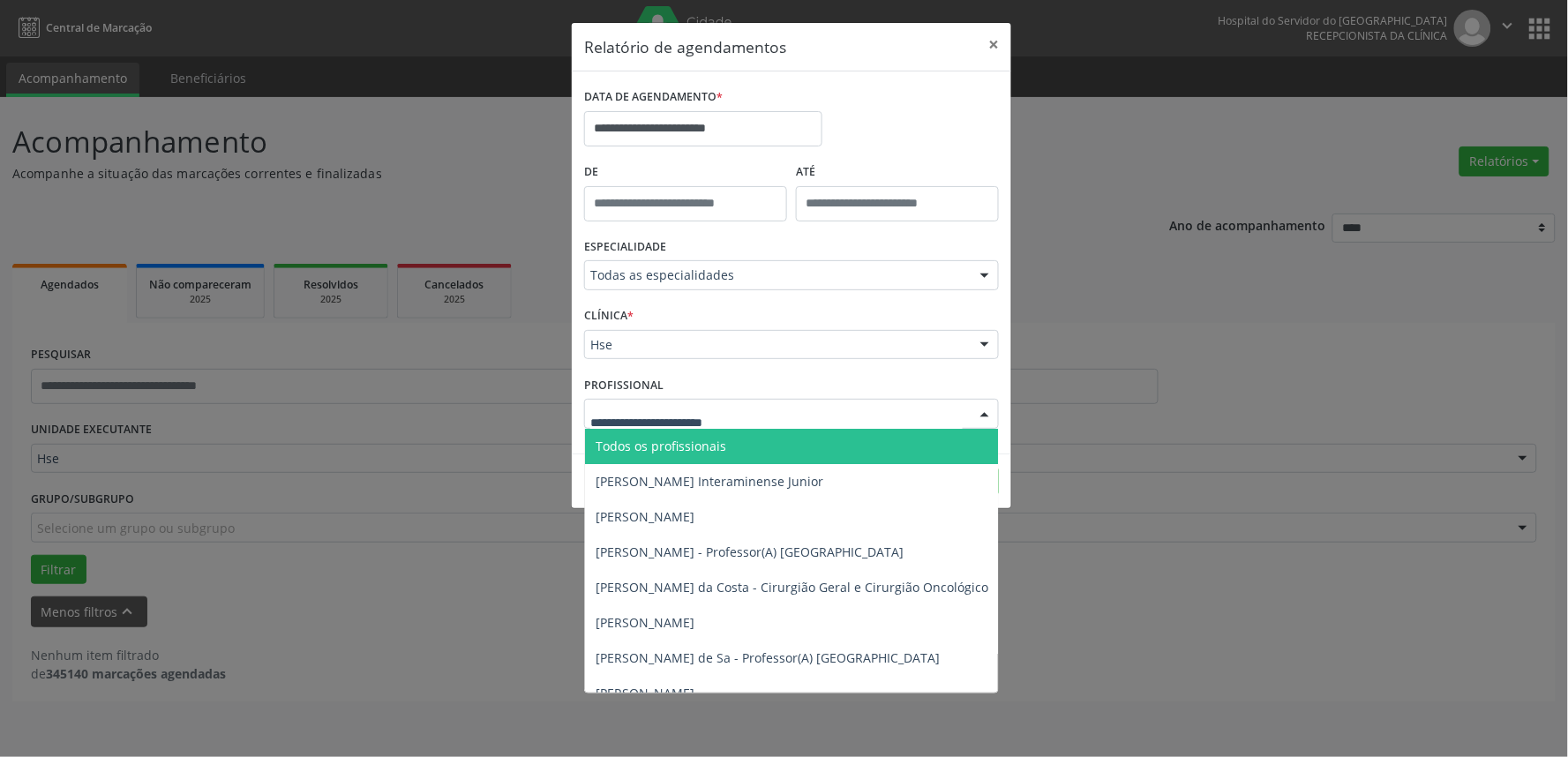
click at [642, 449] on span "Todos os profissionais" at bounding box center [661, 446] width 131 height 17
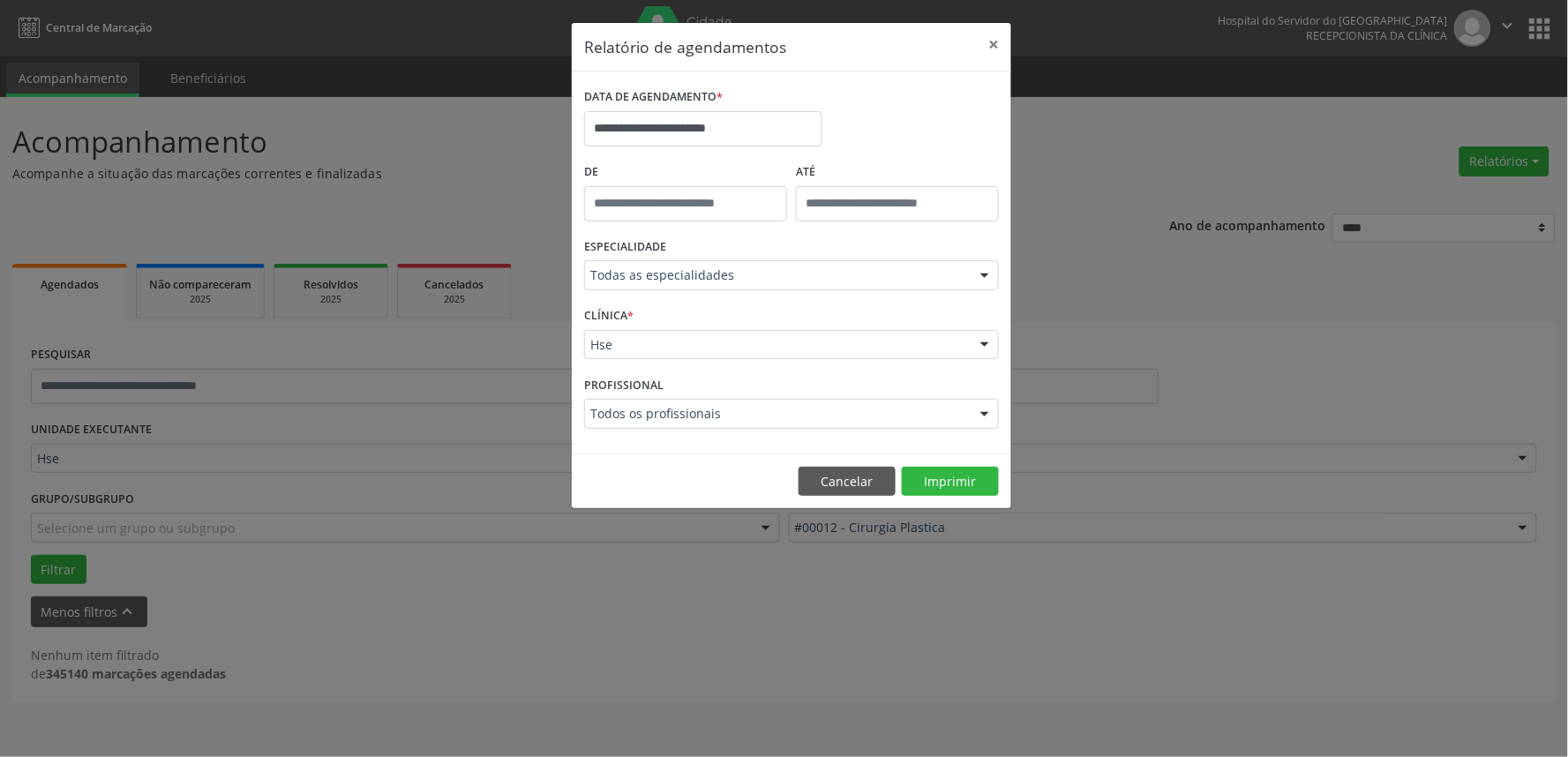
click at [631, 255] on label "ESPECIALIDADE" at bounding box center [625, 247] width 82 height 27
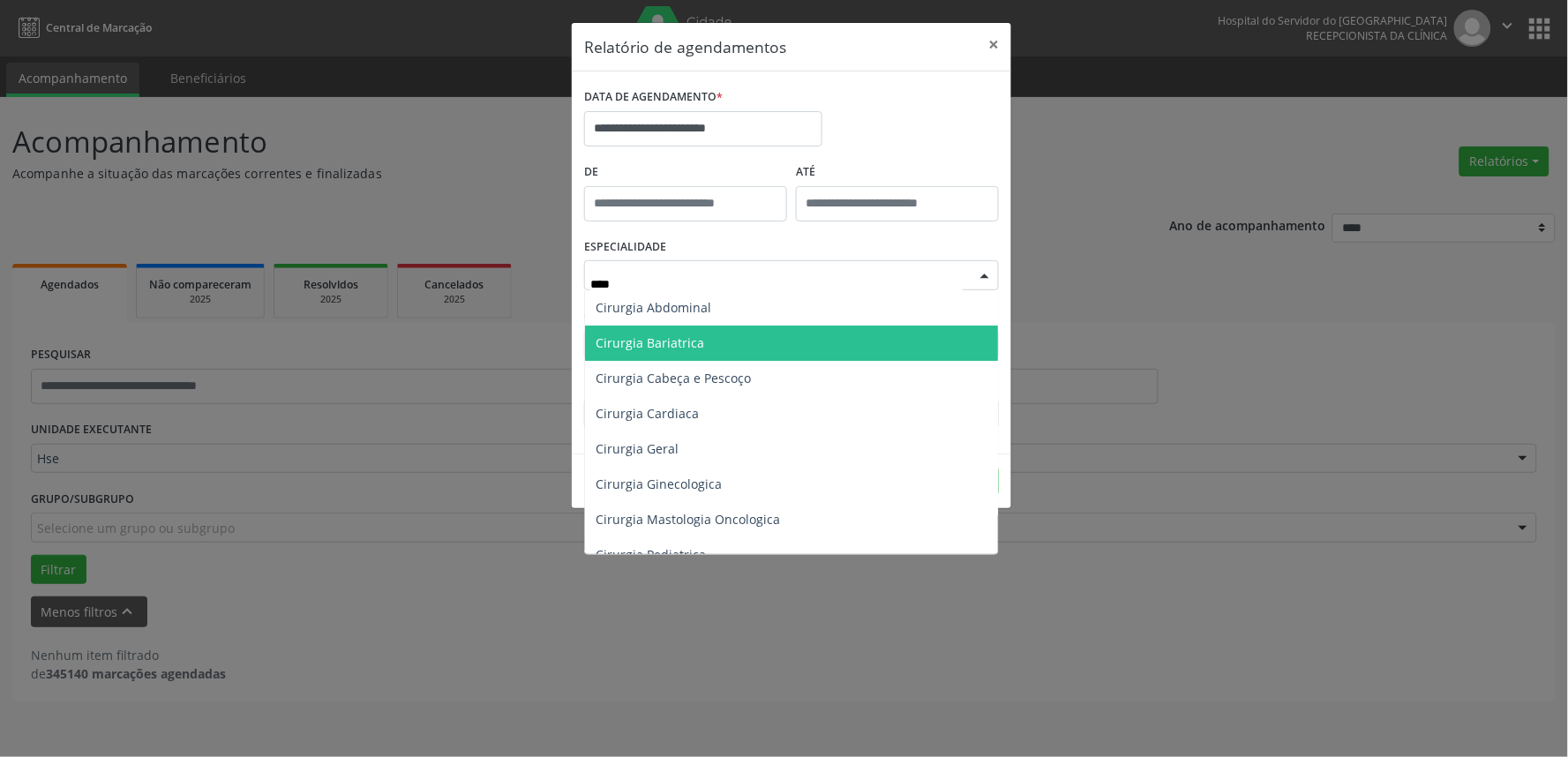
type input "*****"
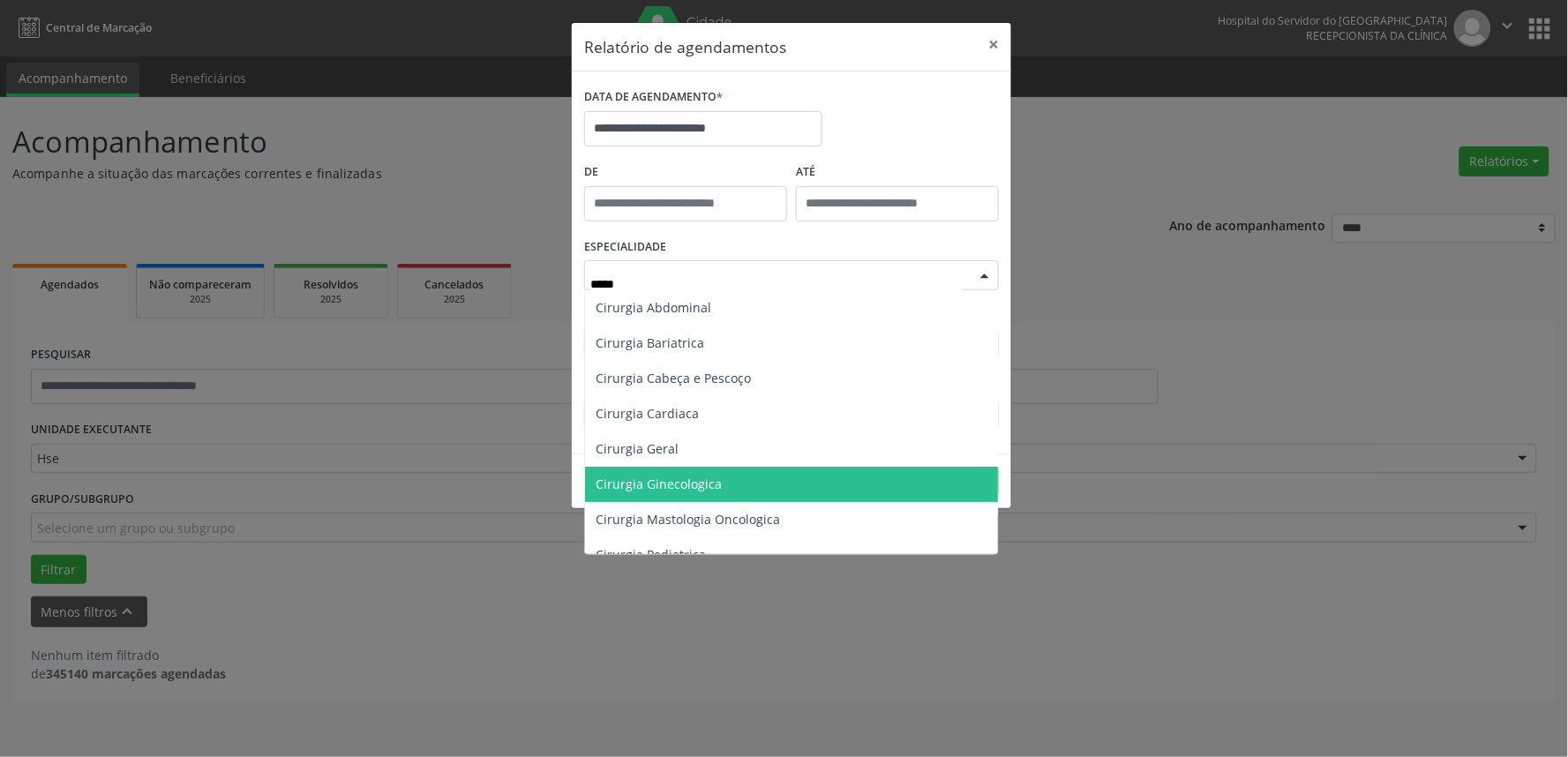
scroll to position [98, 0]
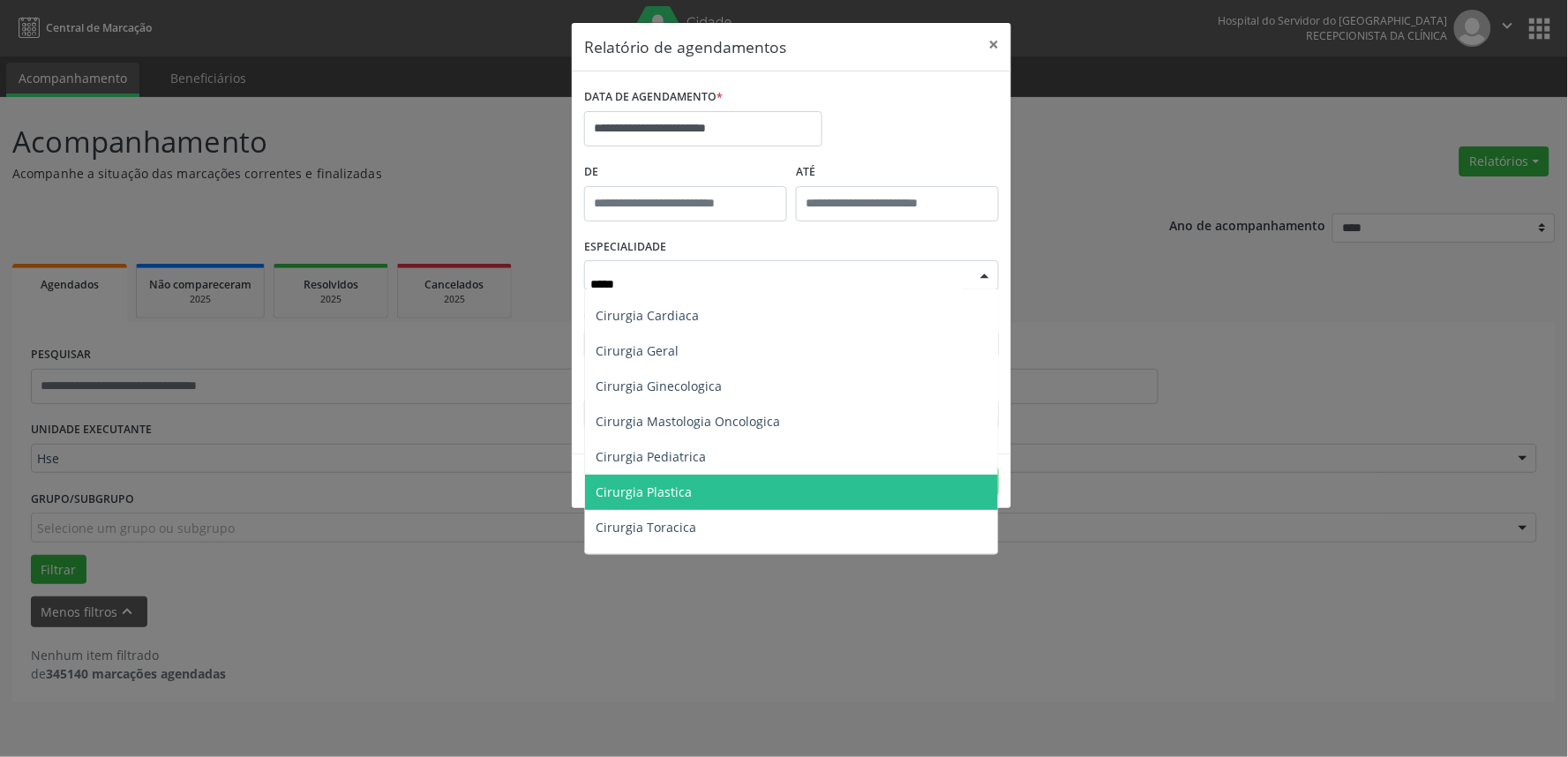
click at [732, 496] on span "Cirurgia Plastica" at bounding box center [791, 492] width 413 height 35
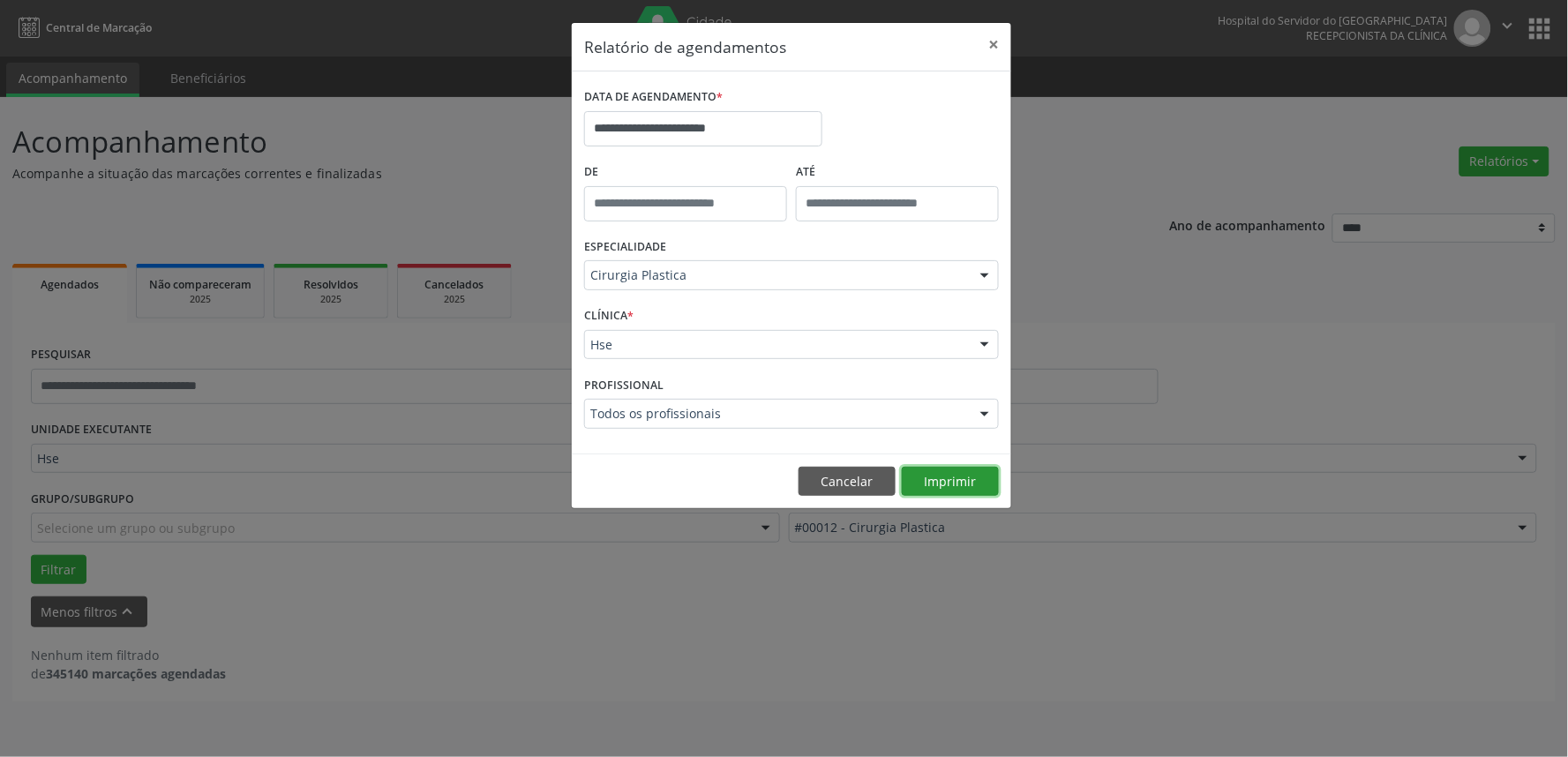
click at [955, 477] on button "Imprimir" at bounding box center [951, 481] width 97 height 30
click at [669, 134] on input "**********" at bounding box center [702, 129] width 238 height 35
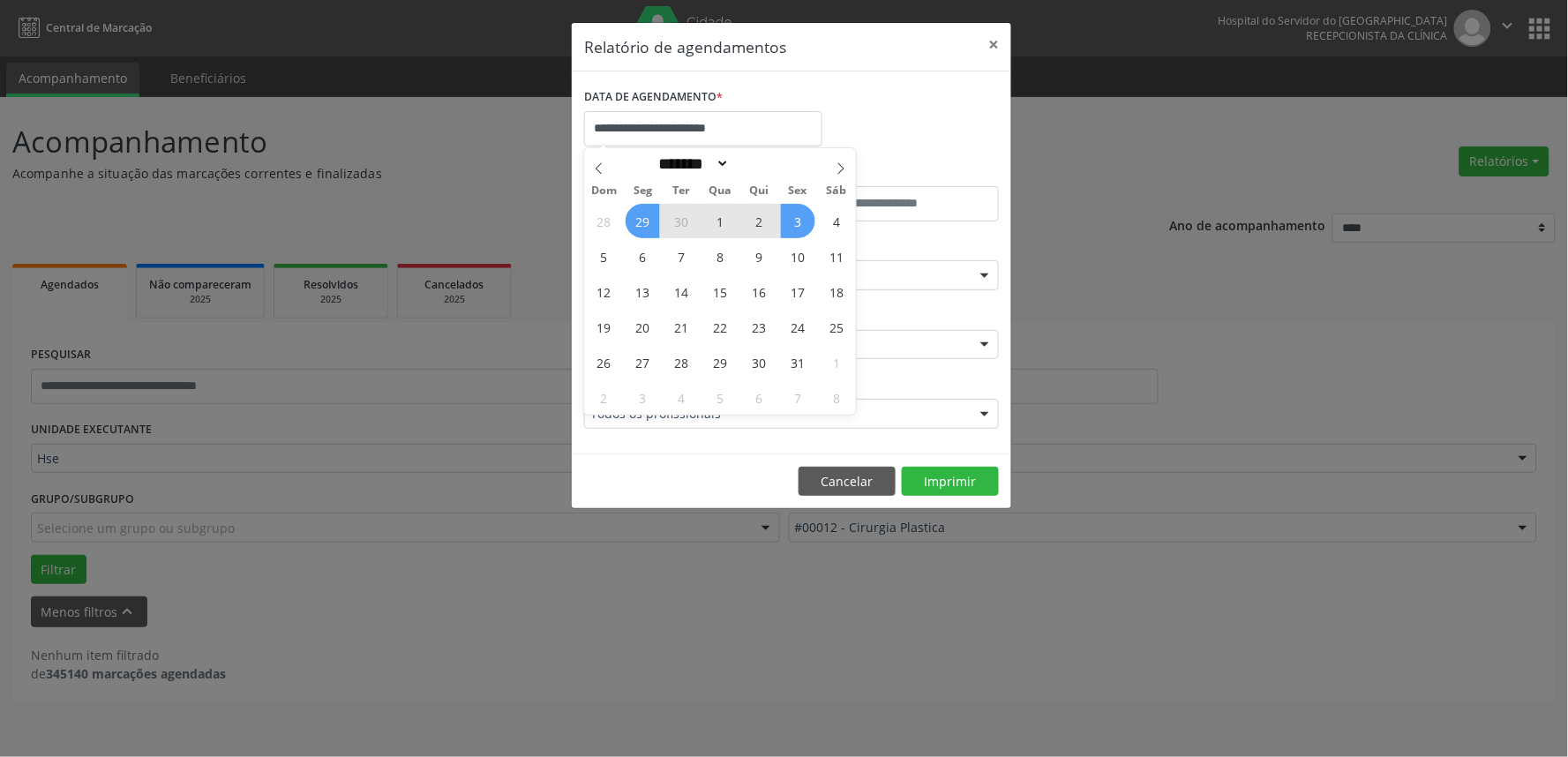
click at [594, 180] on div "Dom Seg Ter Qua Qui Sex Sáb" at bounding box center [719, 190] width 271 height 24
click at [594, 168] on icon at bounding box center [599, 168] width 12 height 12
select select "*"
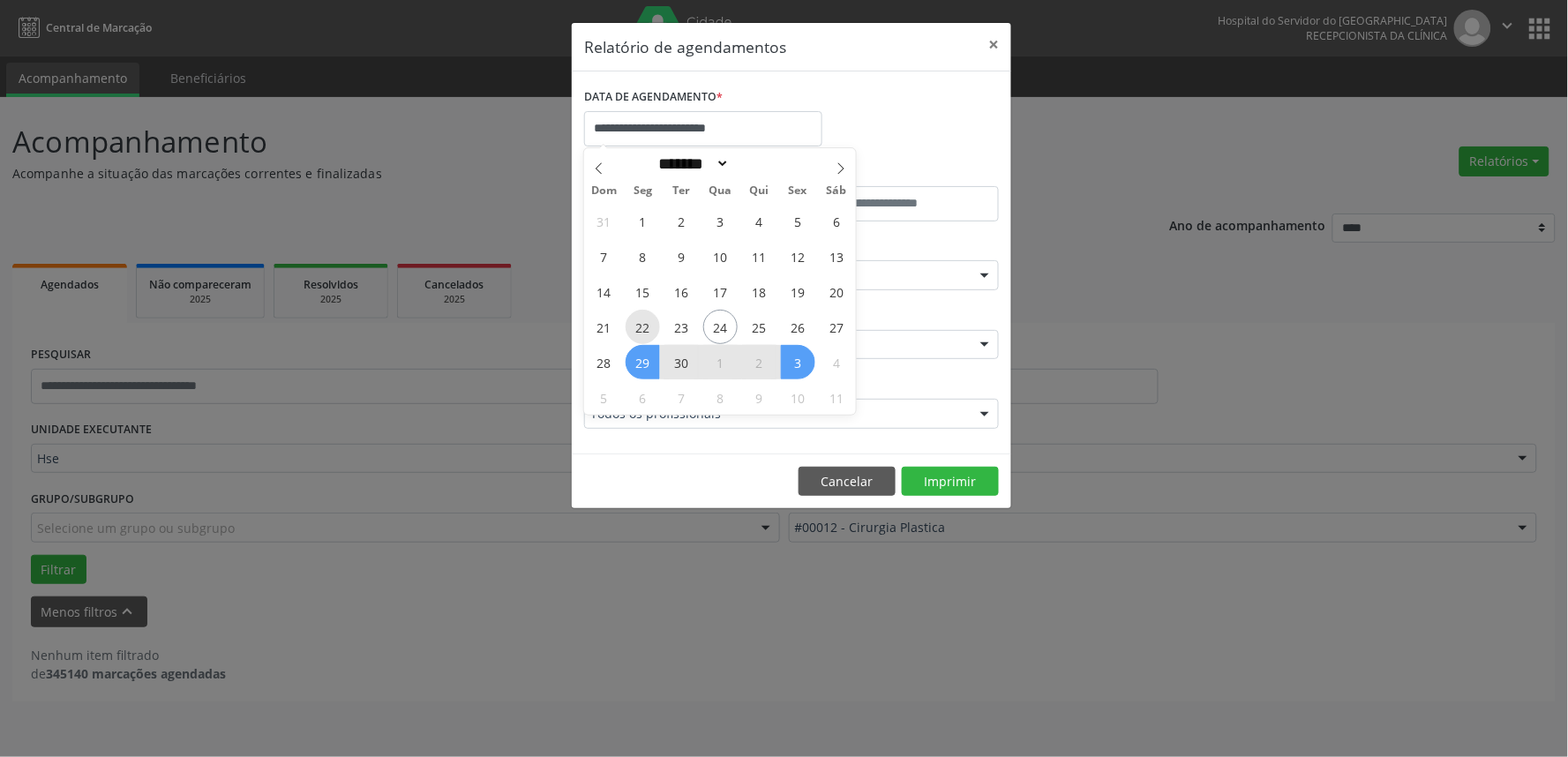
click at [646, 329] on span "22" at bounding box center [643, 326] width 35 height 34
type input "**********"
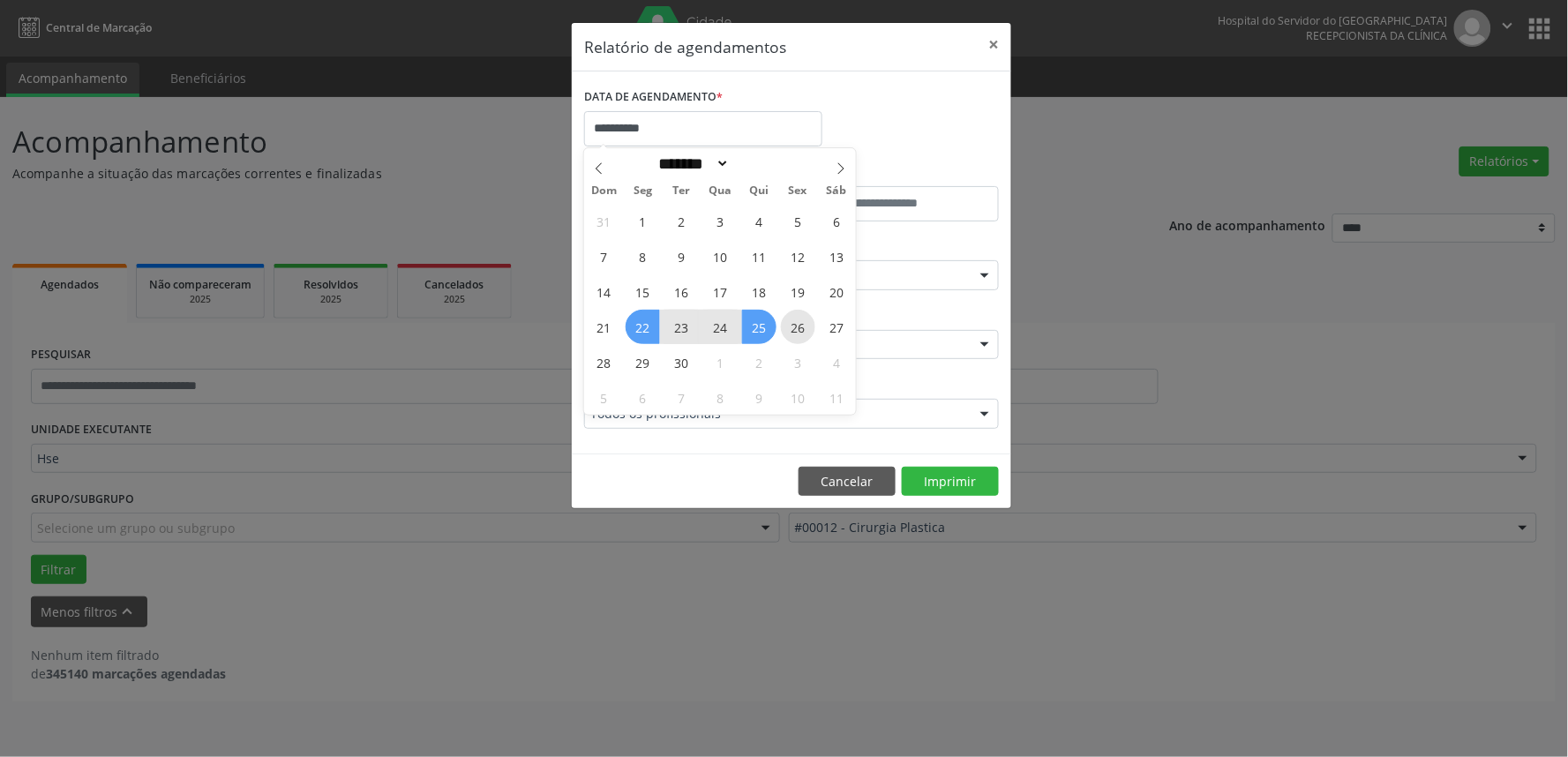
click at [806, 337] on span "26" at bounding box center [798, 326] width 35 height 34
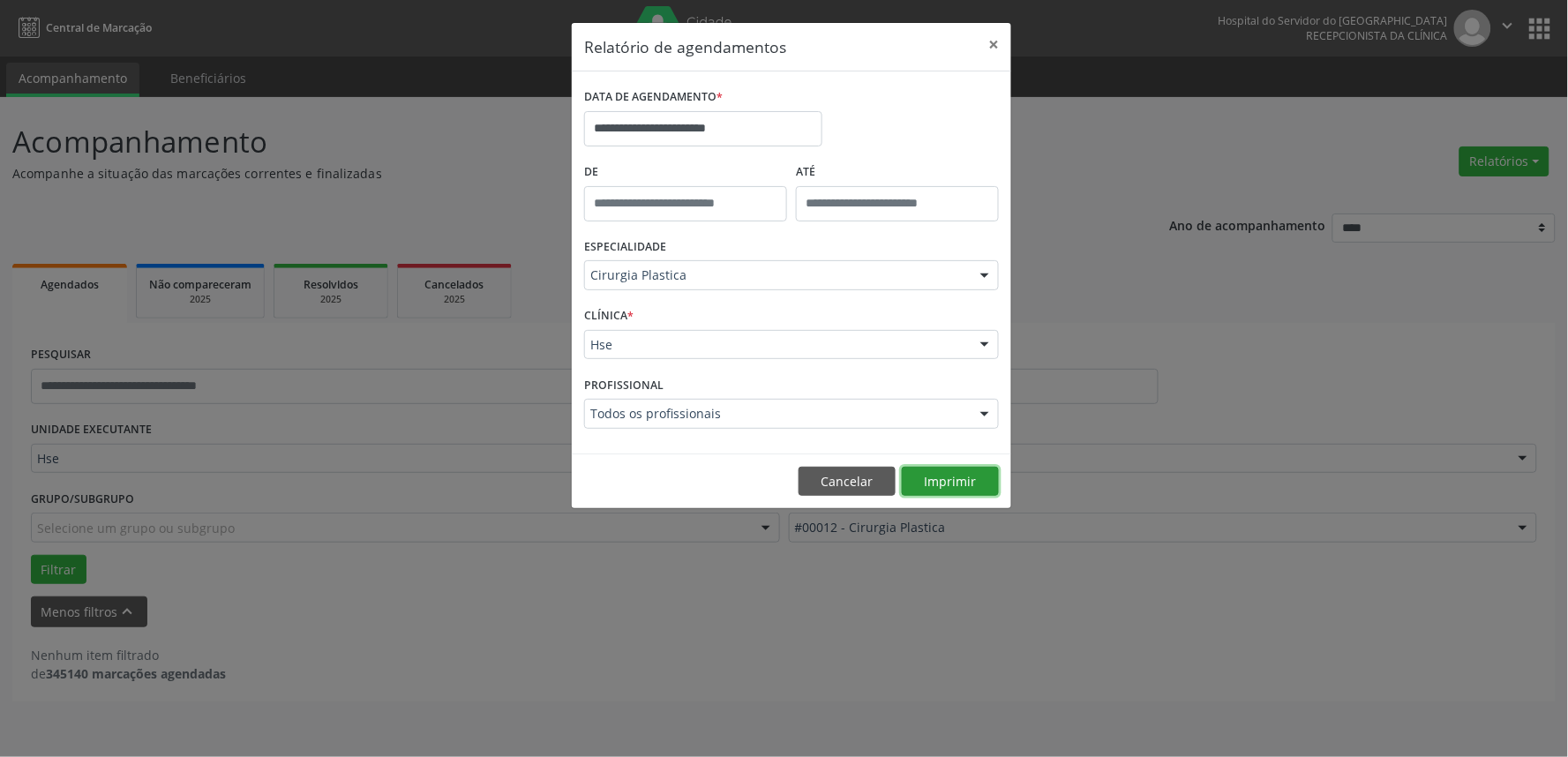
click at [937, 487] on button "Imprimir" at bounding box center [951, 481] width 97 height 30
